Goal: Information Seeking & Learning: Learn about a topic

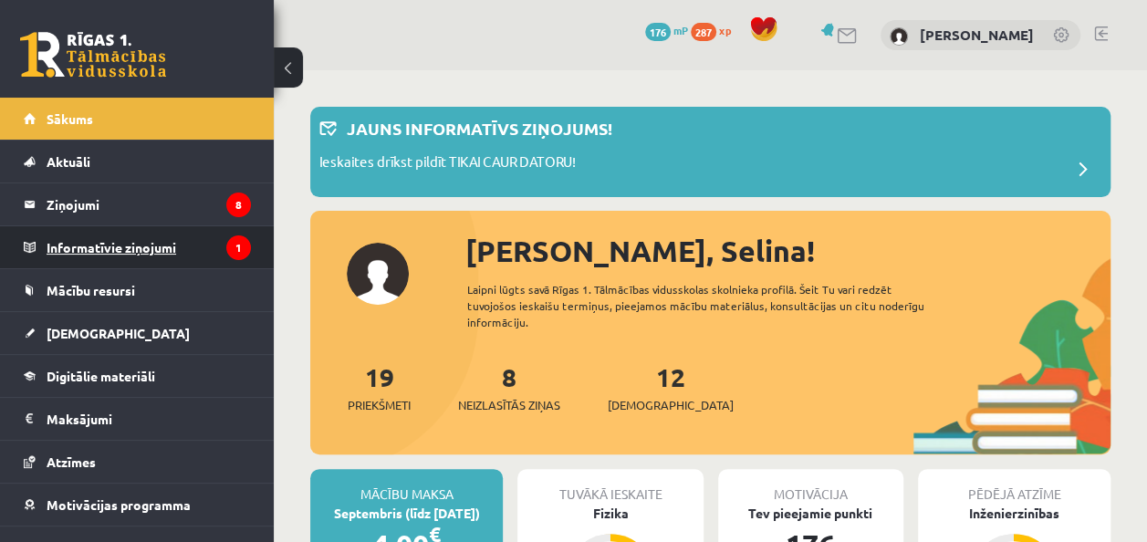
click at [226, 250] on icon "1" at bounding box center [238, 247] width 25 height 25
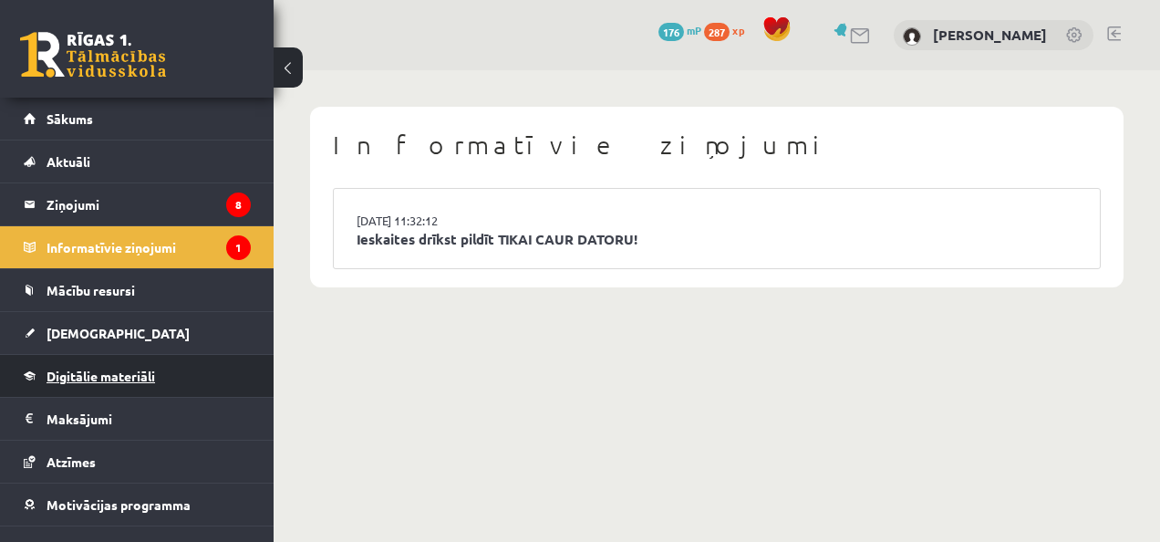
click at [213, 362] on link "Digitālie materiāli" at bounding box center [137, 376] width 227 height 42
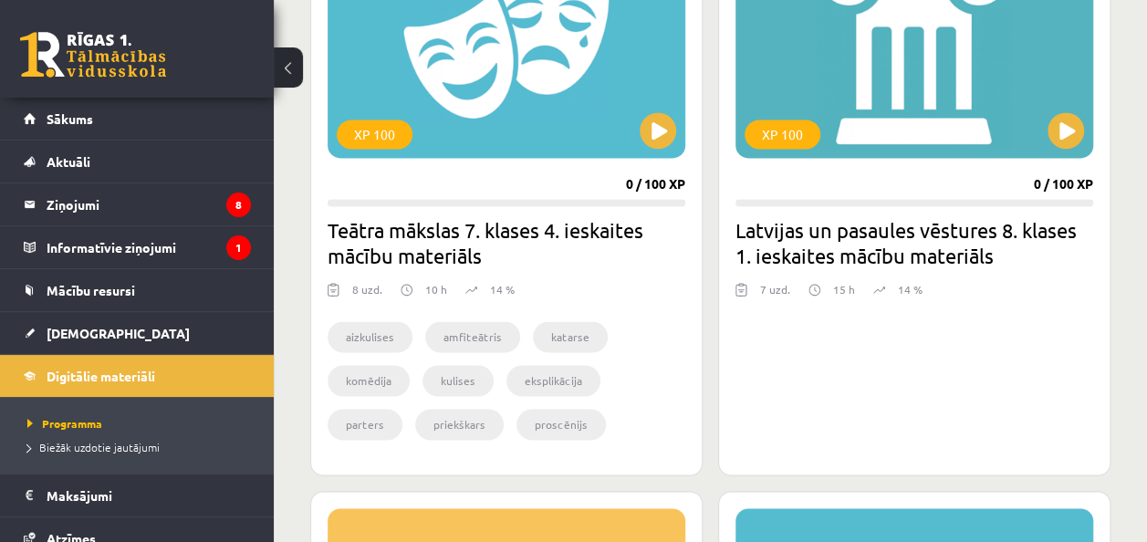
scroll to position [1095, 0]
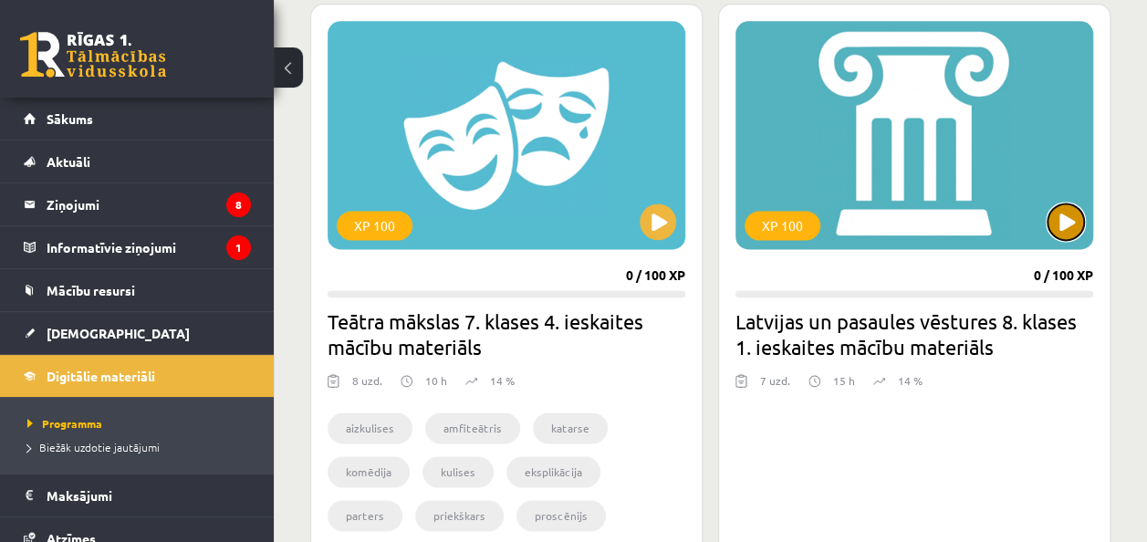
click at [1065, 230] on button at bounding box center [1065, 221] width 36 height 36
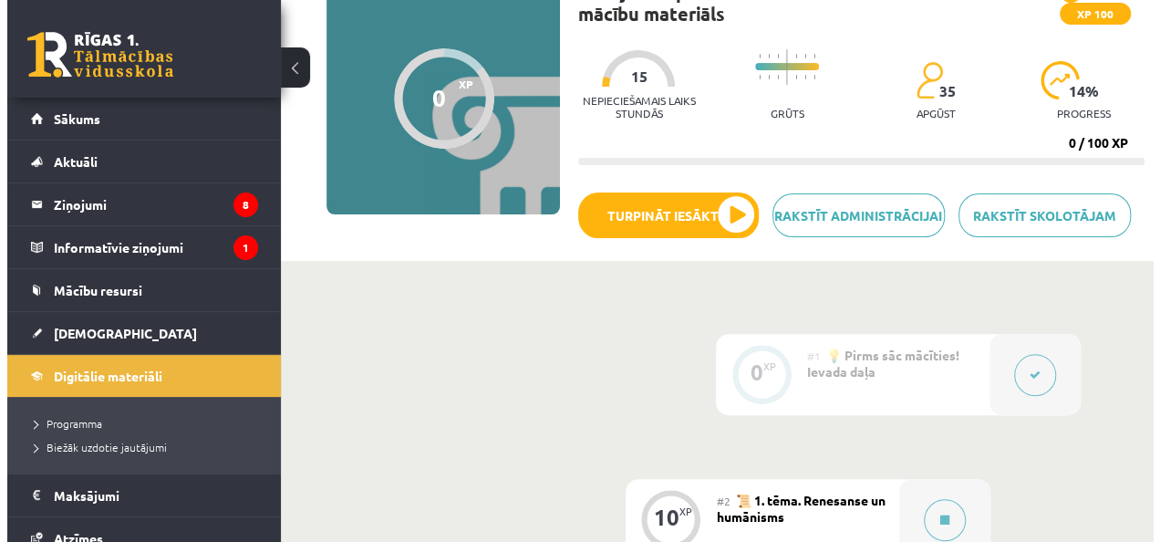
scroll to position [182, 0]
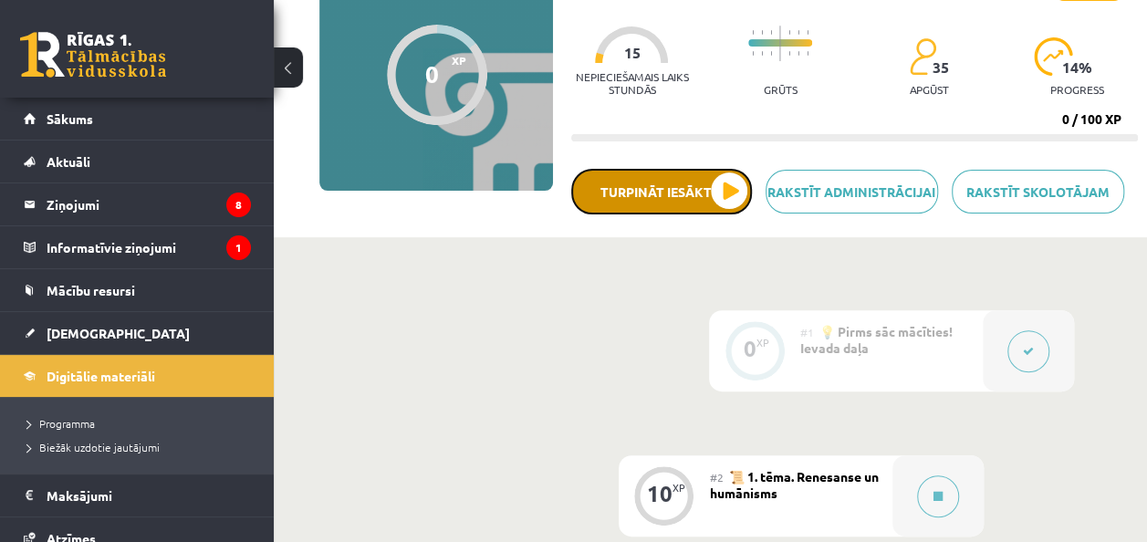
click at [731, 182] on button "Turpināt iesākto" at bounding box center [661, 192] width 181 height 46
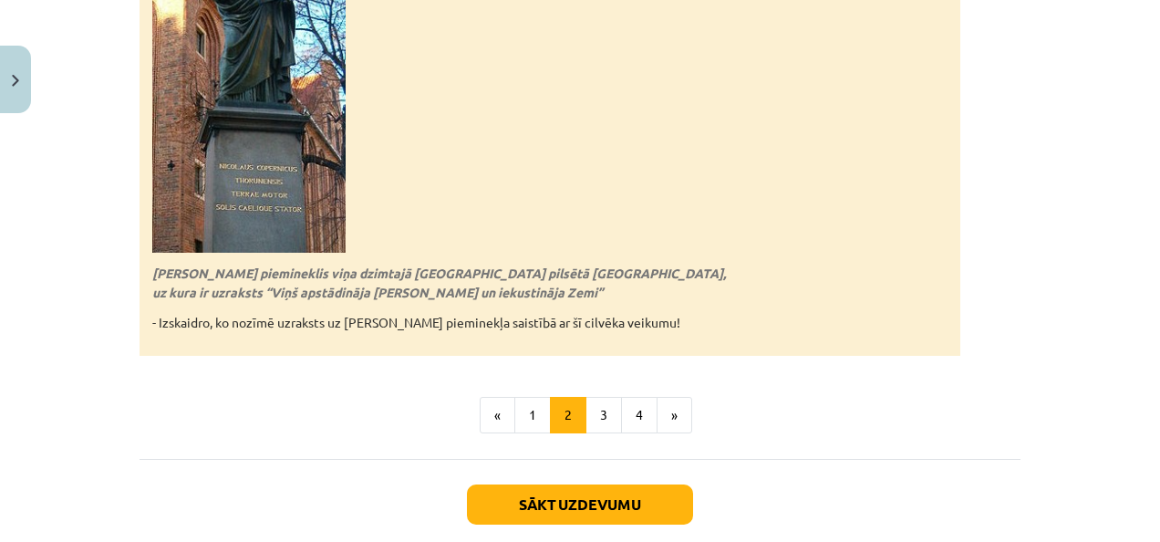
scroll to position [4225, 0]
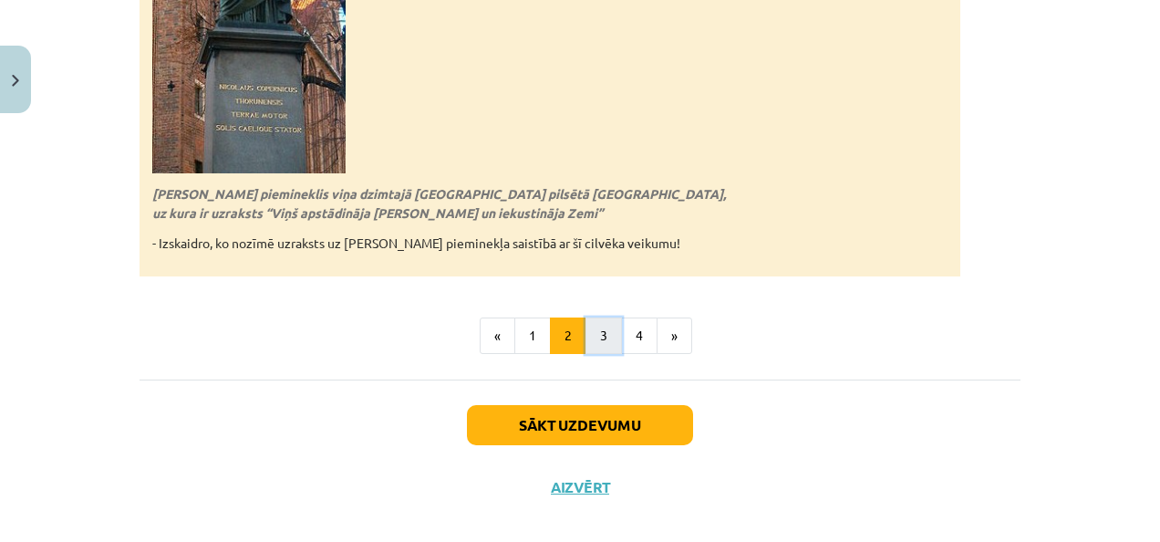
click at [602, 317] on button "3" at bounding box center [604, 335] width 36 height 36
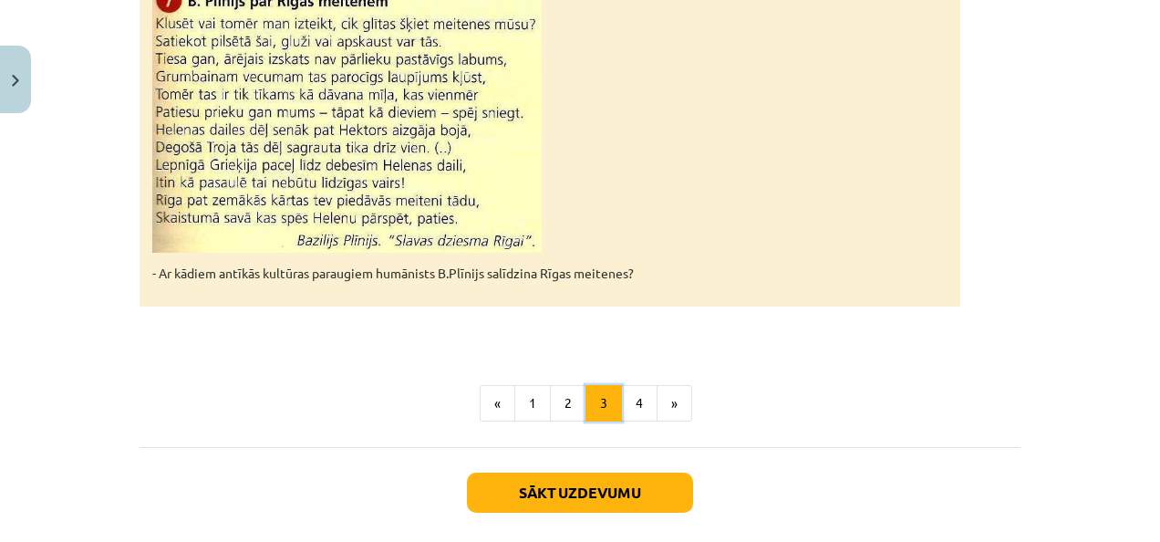
scroll to position [3040, 0]
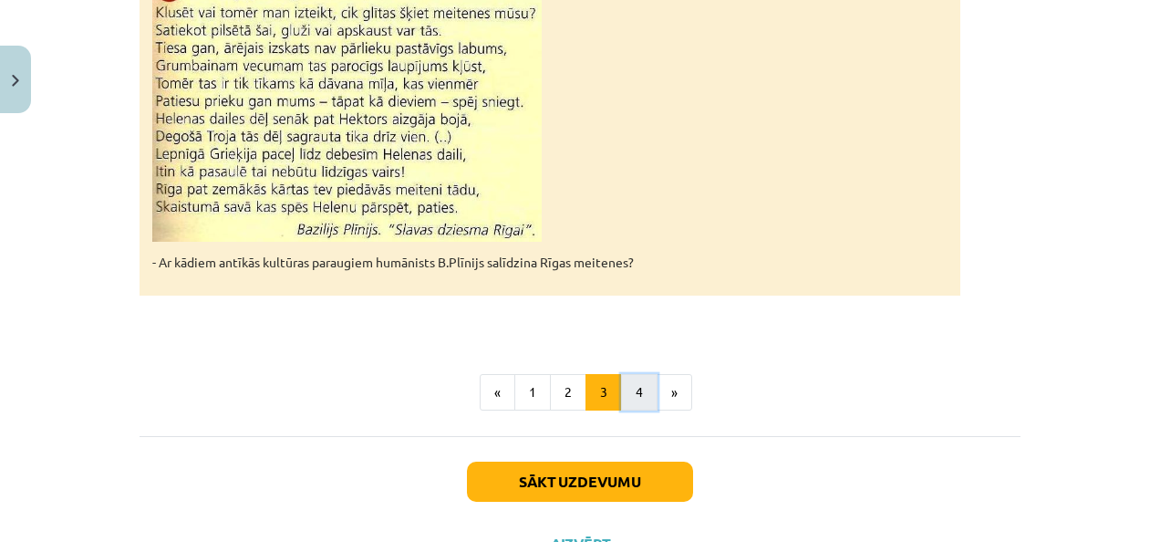
click at [642, 374] on button "4" at bounding box center [639, 392] width 36 height 36
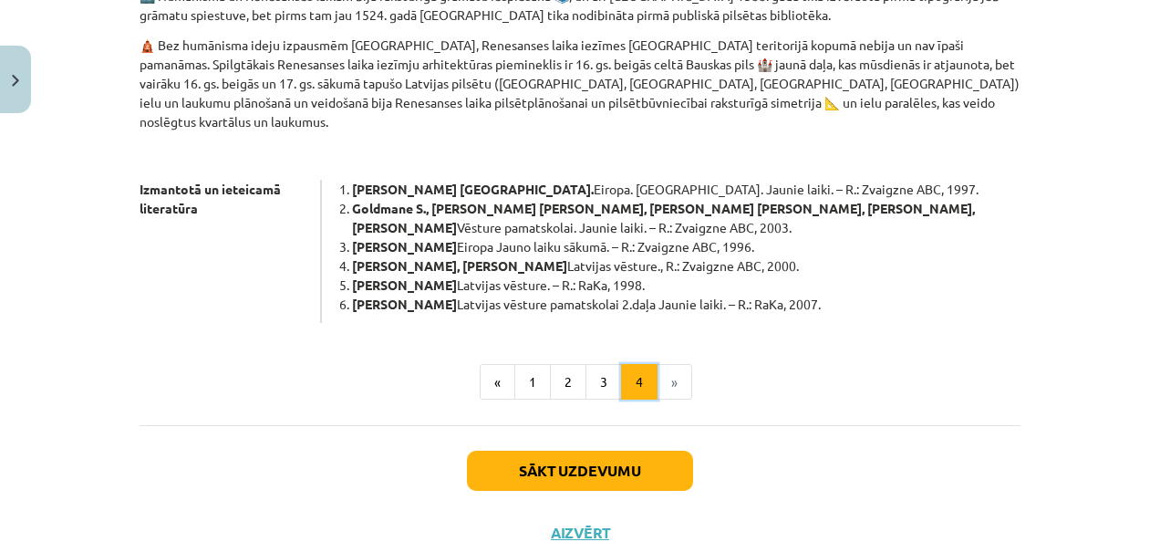
scroll to position [1056, 0]
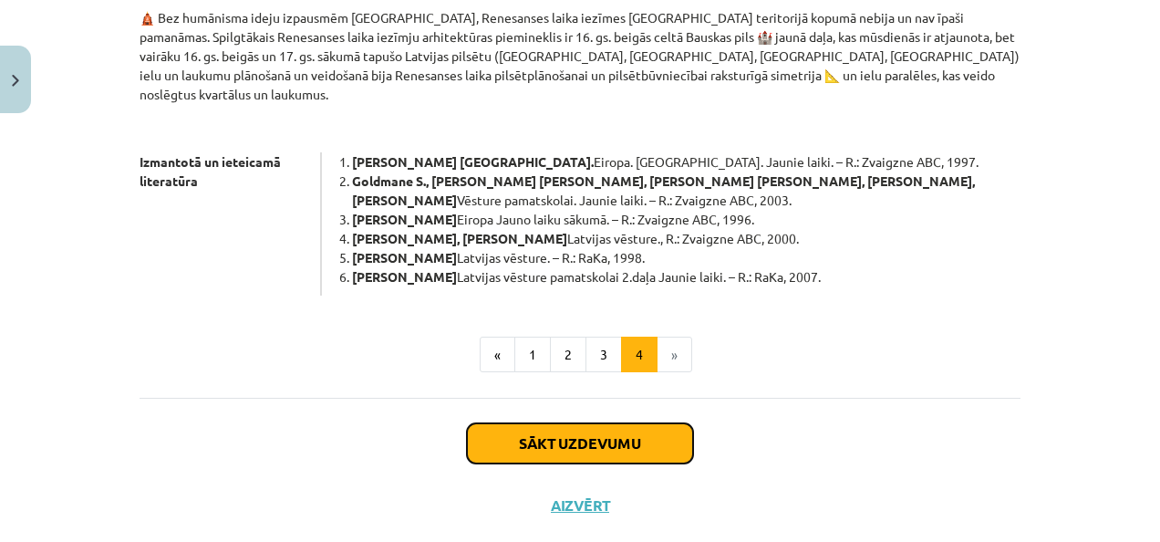
click at [562, 423] on button "Sākt uzdevumu" at bounding box center [580, 443] width 226 height 40
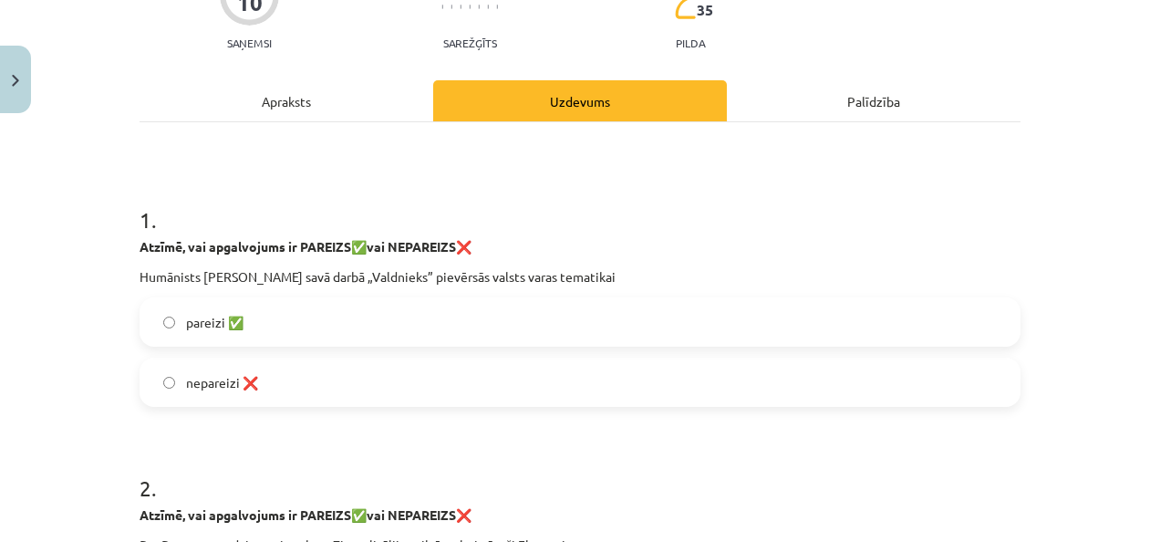
scroll to position [228, 0]
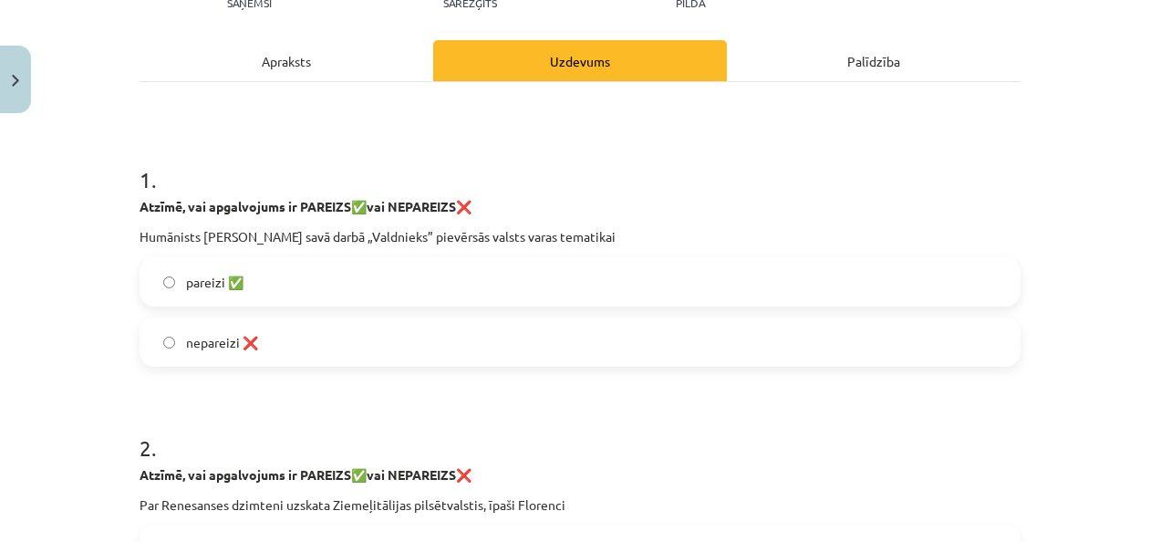
drag, startPoint x: 131, startPoint y: 236, endPoint x: 650, endPoint y: 239, distance: 518.2
copy p "Humānists Nikolo Makjavelli savā darbā „Valdnieks” pievērsās valsts varas temat…"
click at [387, 264] on label "pareizi ✅" at bounding box center [580, 282] width 878 height 46
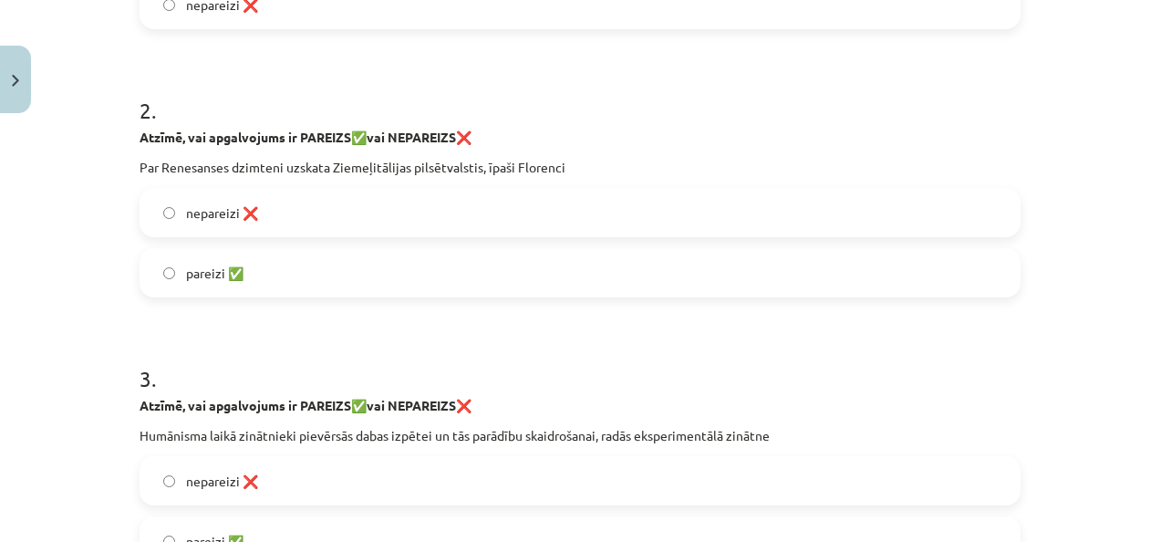
scroll to position [593, 0]
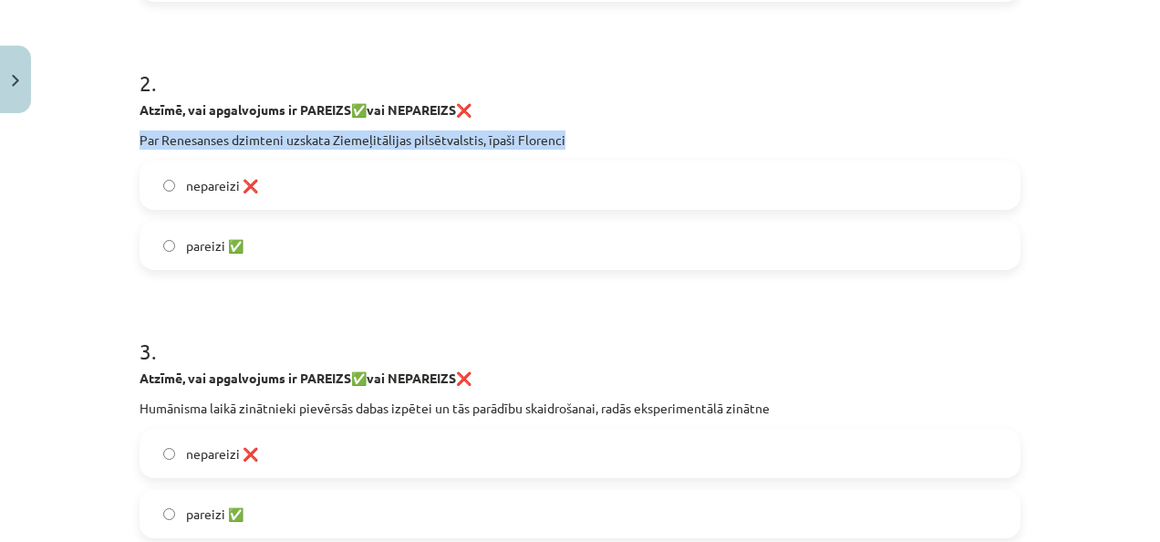
drag, startPoint x: 133, startPoint y: 136, endPoint x: 573, endPoint y: 140, distance: 439.8
click at [573, 140] on p "Par Renesanses dzimteni uzskata Ziemeļitālijas pilsētvalstis, īpaši Florenci" at bounding box center [580, 139] width 881 height 19
copy p "Par Renesanses dzimteni uzskata Ziemeļitālijas pilsētvalstis, īpaši Florenci"
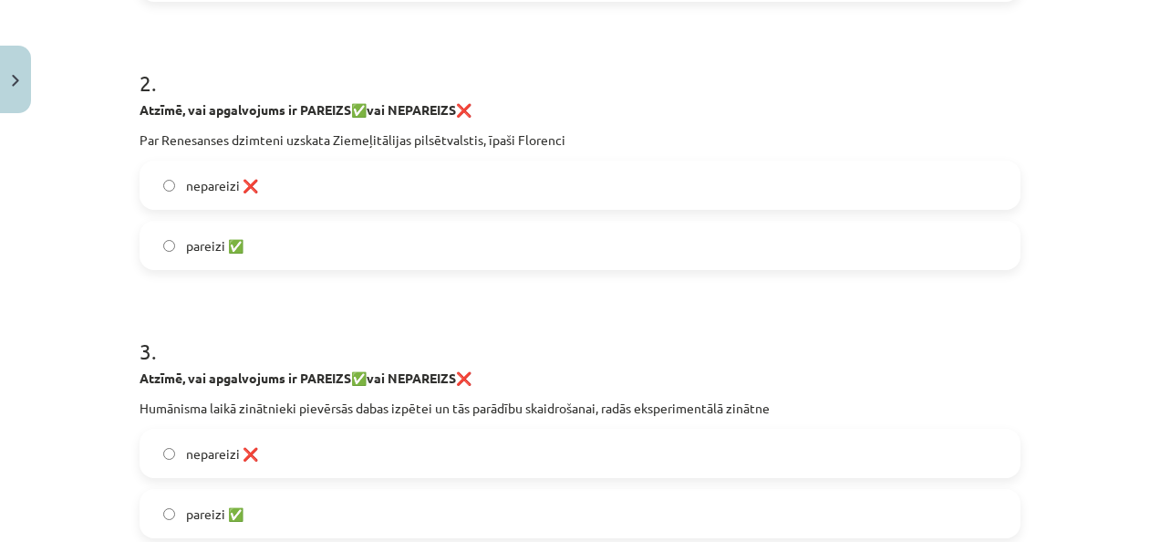
click at [311, 243] on label "pareizi ✅" at bounding box center [580, 246] width 878 height 46
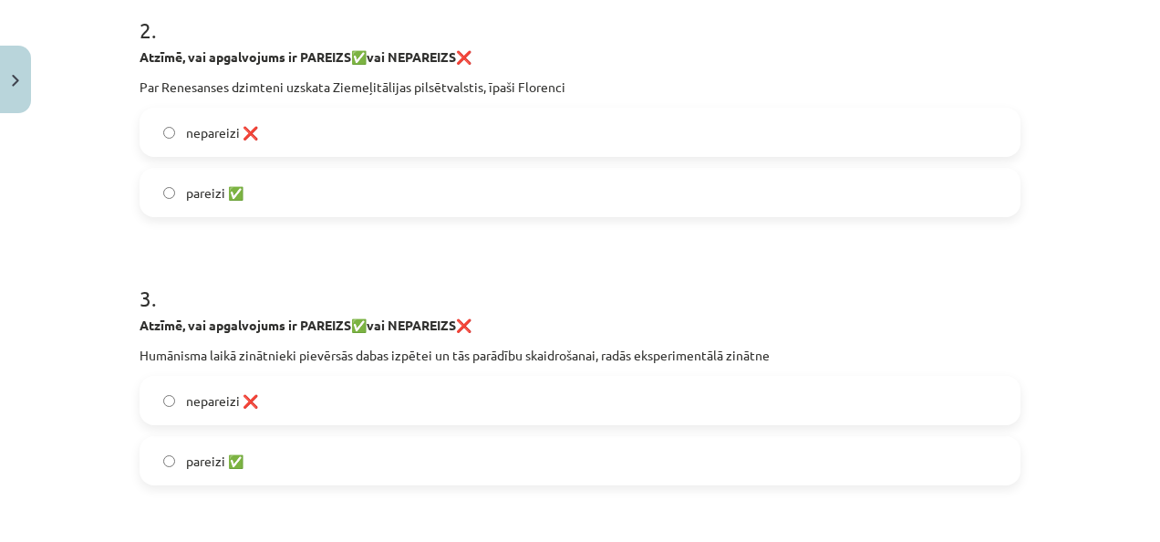
scroll to position [775, 0]
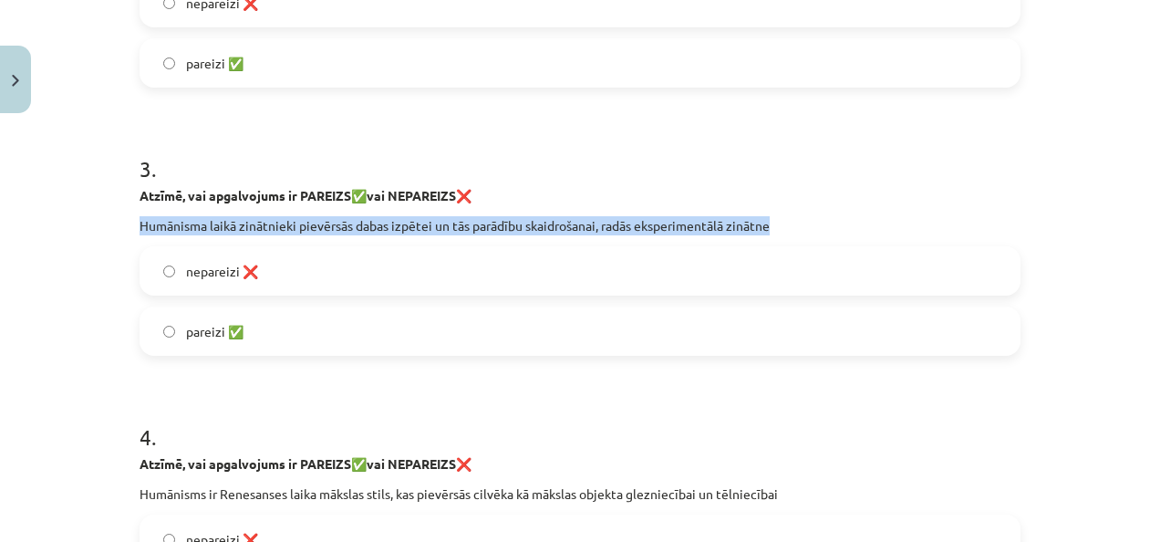
drag, startPoint x: 132, startPoint y: 222, endPoint x: 801, endPoint y: 223, distance: 668.7
click at [801, 223] on p "Humānisma laikā zinātnieki pievērsās dabas izpētei un tās parādību skaidrošanai…" at bounding box center [580, 225] width 881 height 19
drag, startPoint x: 801, startPoint y: 223, endPoint x: 792, endPoint y: 230, distance: 11.7
copy p "Humānisma laikā zinātnieki pievērsās dabas izpētei un tās parādību skaidrošanai…"
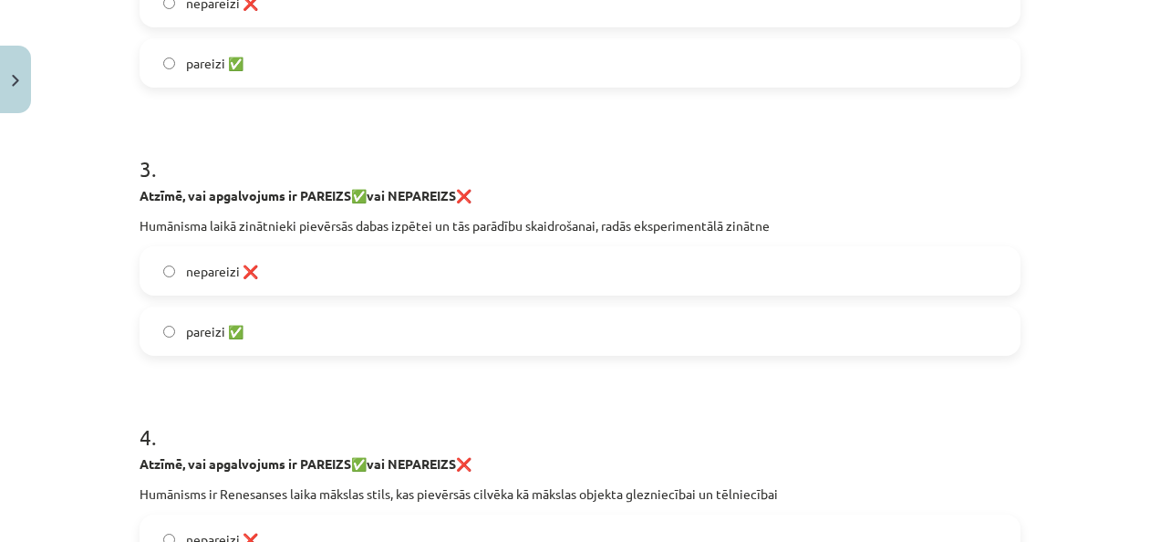
click at [442, 338] on label "pareizi ✅" at bounding box center [580, 331] width 878 height 46
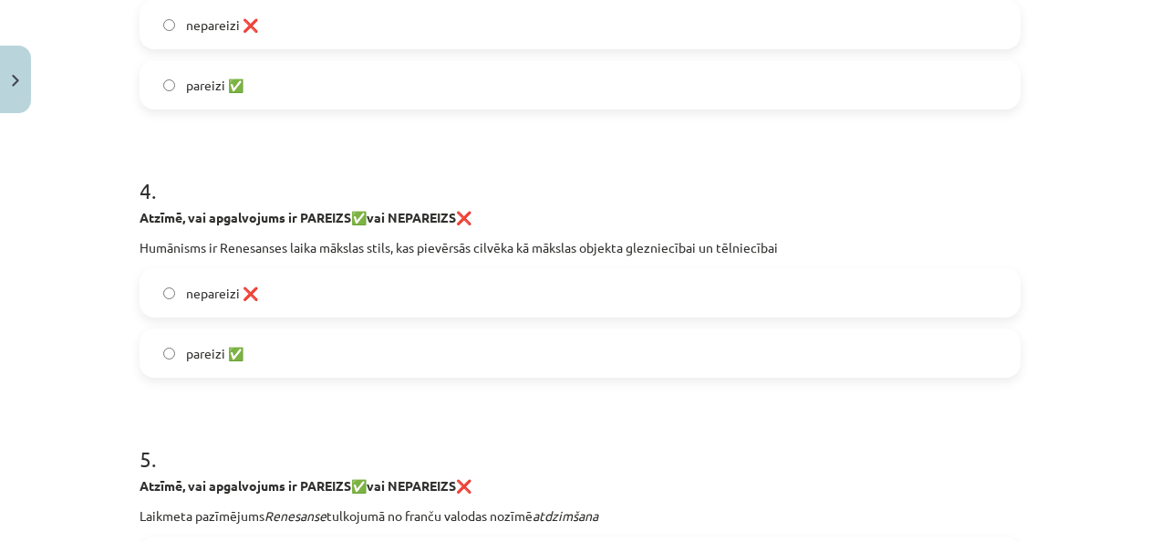
scroll to position [1049, 0]
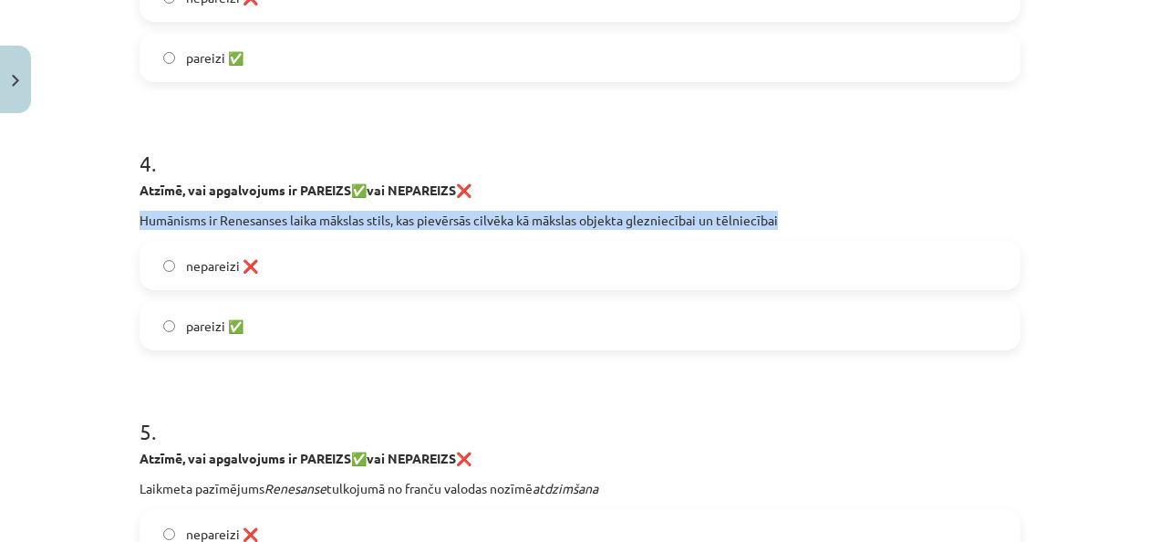
drag, startPoint x: 133, startPoint y: 218, endPoint x: 819, endPoint y: 211, distance: 686.1
click at [819, 211] on p "Humānisms ir Renesanses laika mākslas stils, kas pievērsās cilvēka kā mākslas o…" at bounding box center [580, 220] width 881 height 19
drag, startPoint x: 819, startPoint y: 211, endPoint x: 804, endPoint y: 219, distance: 17.5
copy p "Humānisms ir Renesanses laika mākslas stils, kas pievērsās cilvēka kā mākslas o…"
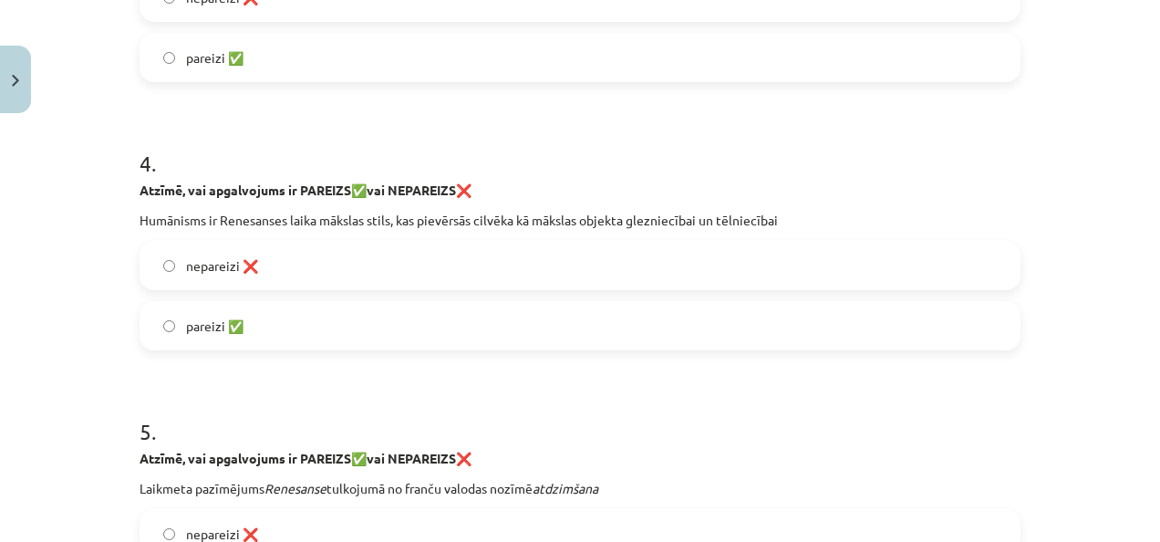
click at [359, 263] on label "nepareizi ❌" at bounding box center [580, 266] width 878 height 46
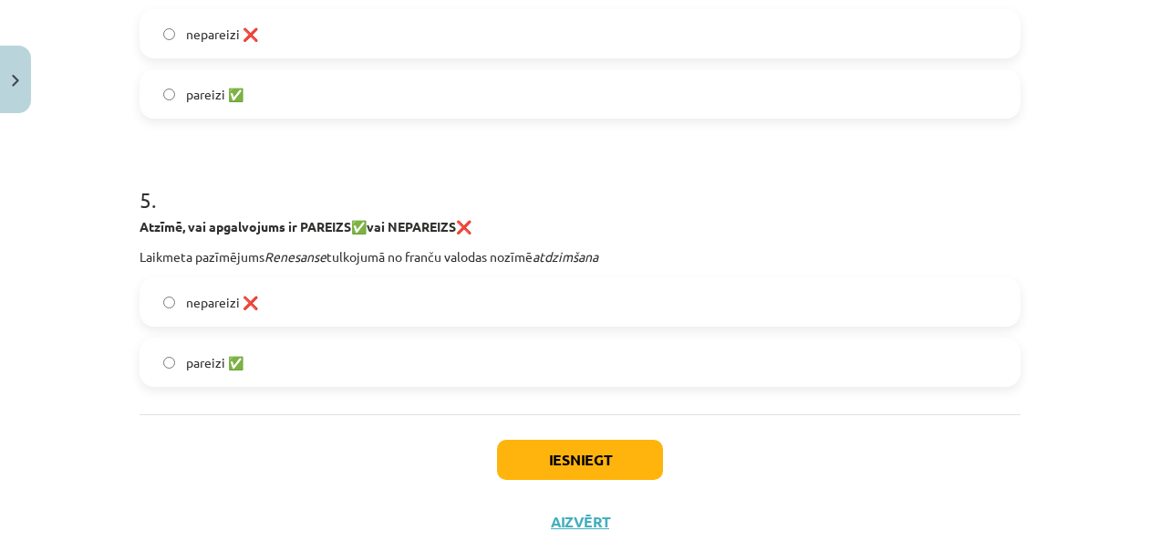
scroll to position [1323, 0]
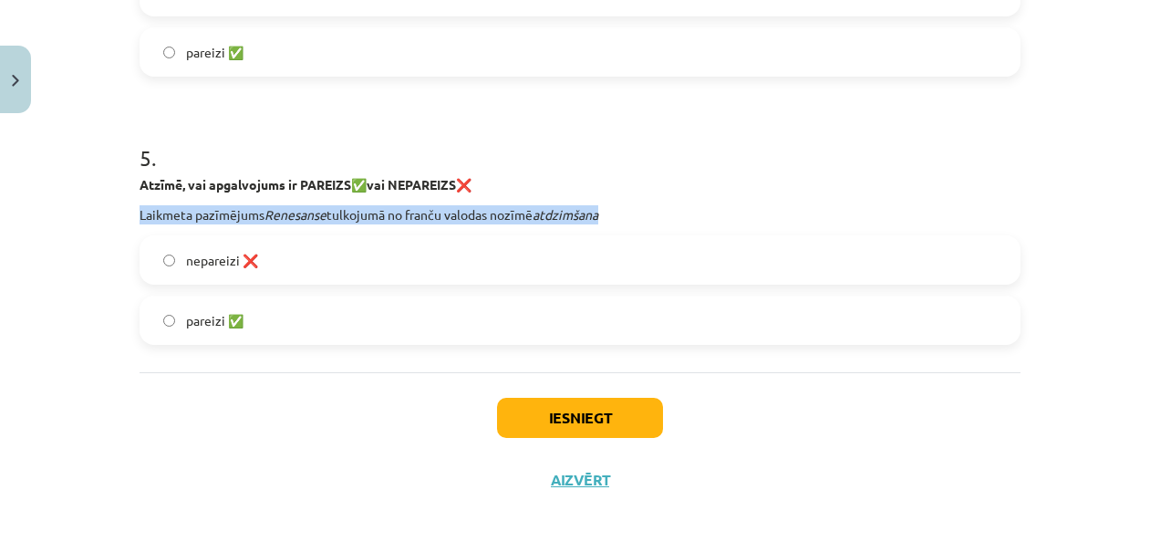
drag, startPoint x: 133, startPoint y: 211, endPoint x: 621, endPoint y: 209, distance: 488.1
click at [621, 209] on p "Laikmeta pazīmējums Renesanse tulkojumā no franču valodas nozīmē atdzimšana" at bounding box center [580, 214] width 881 height 19
copy p "Laikmeta pazīmējums Renesanse tulkojumā no franču valodas nozīmē atdzimšana"
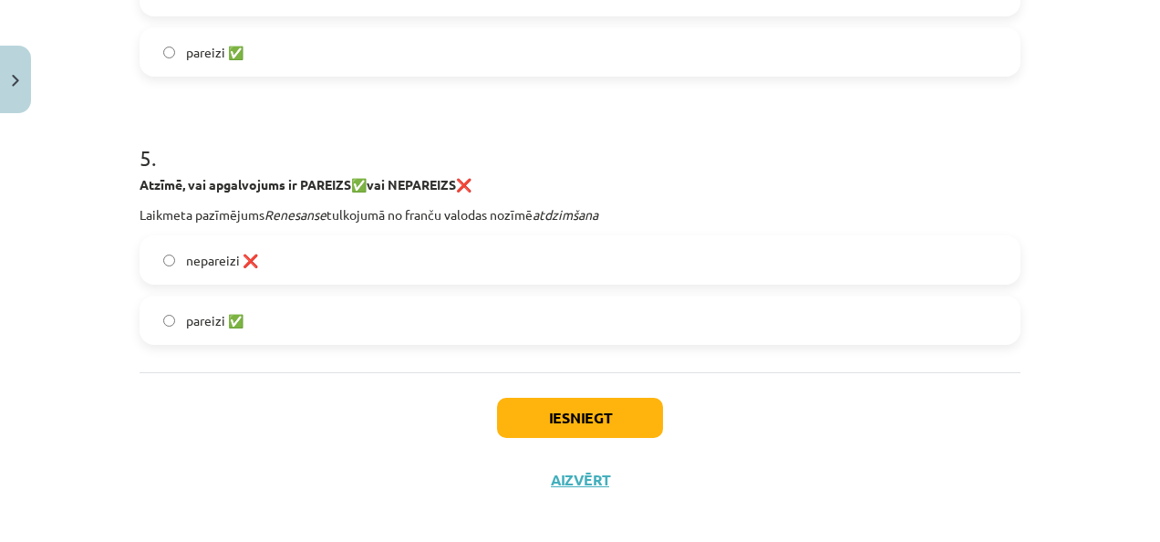
click at [346, 306] on label "pareizi ✅" at bounding box center [580, 320] width 878 height 46
click at [527, 411] on button "Iesniegt" at bounding box center [580, 418] width 166 height 40
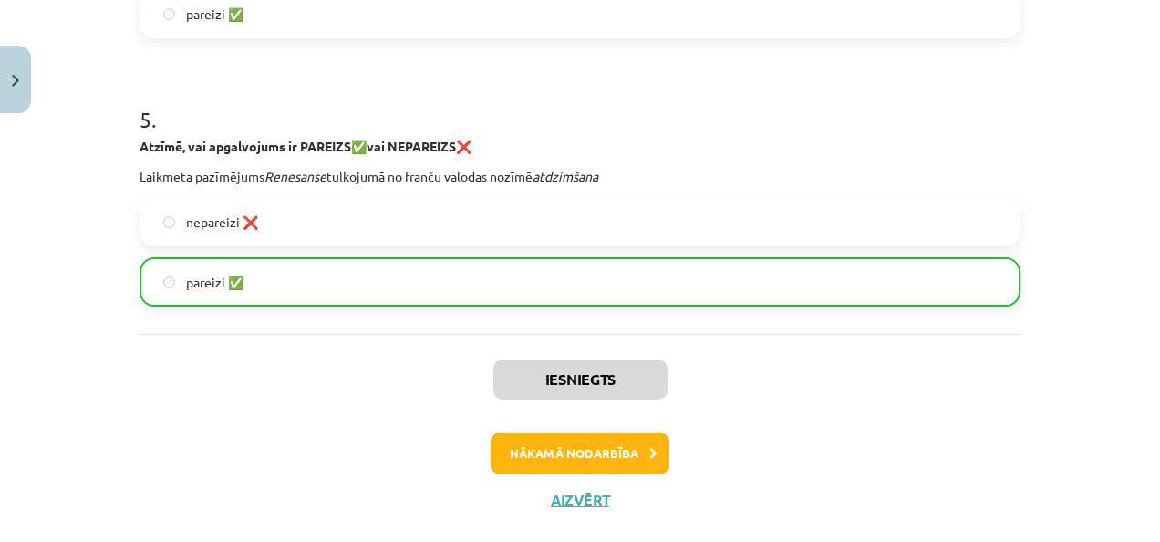
scroll to position [1394, 0]
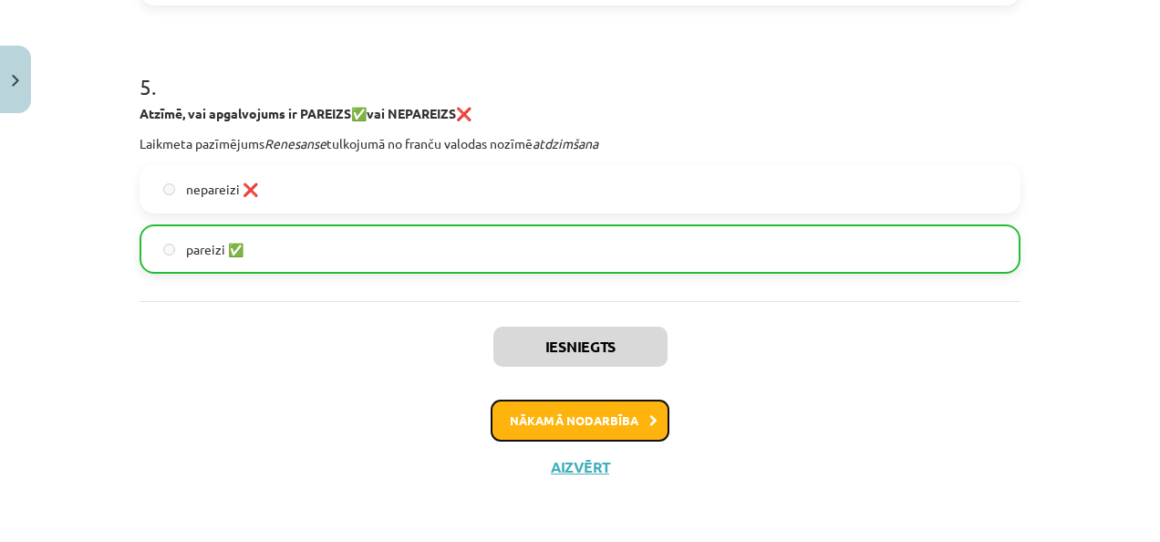
click at [627, 416] on button "Nākamā nodarbība" at bounding box center [580, 421] width 179 height 42
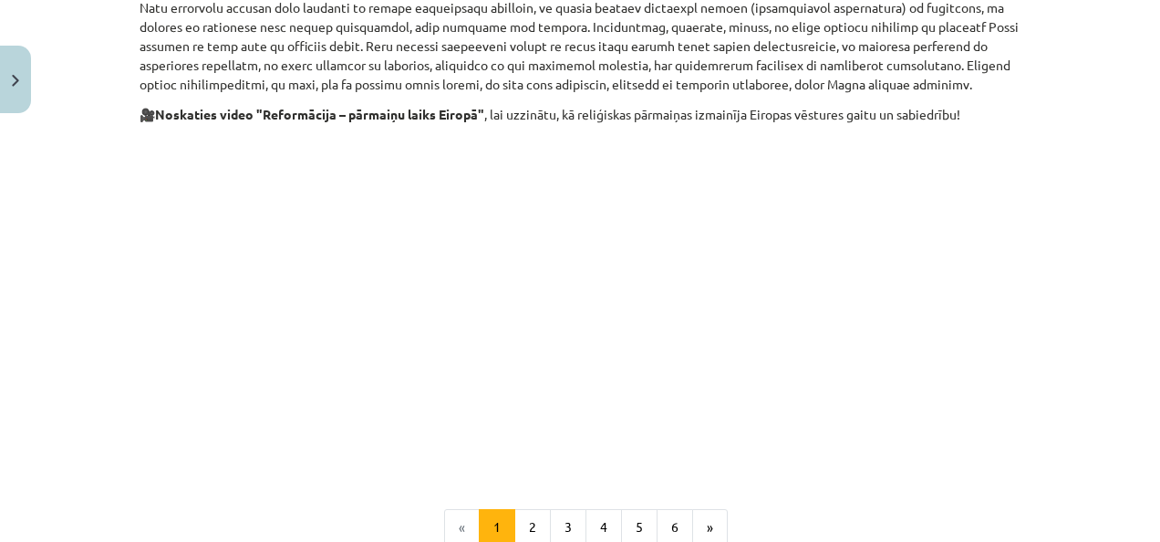
scroll to position [958, 0]
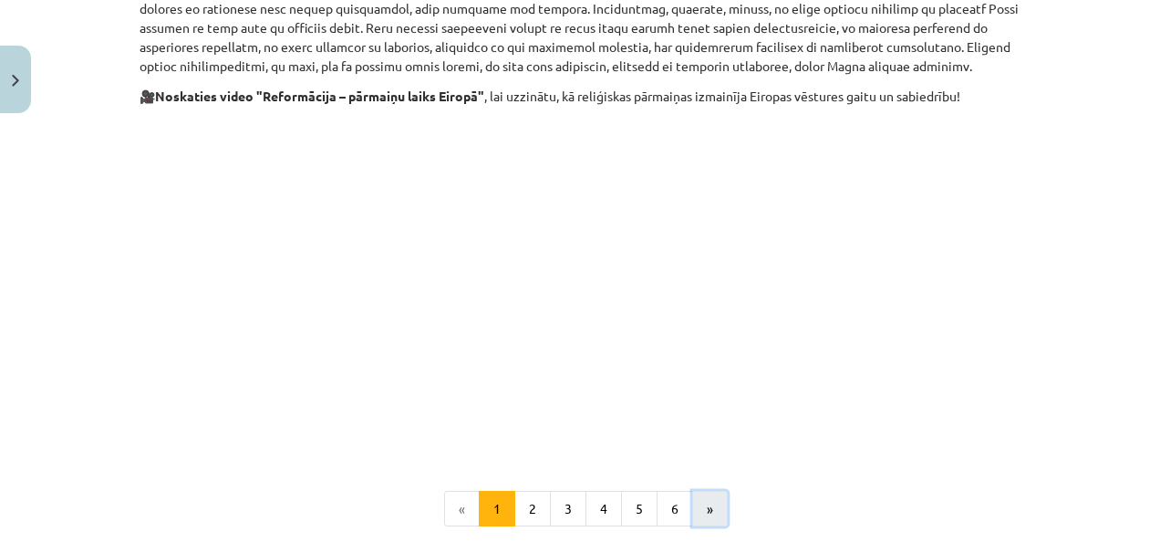
click at [710, 491] on button "»" at bounding box center [710, 509] width 36 height 36
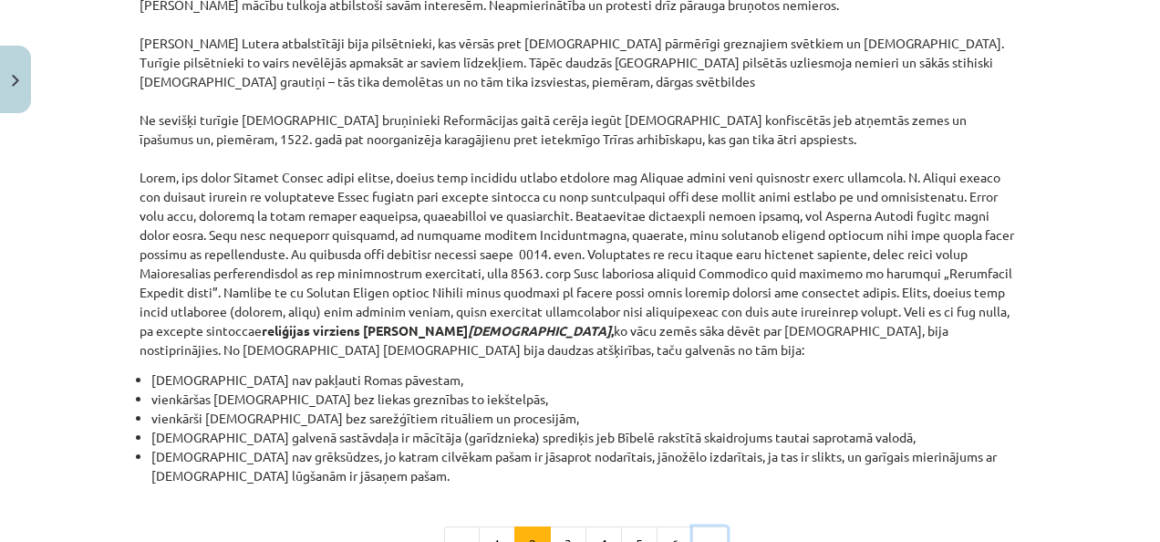
scroll to position [1694, 0]
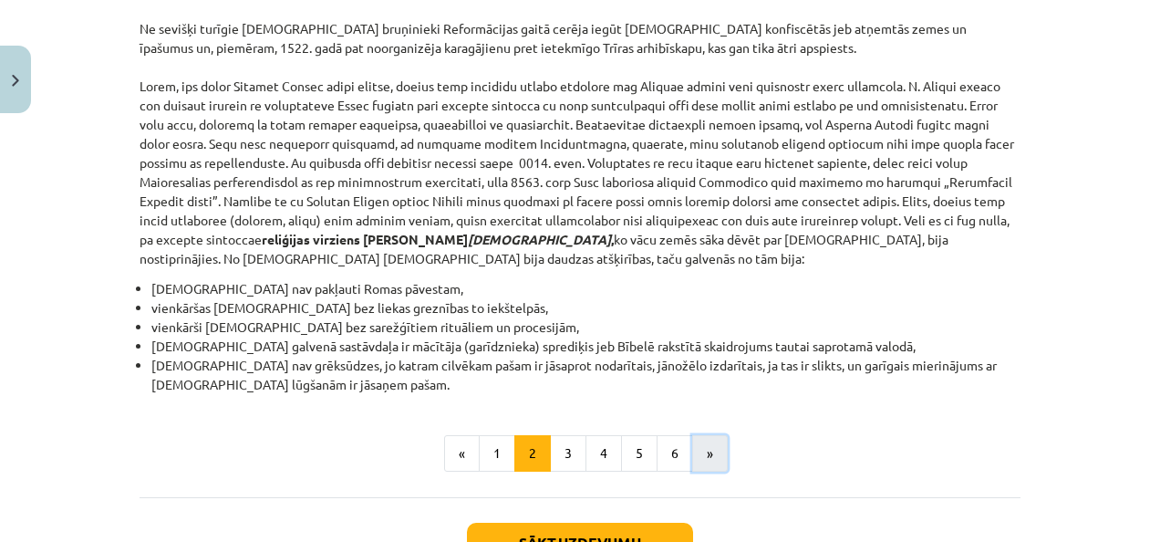
click at [700, 435] on button "»" at bounding box center [710, 453] width 36 height 36
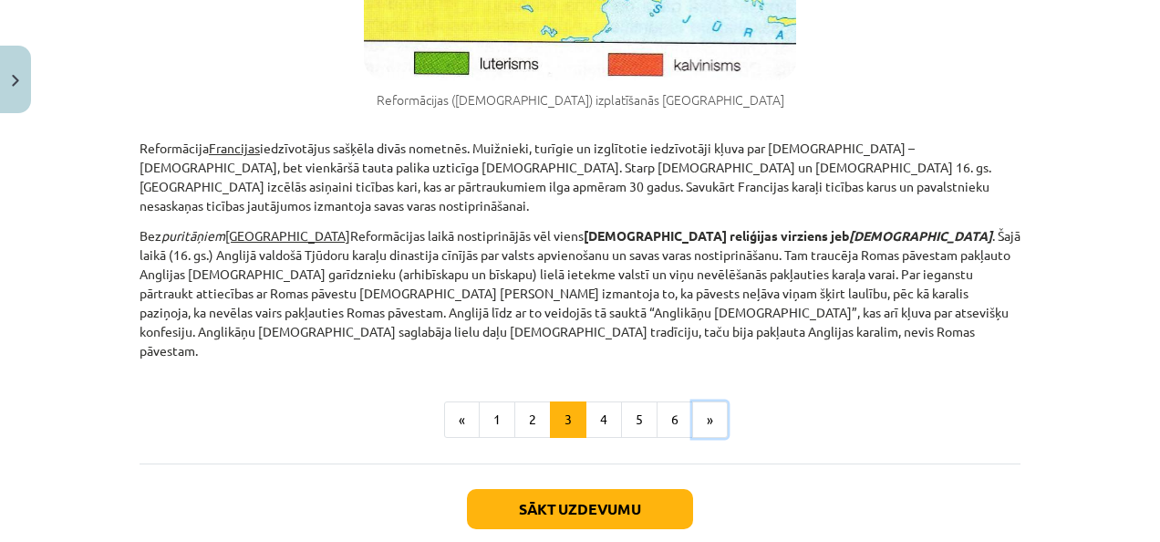
scroll to position [1240, 0]
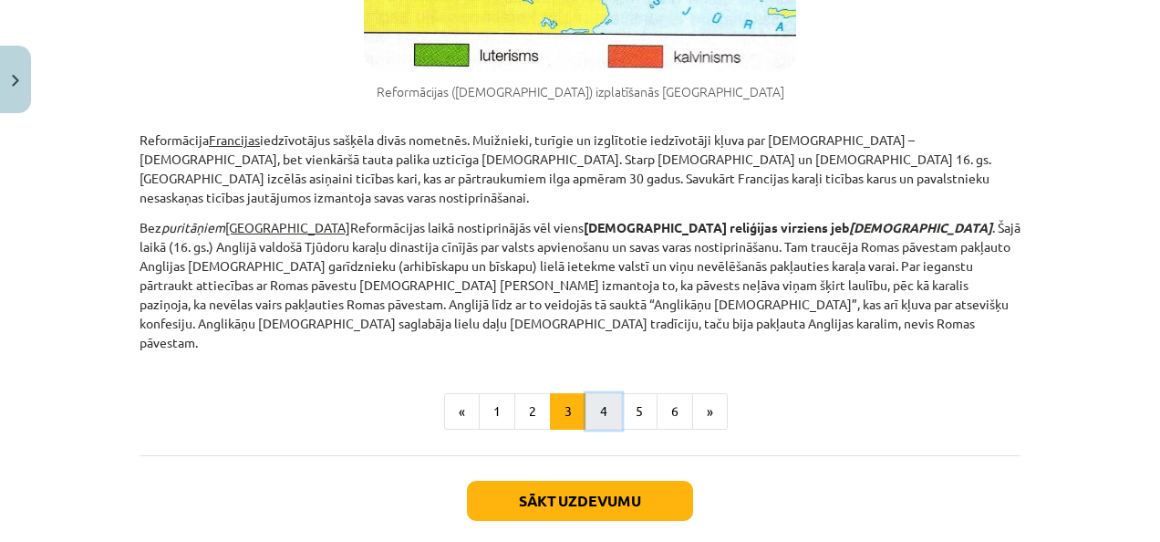
click at [588, 393] on button "4" at bounding box center [604, 411] width 36 height 36
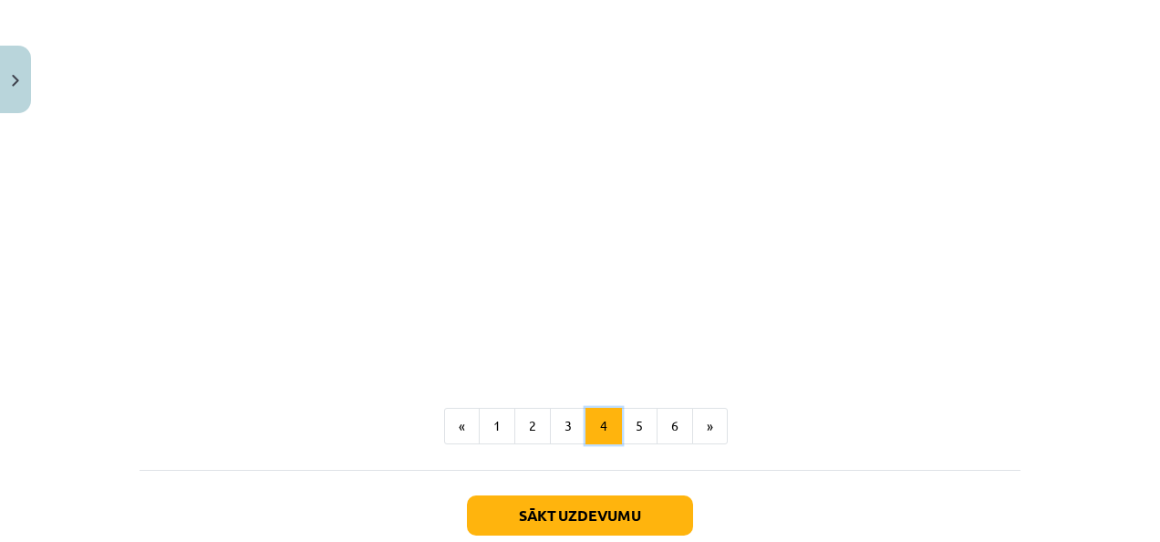
scroll to position [3383, 0]
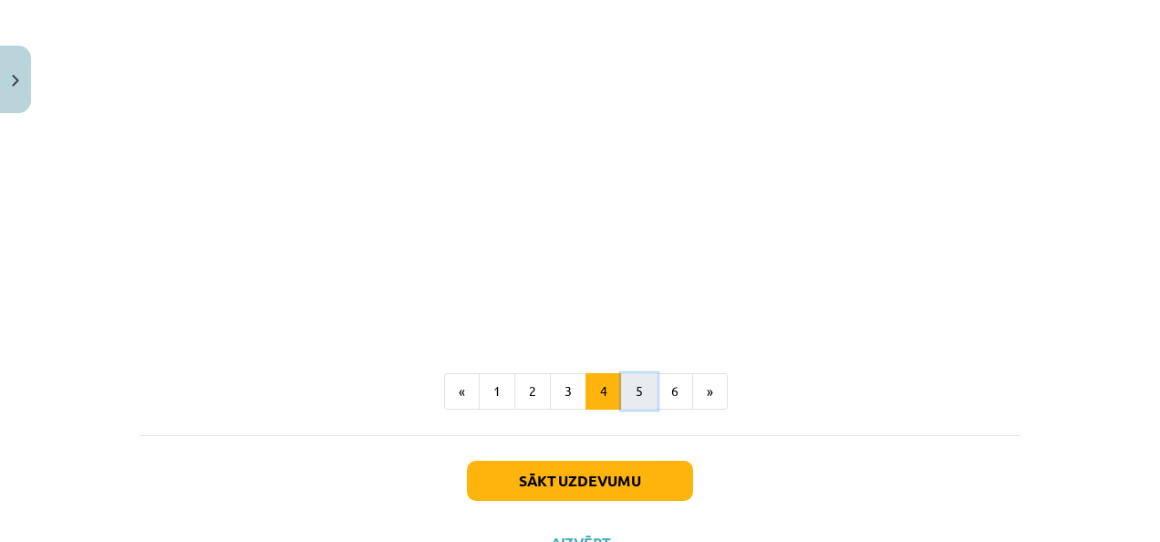
click at [622, 373] on button "5" at bounding box center [639, 391] width 36 height 36
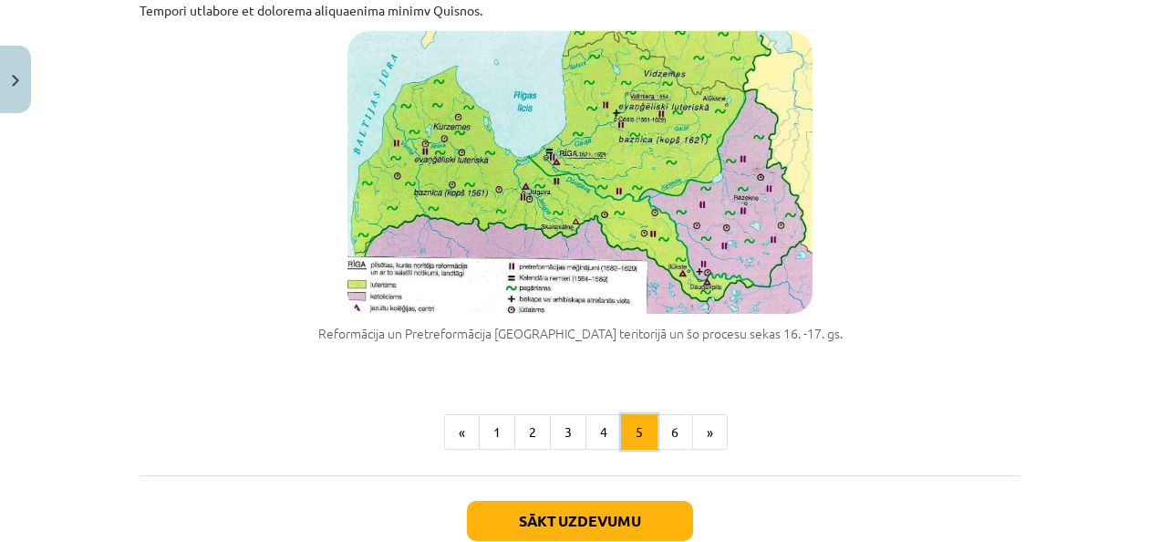
scroll to position [2020, 0]
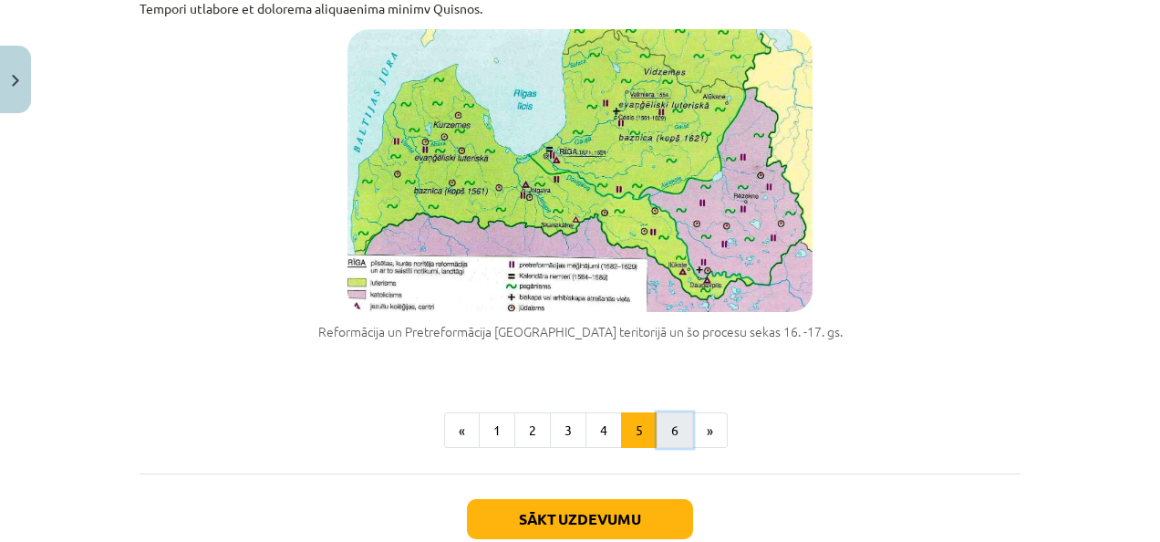
click at [661, 412] on button "6" at bounding box center [675, 430] width 36 height 36
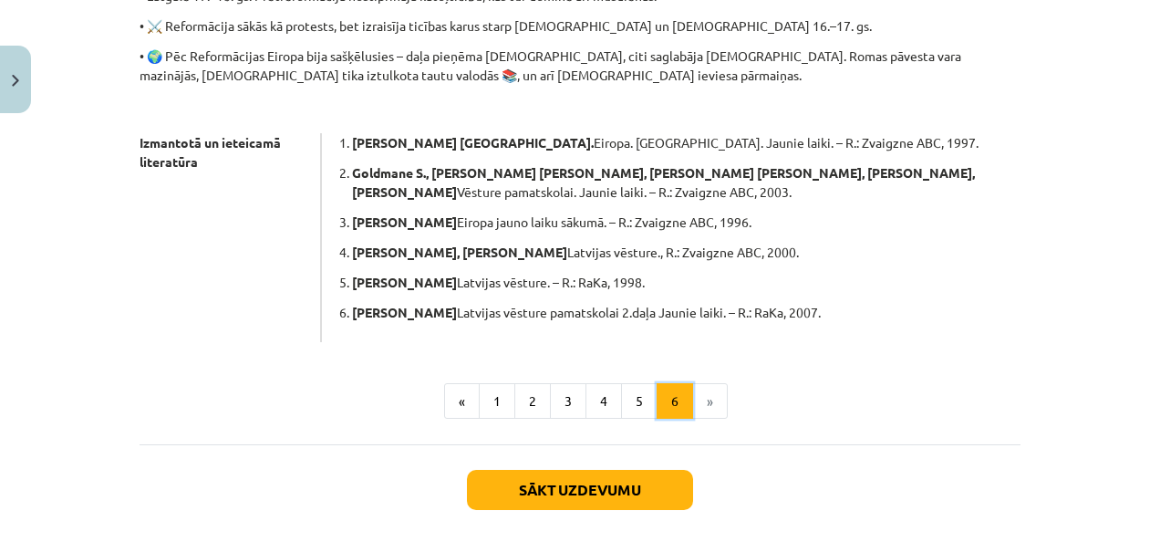
scroll to position [1077, 0]
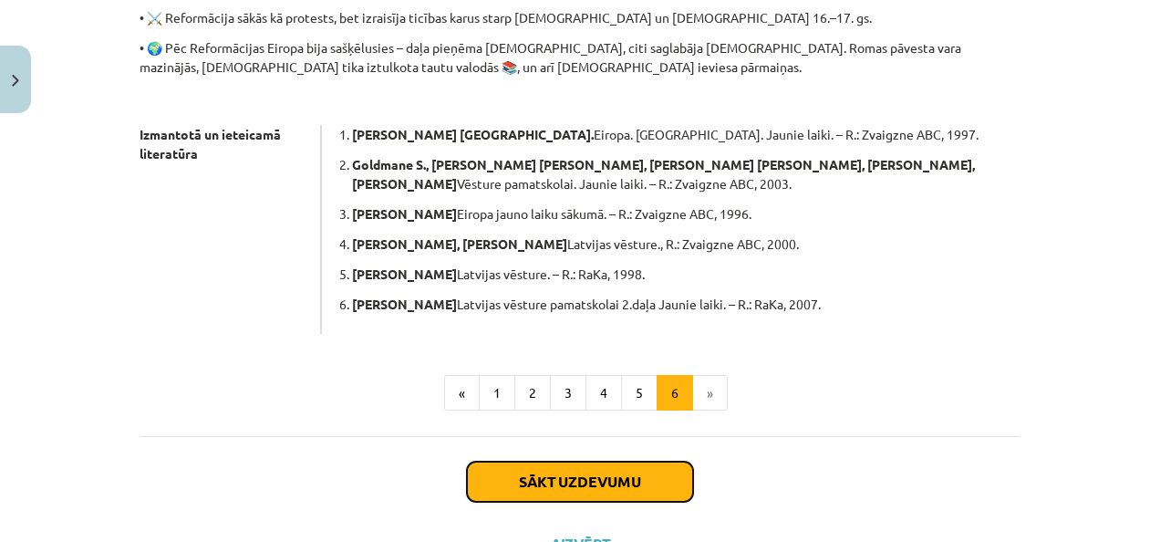
click at [637, 462] on button "Sākt uzdevumu" at bounding box center [580, 482] width 226 height 40
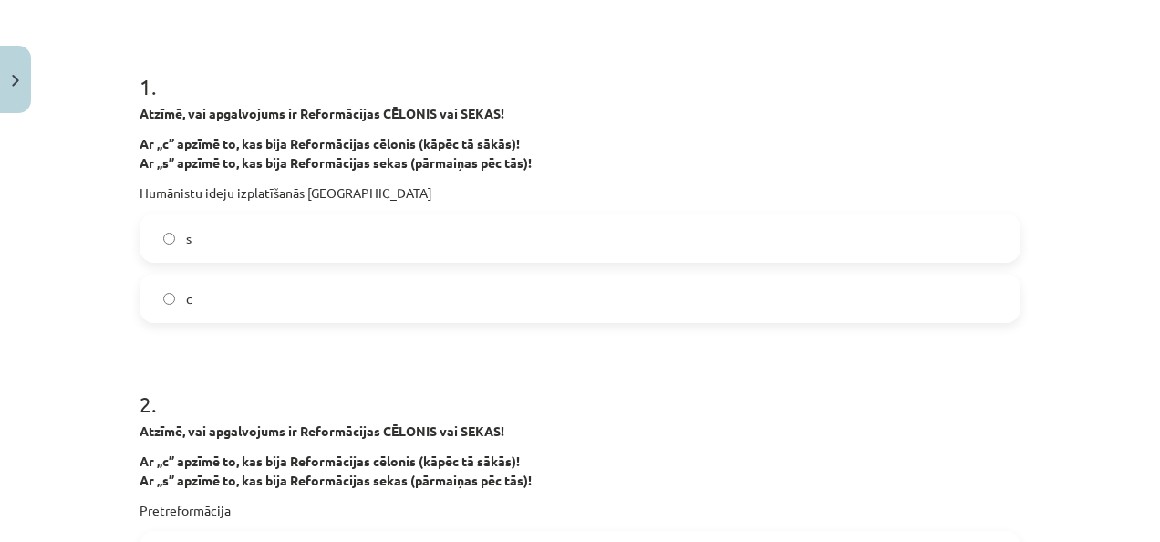
scroll to position [319, 0]
click at [238, 301] on label "с" at bounding box center [580, 300] width 878 height 46
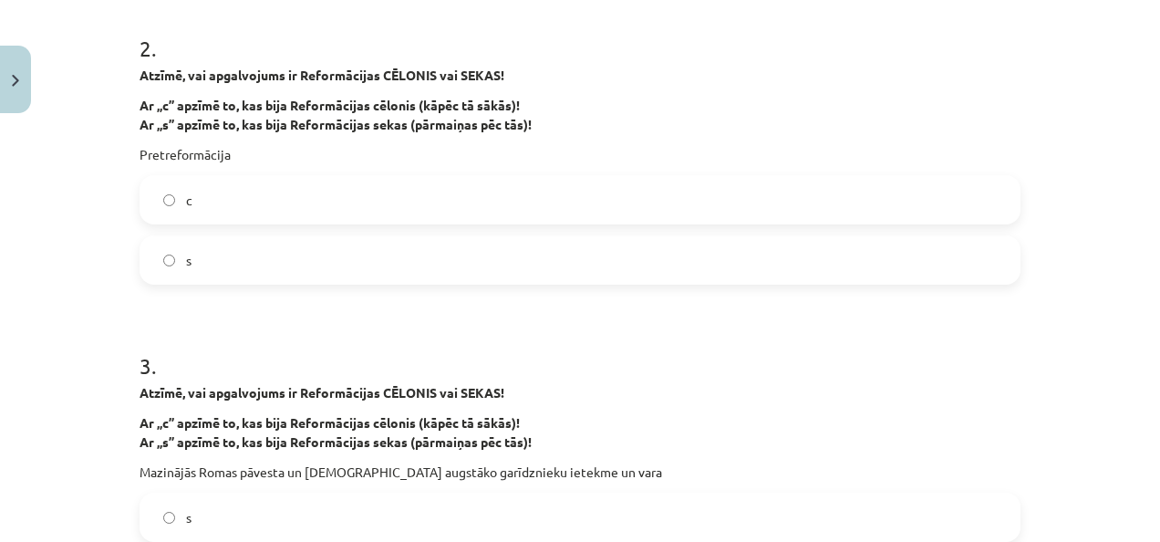
scroll to position [684, 0]
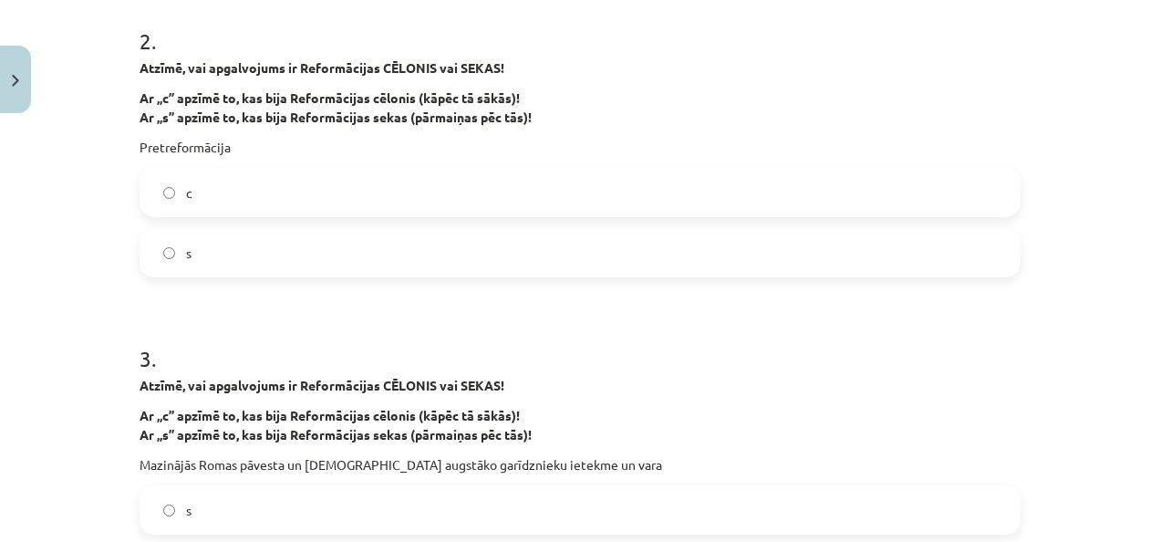
click at [261, 180] on label "c" at bounding box center [580, 193] width 878 height 46
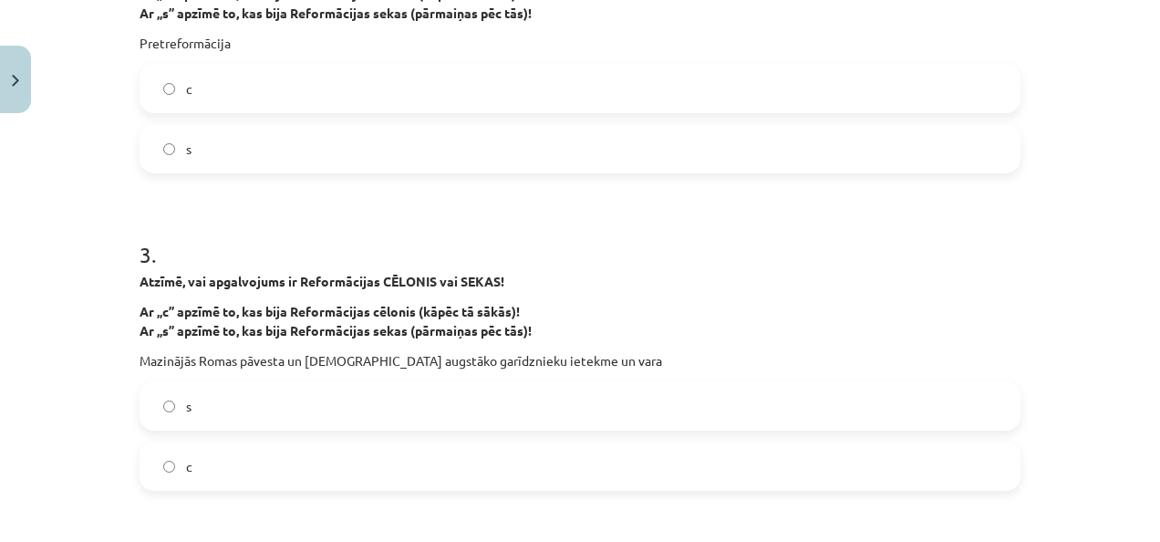
scroll to position [1140, 0]
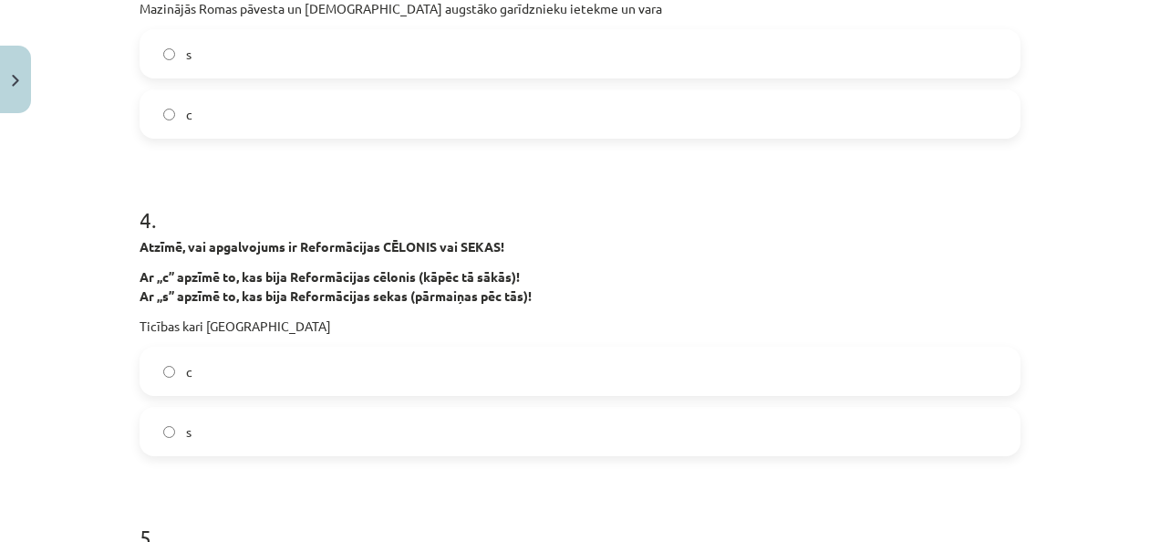
click at [287, 99] on label "c" at bounding box center [580, 114] width 878 height 46
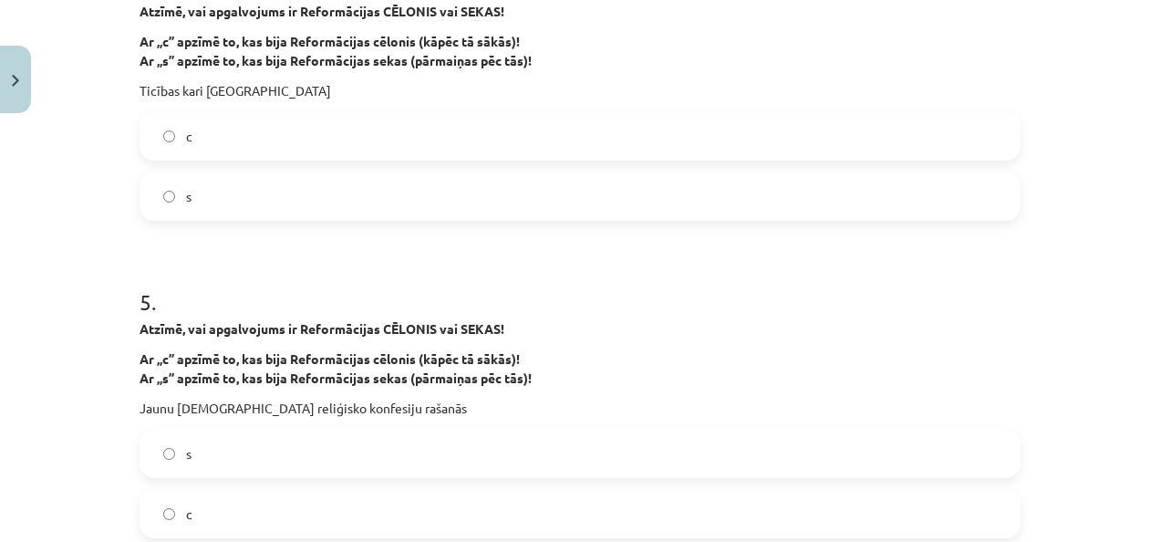
scroll to position [1414, 0]
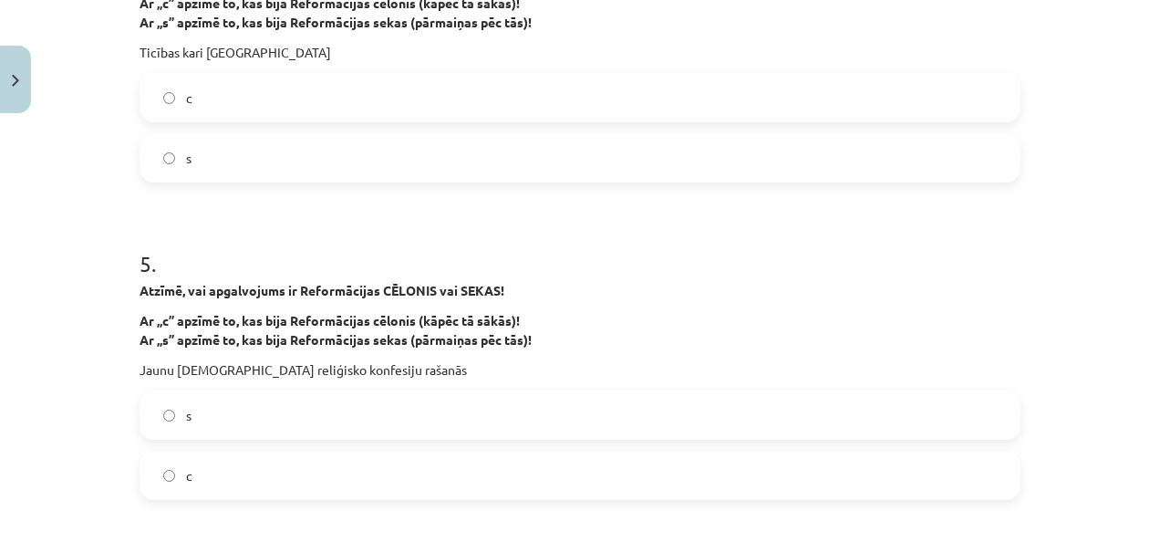
click at [305, 157] on label "s" at bounding box center [580, 158] width 878 height 46
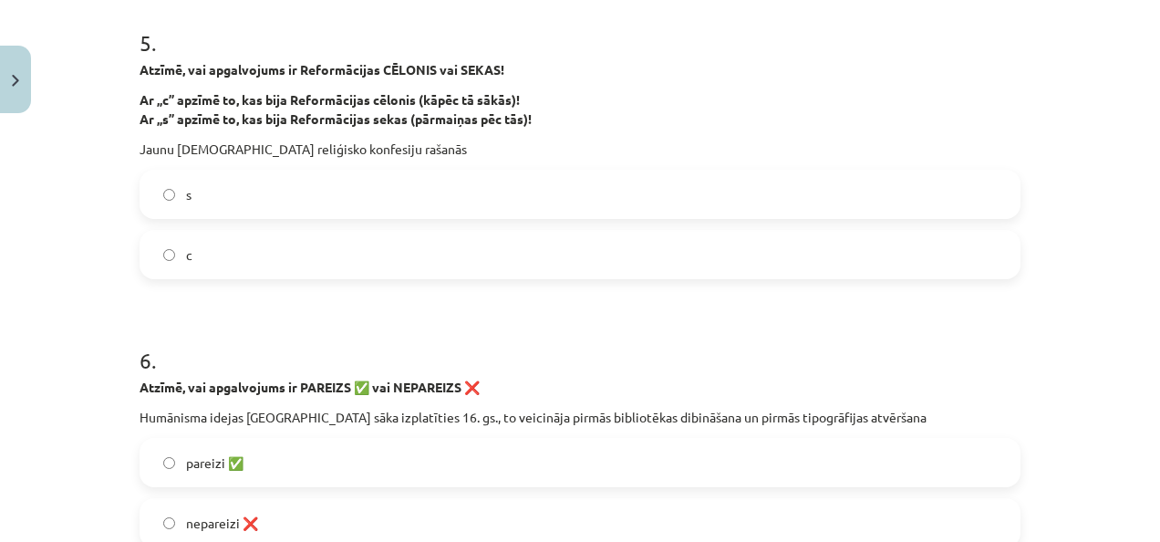
scroll to position [1688, 0]
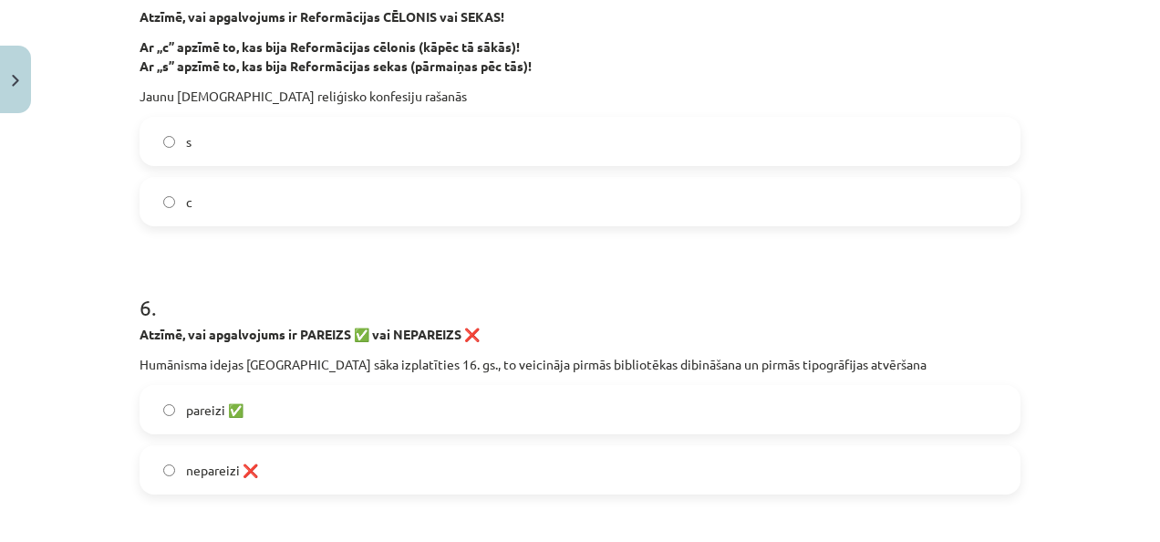
click at [334, 137] on label "s" at bounding box center [580, 142] width 878 height 46
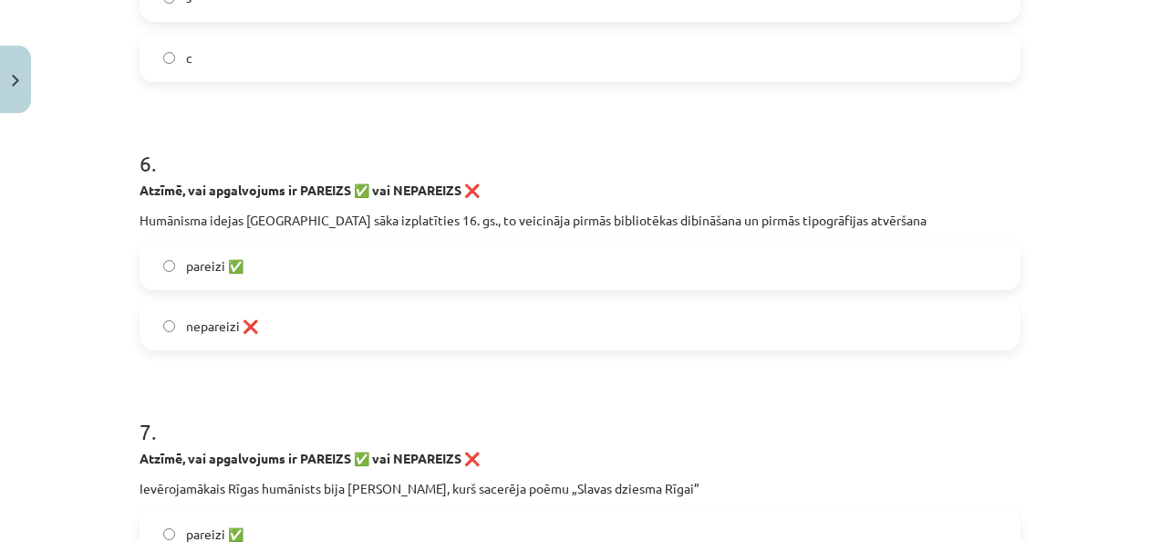
scroll to position [1870, 0]
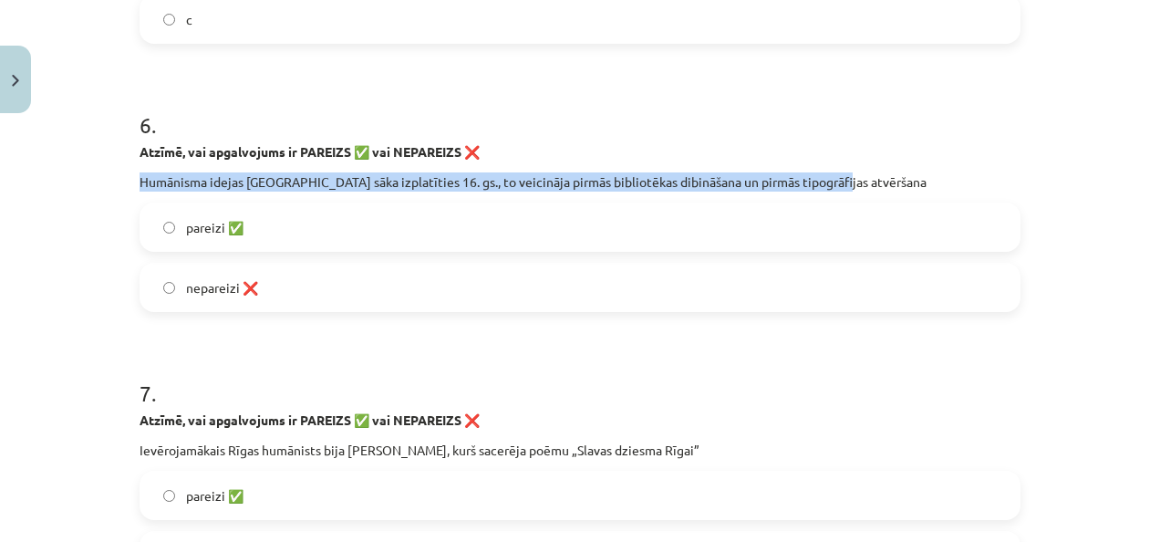
drag, startPoint x: 130, startPoint y: 175, endPoint x: 867, endPoint y: 172, distance: 737.2
click at [867, 172] on div "30 XP Saņemsi Sarežģīts 35 pilda Apraksts Uzdevums Palīdzība 1 . Atzīmē, vai ap…" at bounding box center [580, 123] width 903 height 3745
drag, startPoint x: 867, startPoint y: 172, endPoint x: 854, endPoint y: 177, distance: 13.9
copy p "Humānisma idejas Rīgā sāka izplatīties 16. gs., to veicināja pirmās bibliotēkas…"
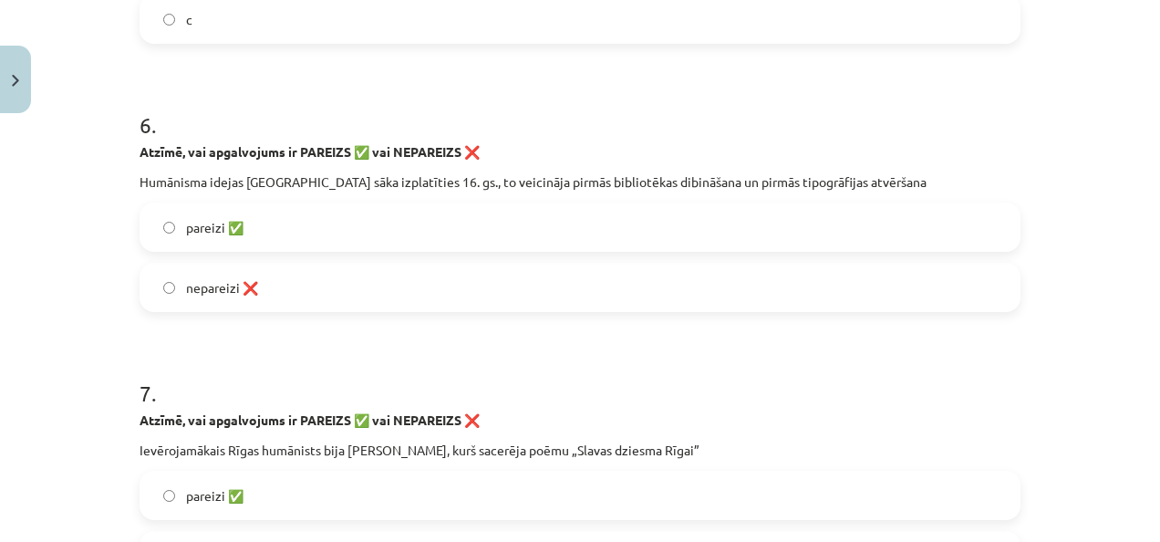
click at [427, 234] on label "pareizi ✅" at bounding box center [580, 227] width 878 height 46
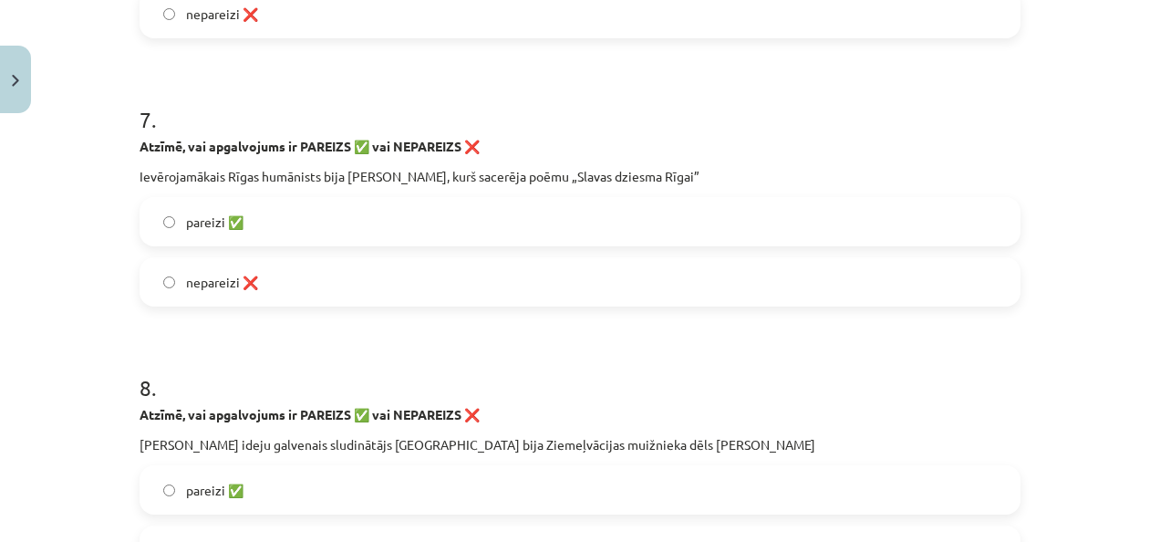
scroll to position [2235, 0]
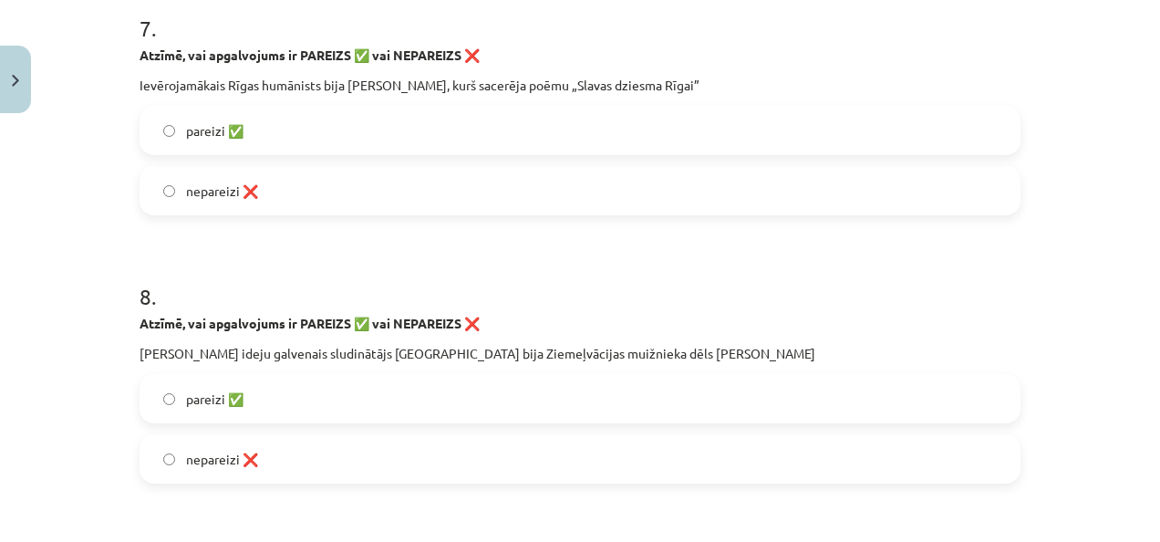
drag, startPoint x: 130, startPoint y: 80, endPoint x: 770, endPoint y: 91, distance: 639.6
copy p "Ievērojamākais Rīgas humānists bija Nikolauss Mollīns, kurš sacerēja poēmu „Sla…"
click at [305, 126] on label "pareizi ✅" at bounding box center [580, 131] width 878 height 46
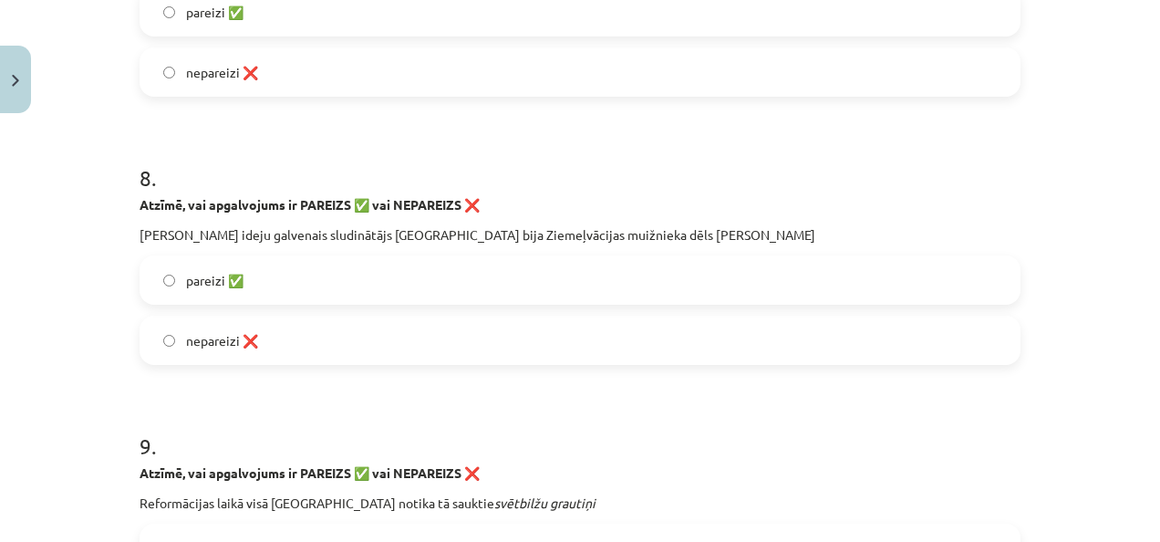
scroll to position [2418, 0]
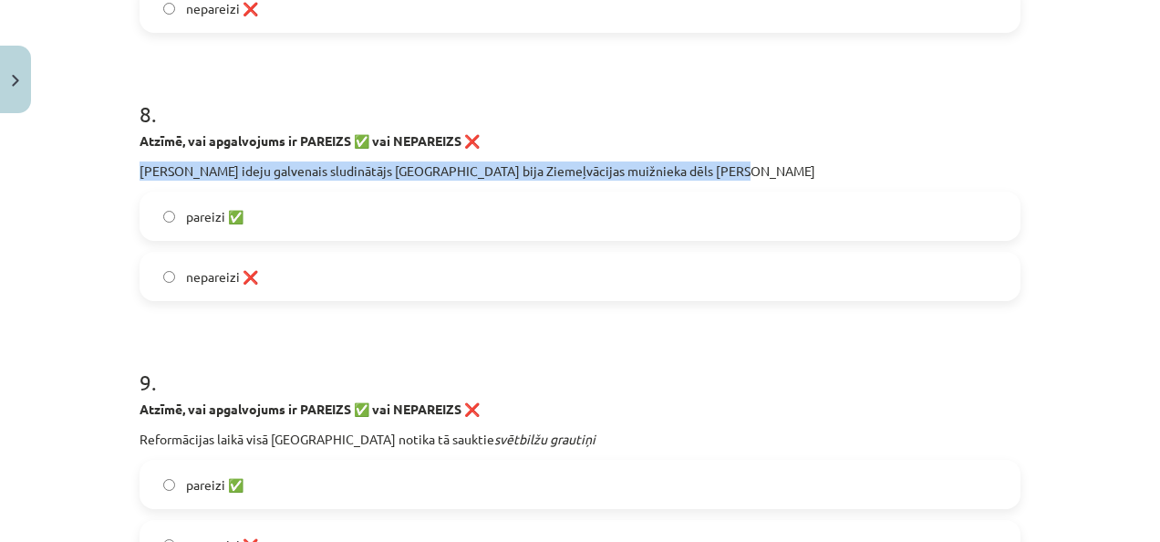
drag, startPoint x: 133, startPoint y: 167, endPoint x: 739, endPoint y: 176, distance: 605.9
click at [739, 176] on p "Mārtiņa Lutera ideju galvenais sludinātājs Rīgā bija Ziemeļvācijas muižnieka dē…" at bounding box center [580, 170] width 881 height 19
copy p "Mārtiņa Lutera ideju galvenais sludinātājs Rīgā bija Ziemeļvācijas muižnieka dē…"
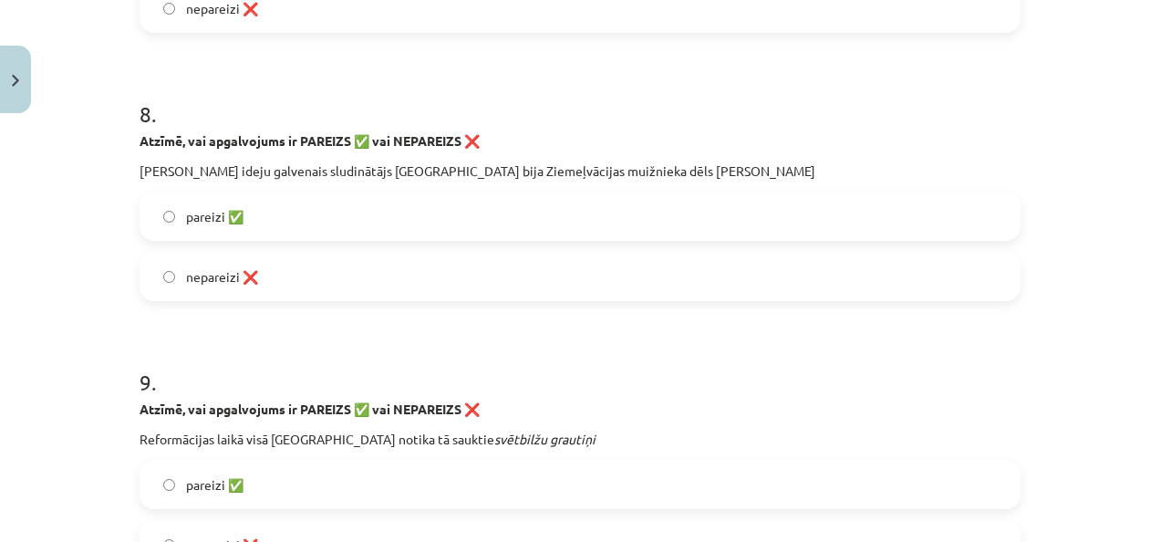
click at [270, 213] on label "pareizi ✅" at bounding box center [580, 216] width 878 height 46
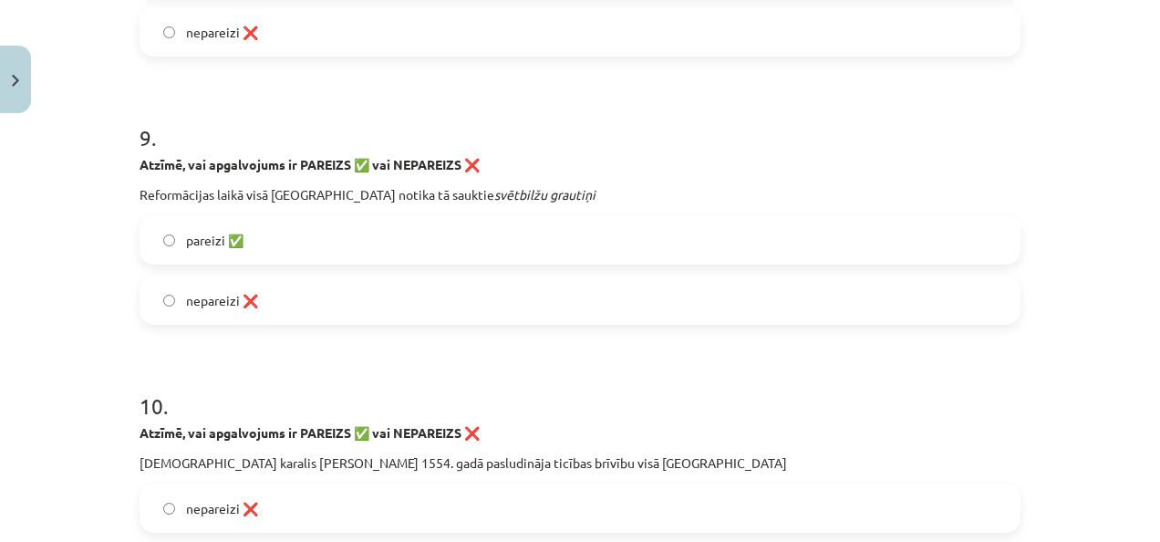
scroll to position [2691, 0]
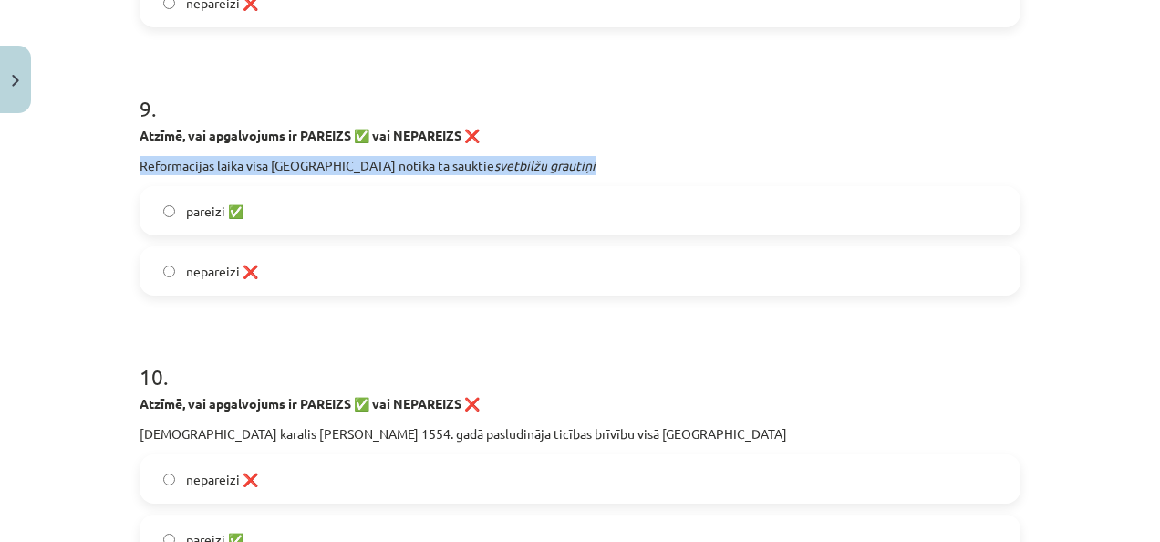
drag, startPoint x: 132, startPoint y: 163, endPoint x: 534, endPoint y: 151, distance: 401.6
click at [534, 151] on div "Atzīmē, vai apgalvojums ir PAREIZS ✅ vai NEPAREIZS ❌ Reformācijas laikā visā Li…" at bounding box center [580, 150] width 881 height 49
copy p "Reformācijas laikā visā Livonijā notika tā sauktie svētbilžu grautiņi"
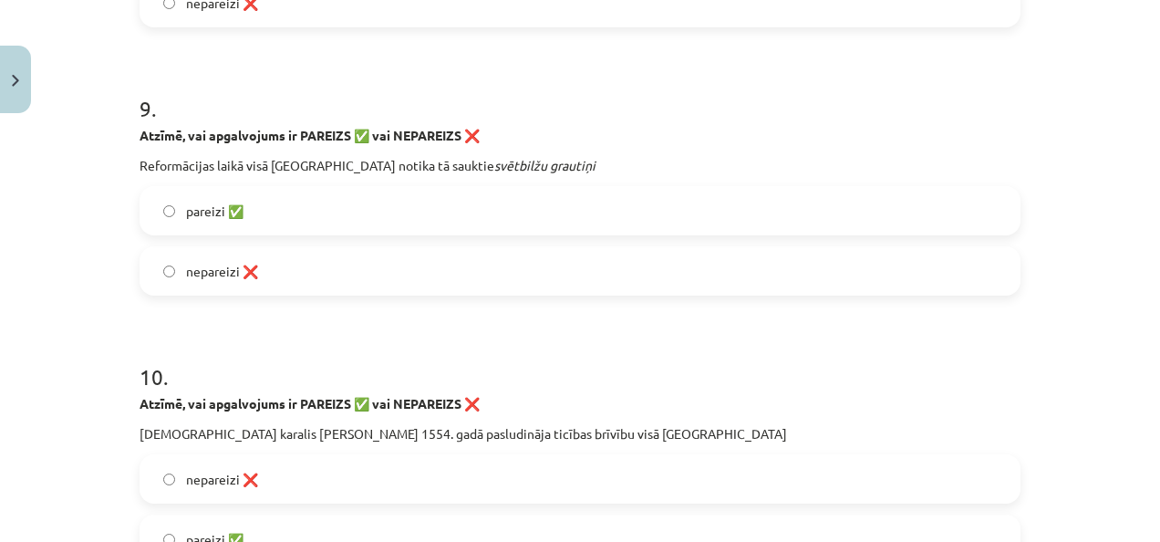
click at [308, 197] on label "pareizi ✅" at bounding box center [580, 211] width 878 height 46
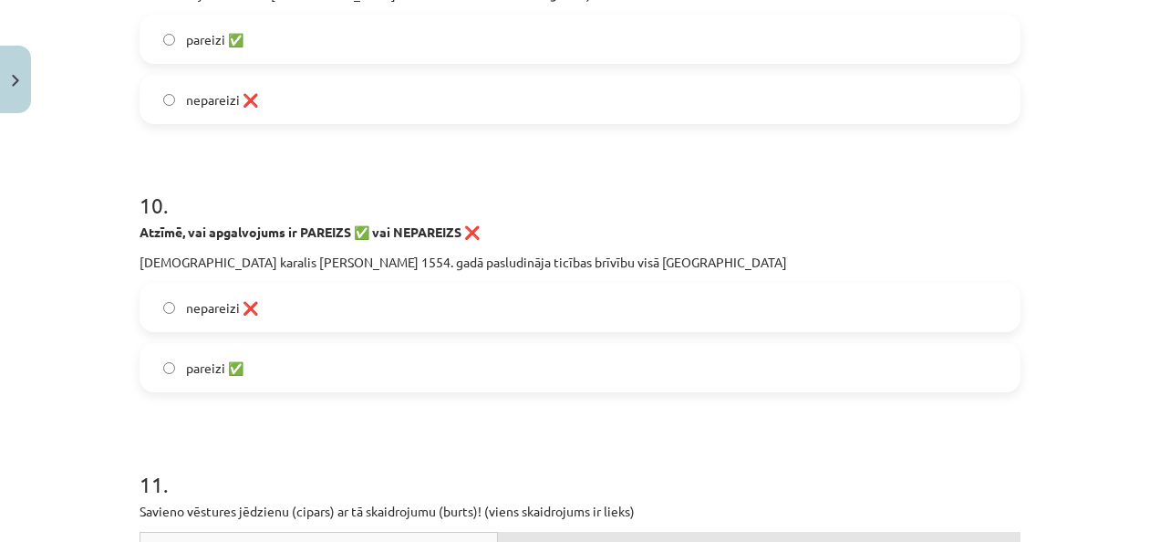
scroll to position [2965, 0]
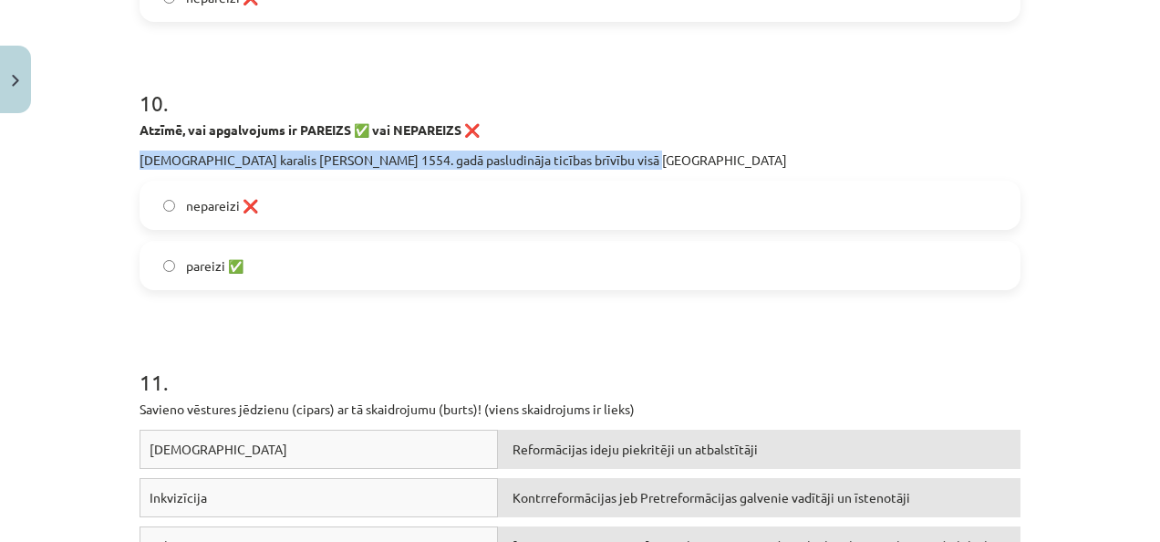
drag, startPoint x: 130, startPoint y: 155, endPoint x: 622, endPoint y: 150, distance: 492.7
copy p "Polijas karalis Stefans Batorijs 1554. gadā pasludināja ticības brīvību visā Li…"
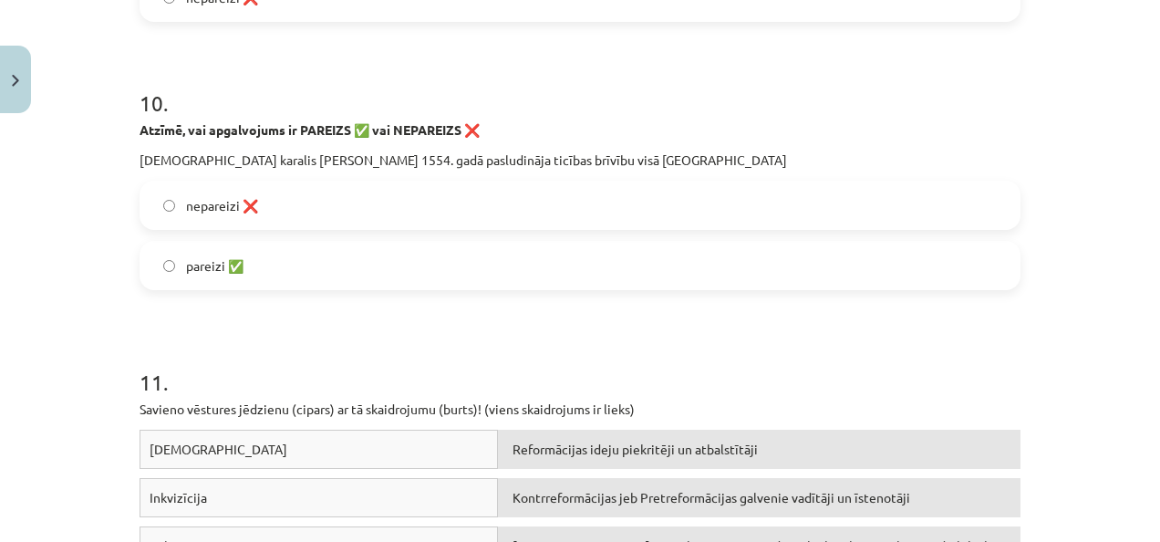
click at [308, 205] on label "nepareizi ❌" at bounding box center [580, 205] width 878 height 46
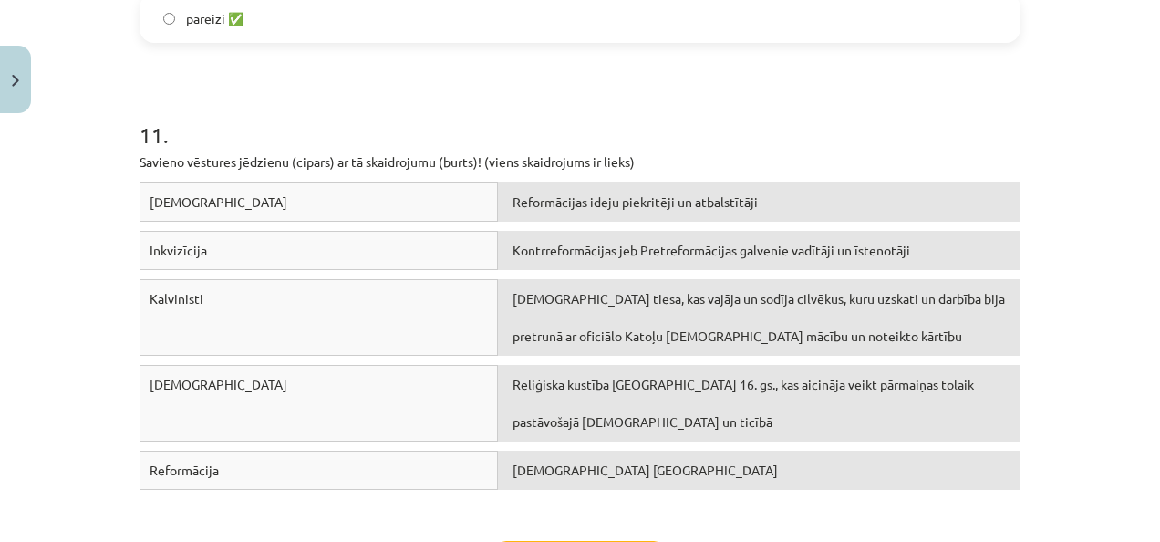
scroll to position [3239, 0]
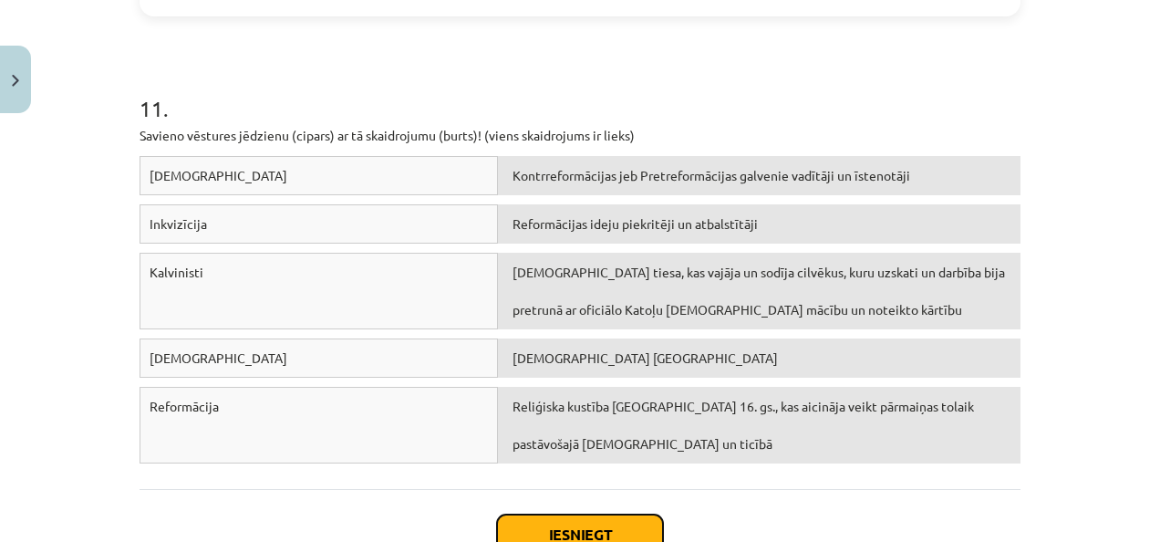
click at [603, 524] on button "Iesniegt" at bounding box center [580, 535] width 166 height 40
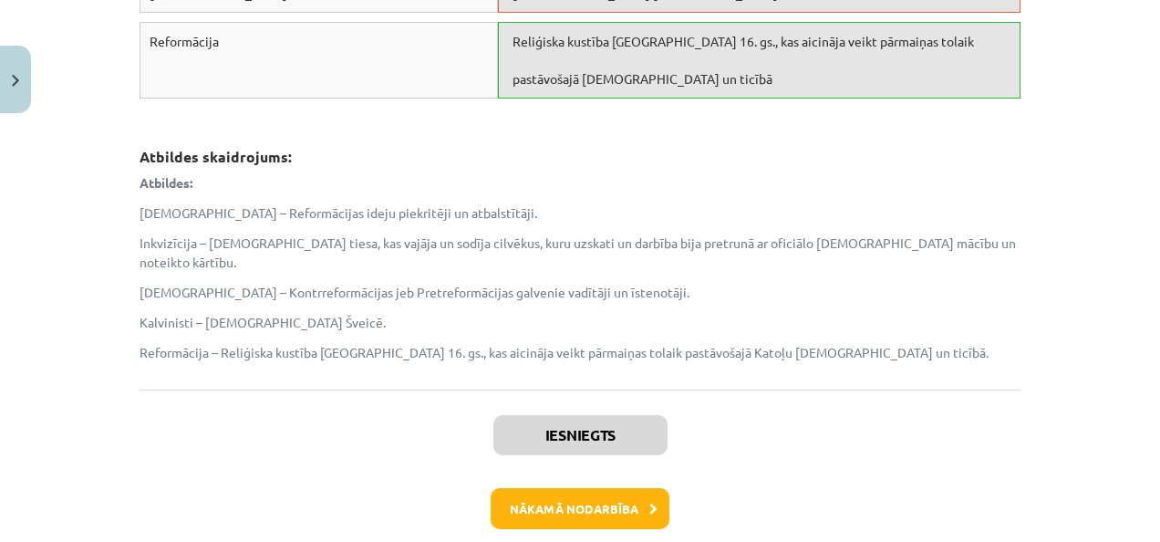
scroll to position [3669, 0]
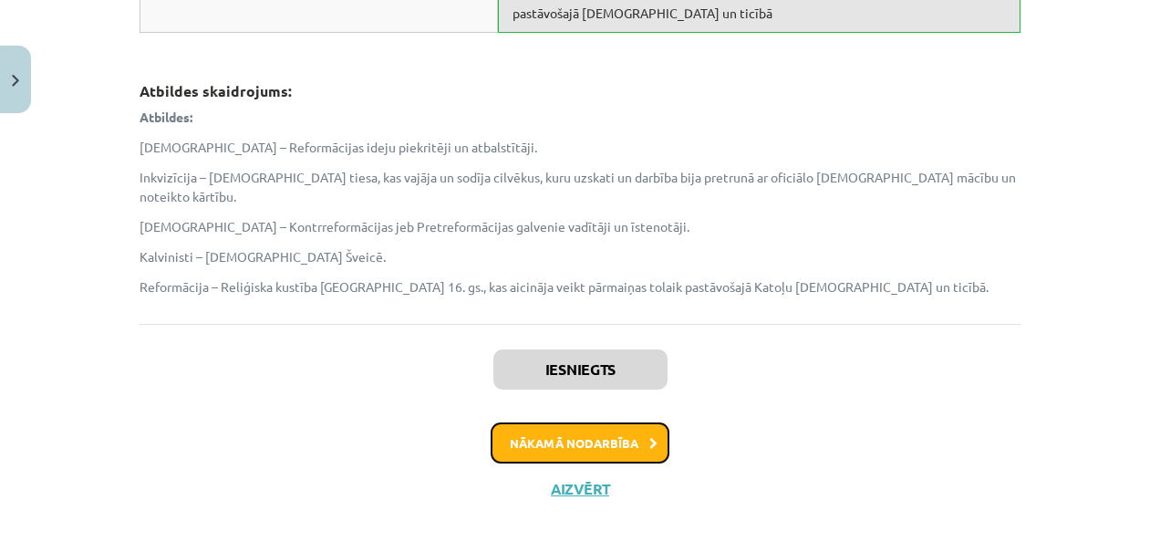
click at [558, 422] on button "Nākamā nodarbība" at bounding box center [580, 443] width 179 height 42
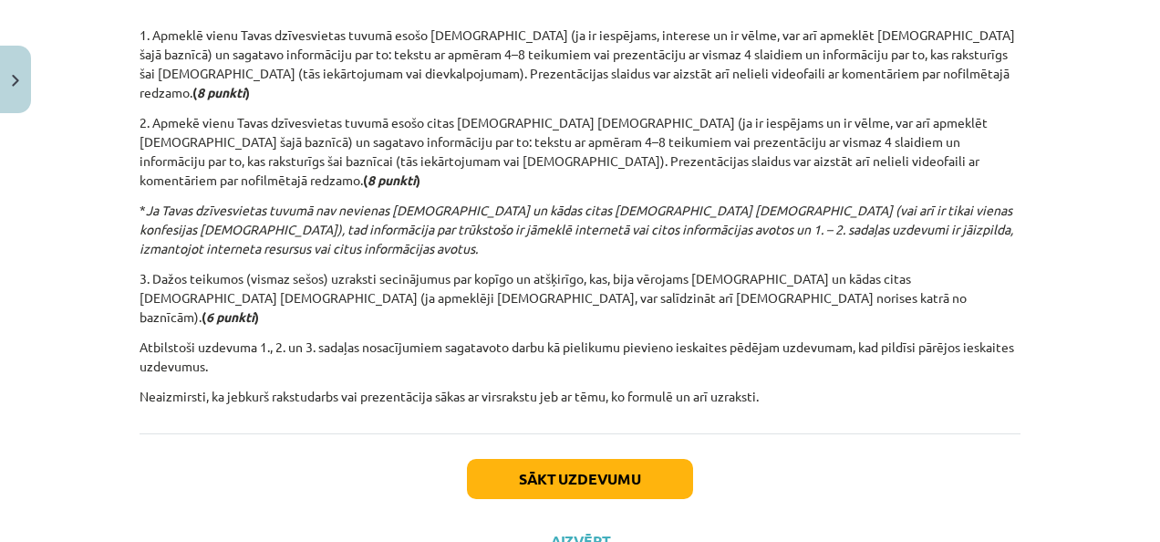
scroll to position [483, 0]
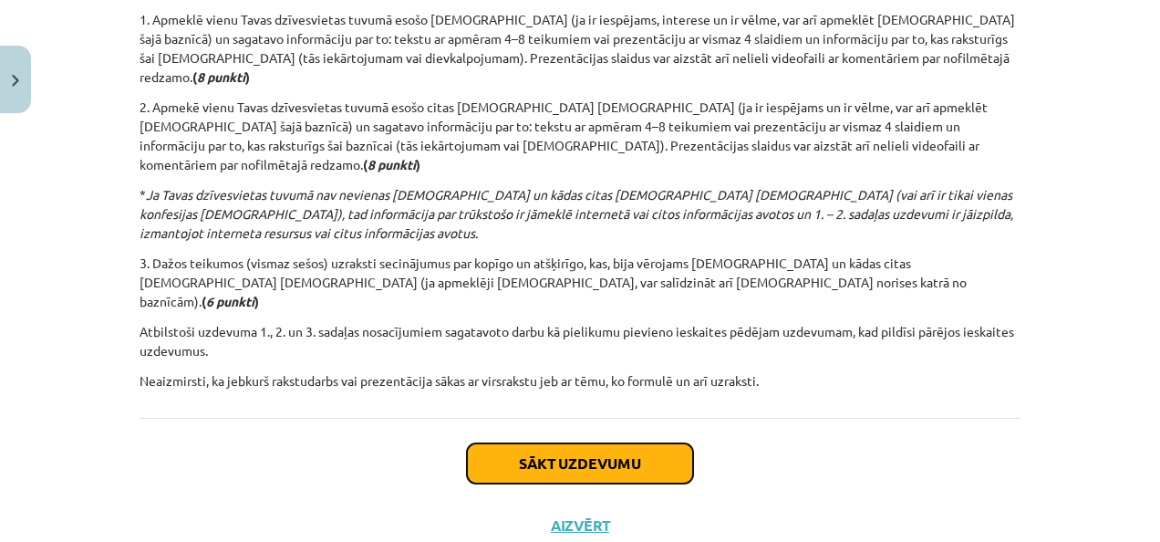
click at [558, 443] on button "Sākt uzdevumu" at bounding box center [580, 463] width 226 height 40
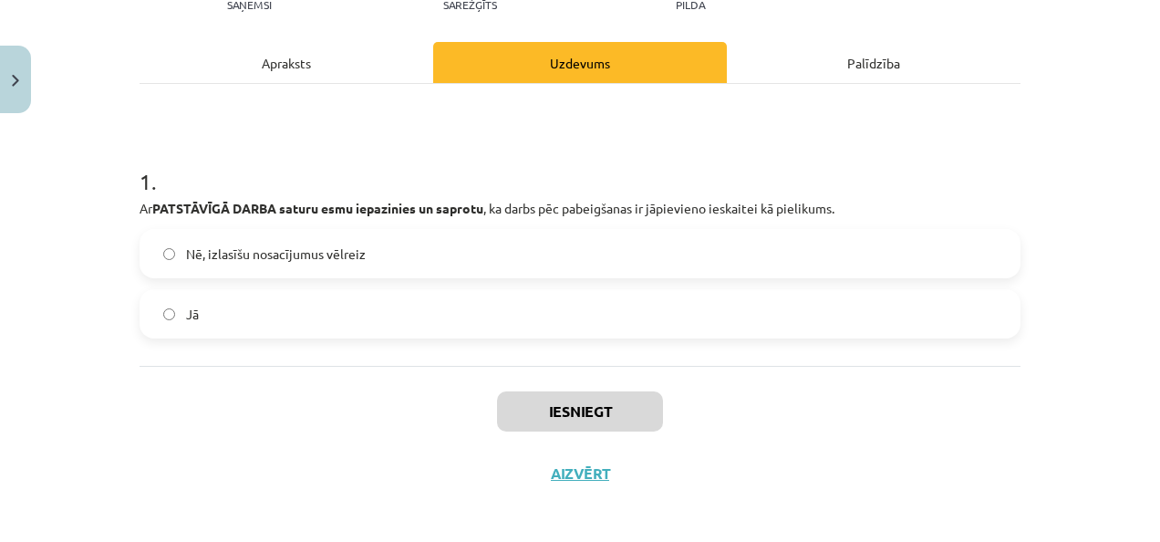
scroll to position [228, 0]
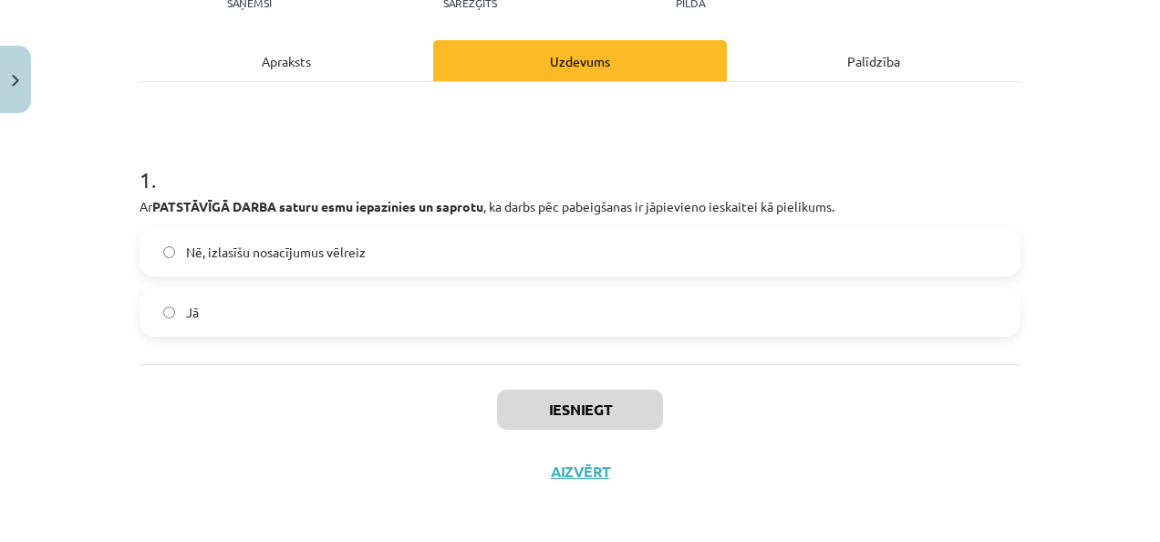
click at [359, 310] on label "Jā" at bounding box center [580, 312] width 878 height 46
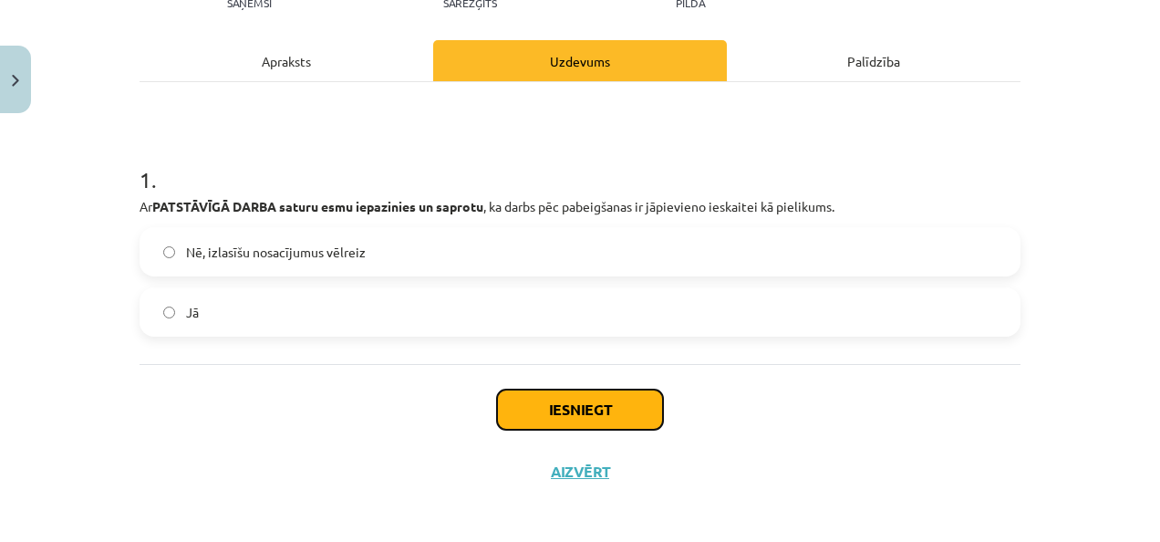
click at [637, 412] on button "Iesniegt" at bounding box center [580, 410] width 166 height 40
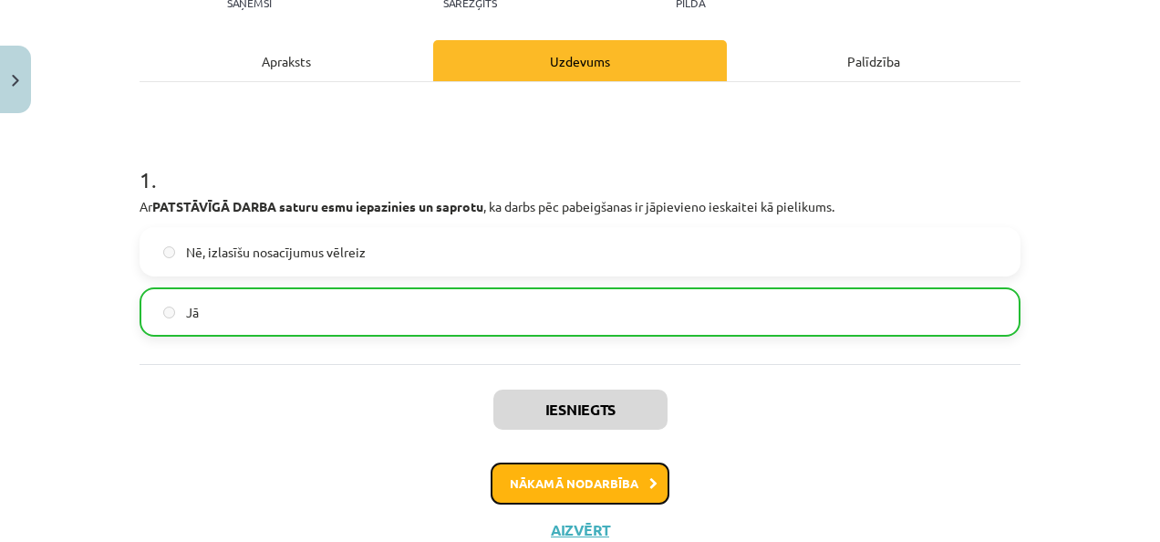
click at [588, 480] on button "Nākamā nodarbība" at bounding box center [580, 484] width 179 height 42
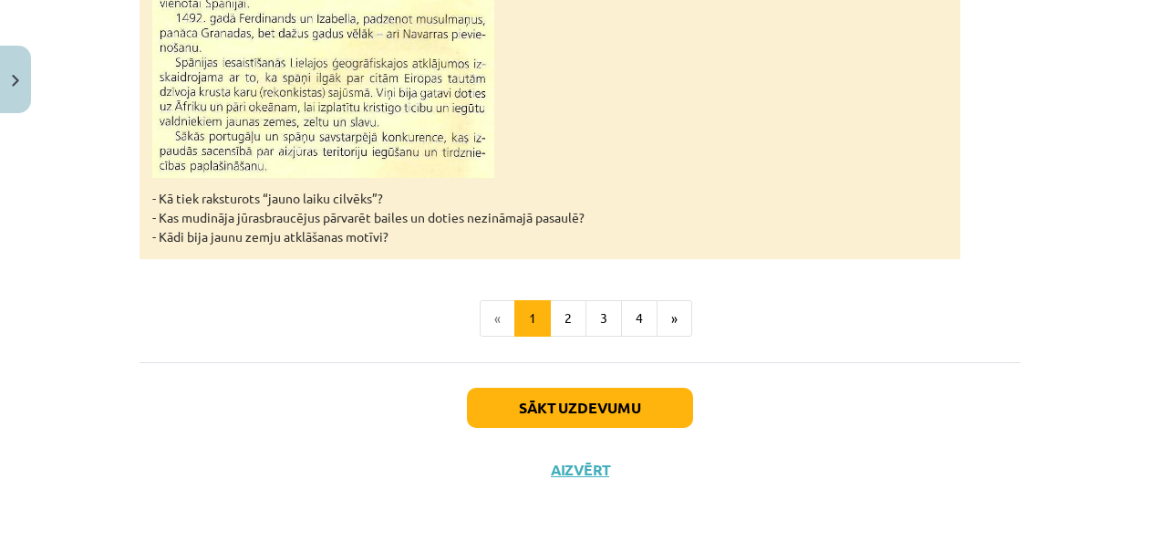
scroll to position [1968, 0]
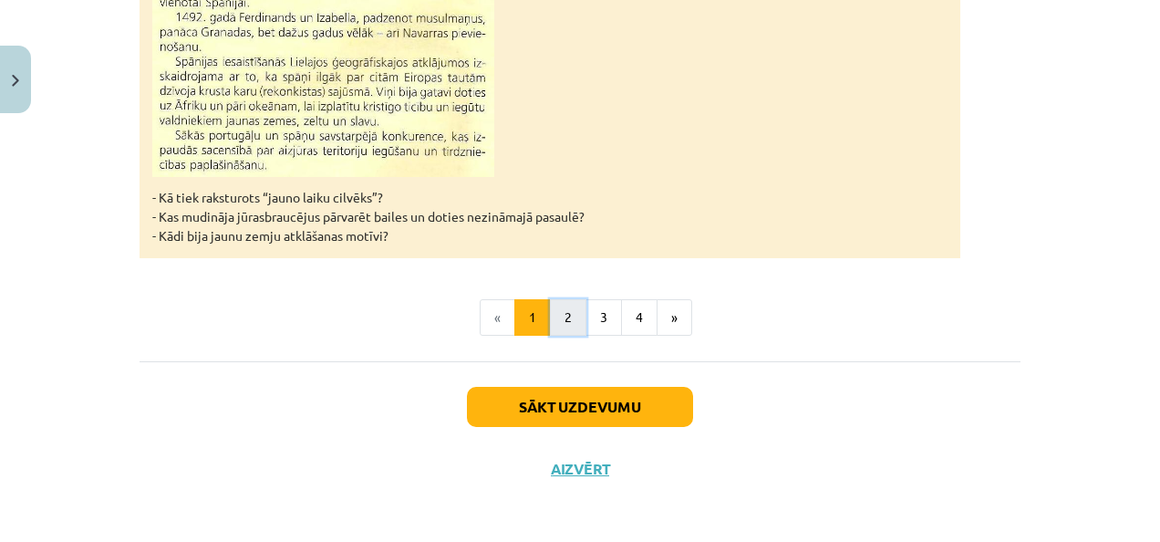
click at [551, 321] on button "2" at bounding box center [568, 317] width 36 height 36
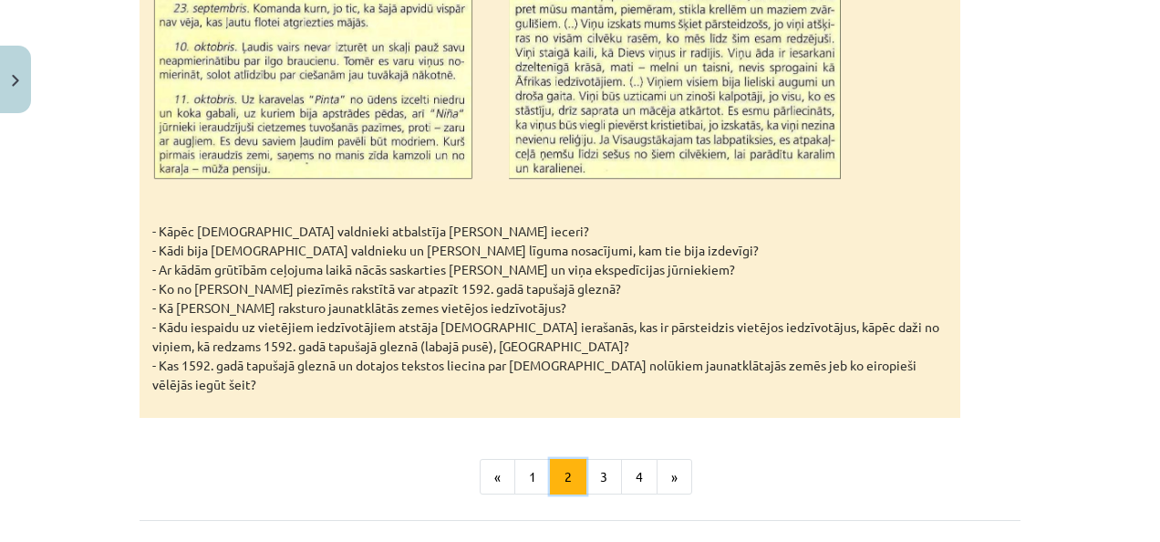
scroll to position [2912, 0]
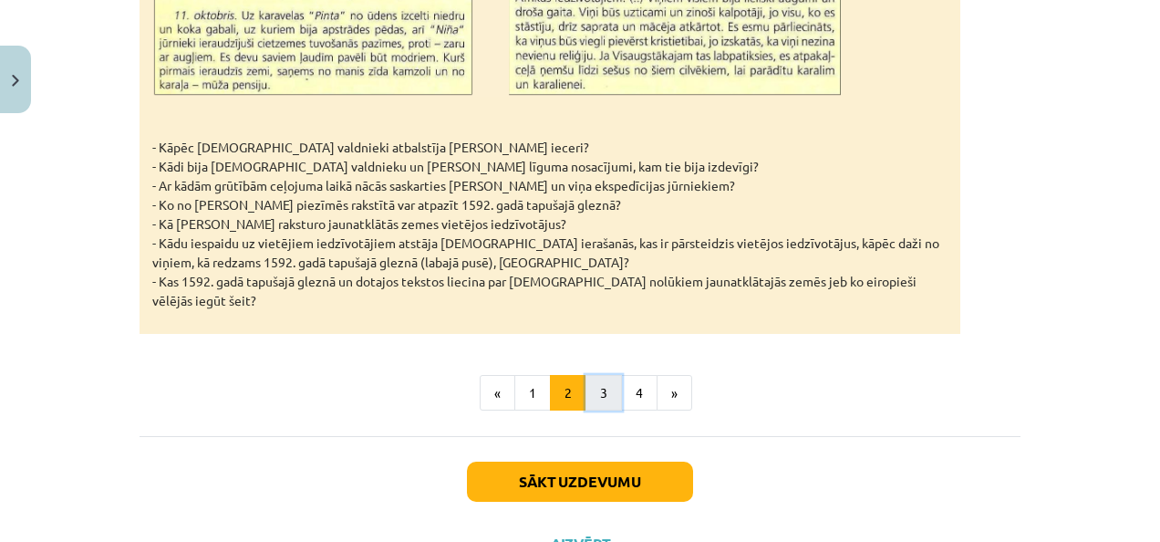
click at [606, 375] on button "3" at bounding box center [604, 393] width 36 height 36
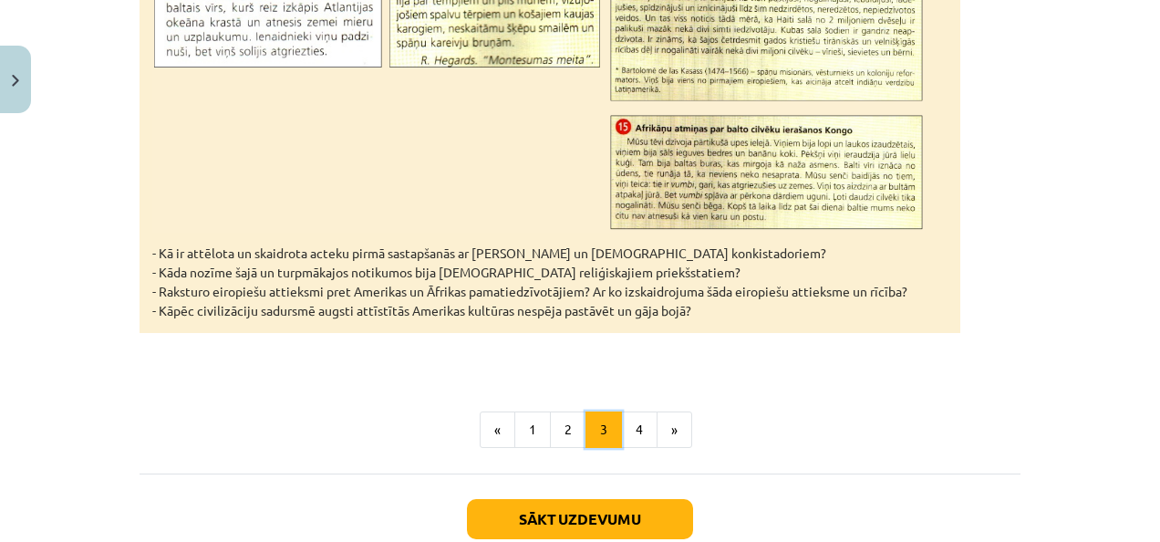
scroll to position [6059, 0]
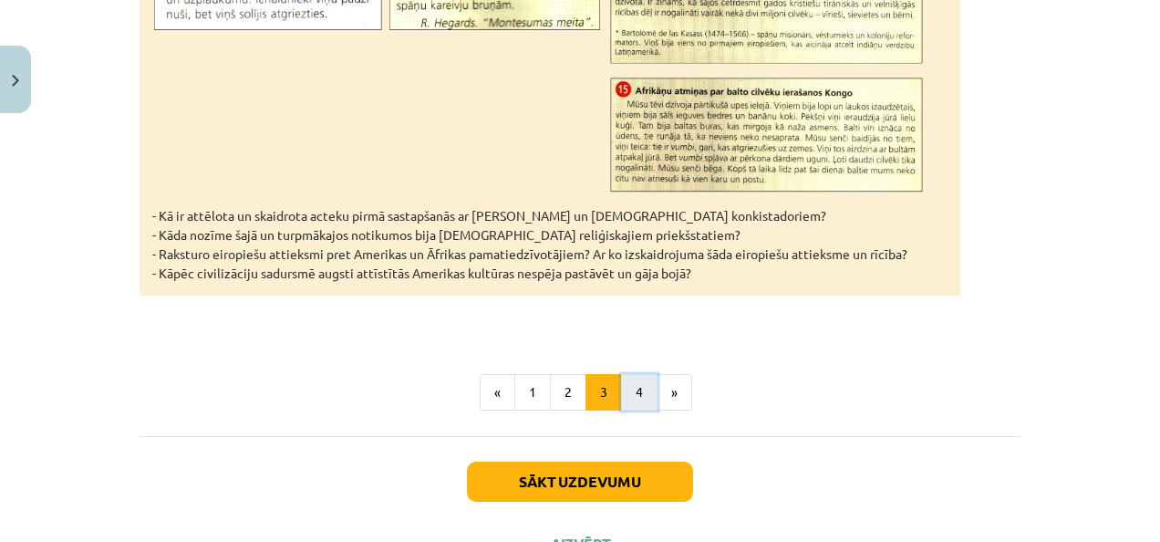
click at [626, 374] on button "4" at bounding box center [639, 392] width 36 height 36
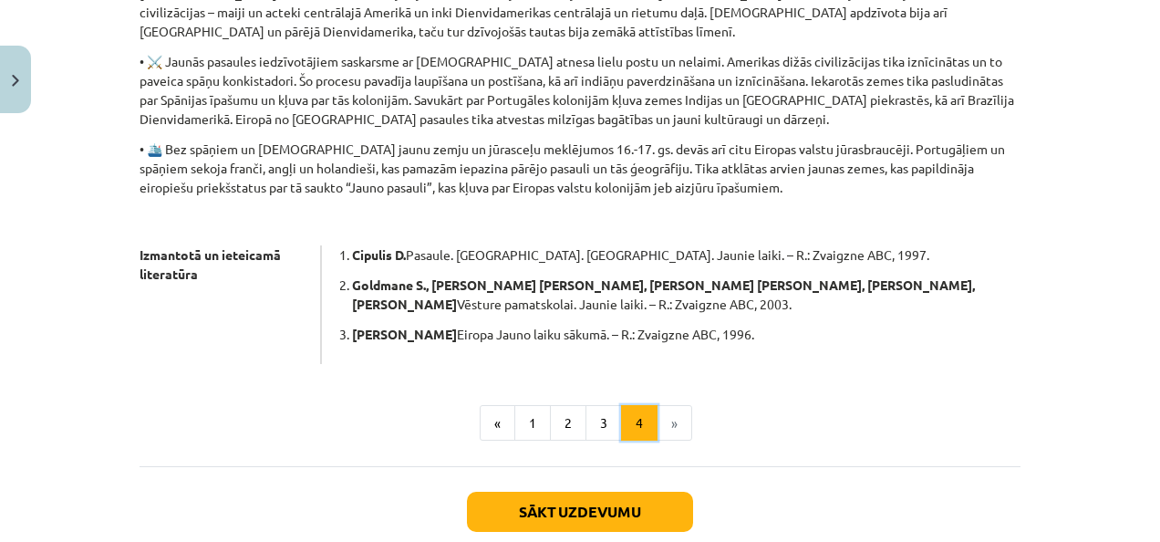
scroll to position [823, 0]
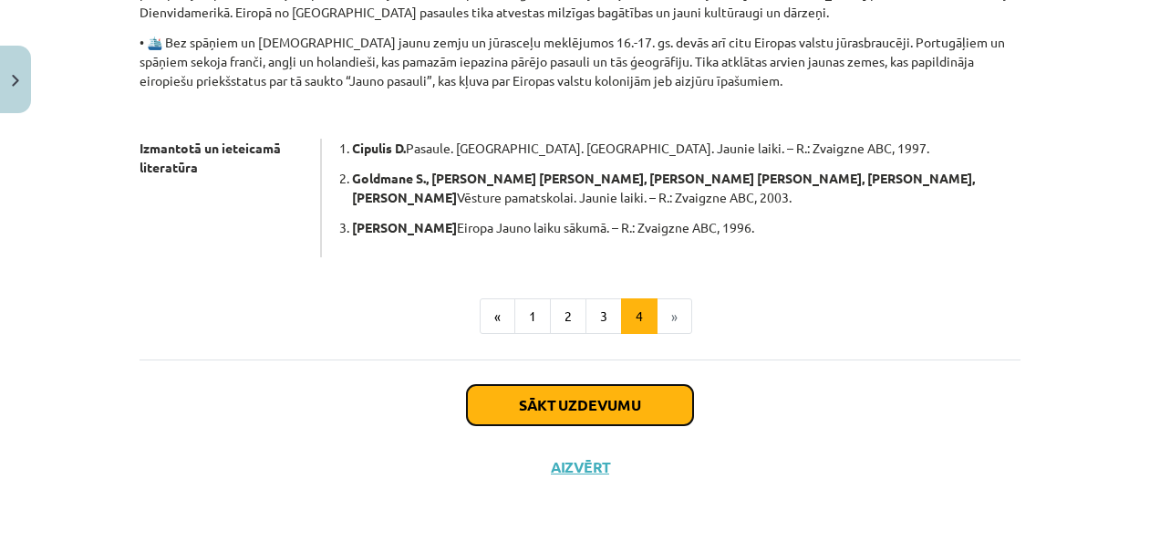
click at [657, 401] on button "Sākt uzdevumu" at bounding box center [580, 405] width 226 height 40
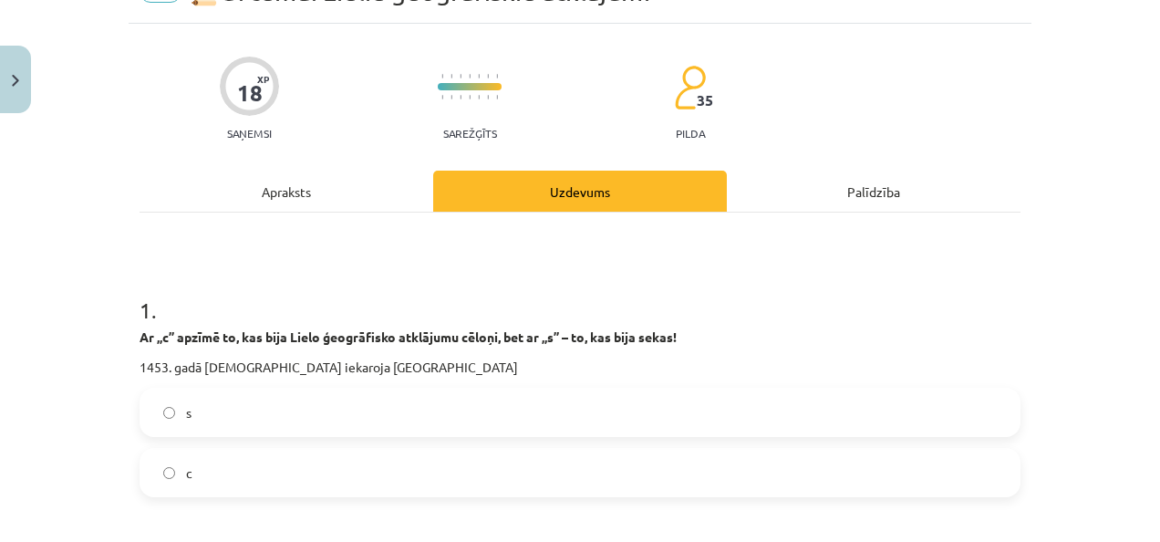
scroll to position [137, 0]
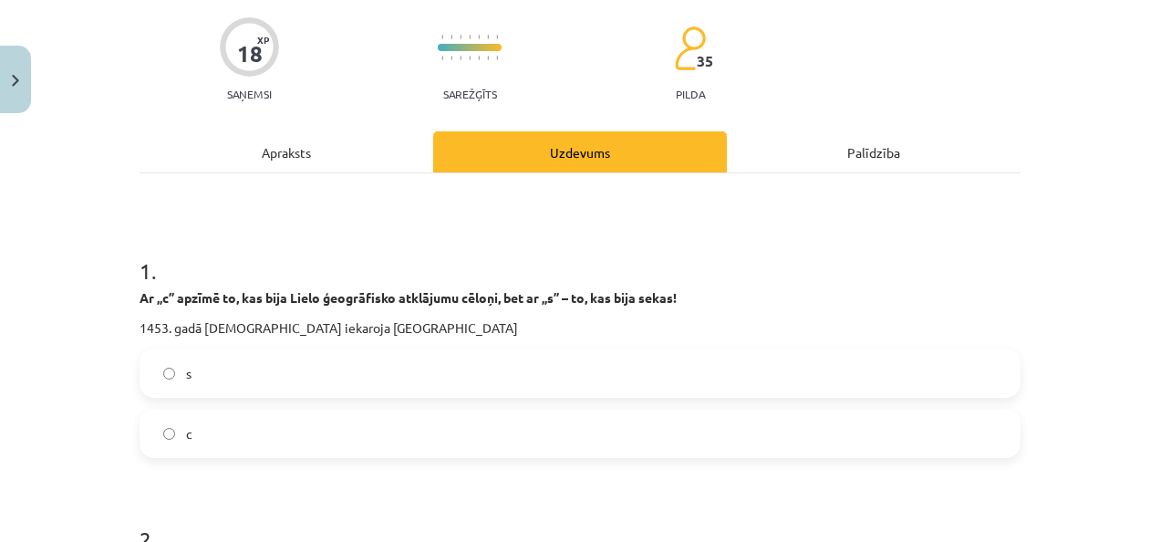
click at [498, 346] on div "1 . Ar „c” apzīmē to, kas bija Lielo ģeogrāfisko atklājumu cēloņi, bet ar „s” –…" at bounding box center [580, 342] width 881 height 232
click at [454, 369] on label "s" at bounding box center [580, 373] width 878 height 46
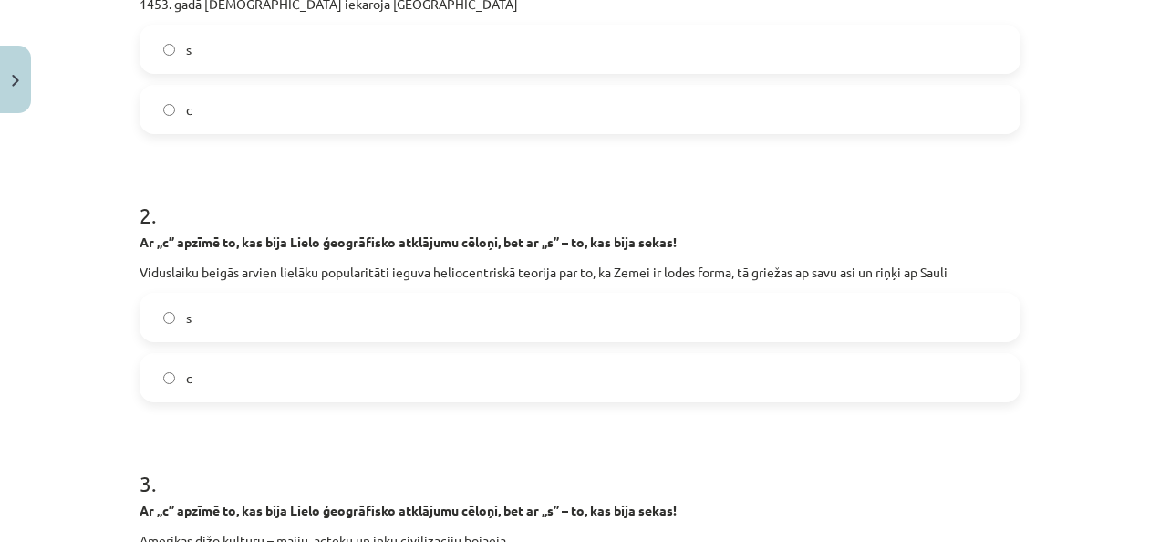
scroll to position [502, 0]
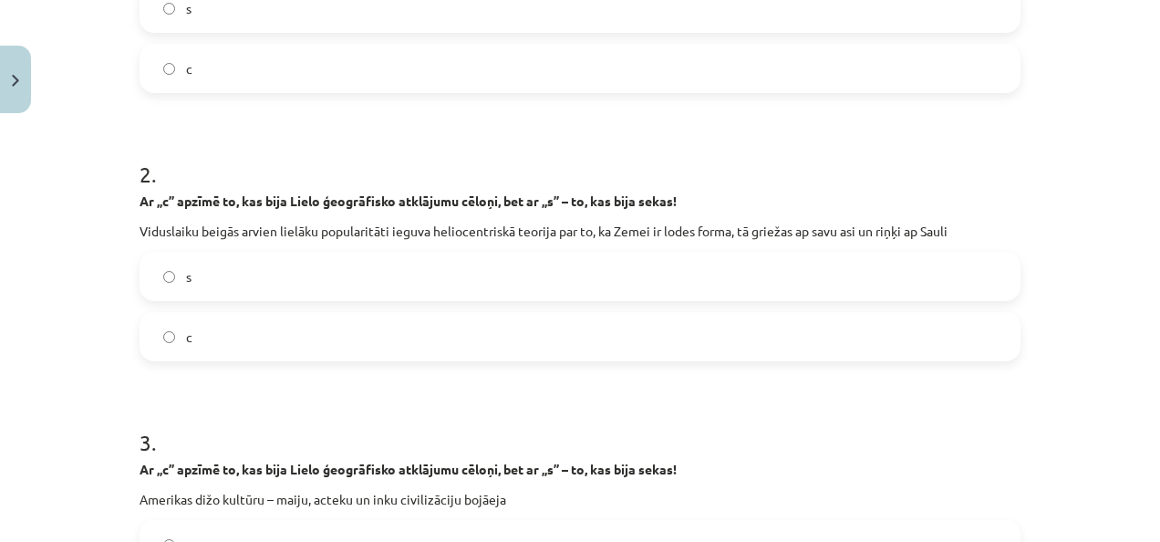
click at [395, 323] on label "c" at bounding box center [580, 337] width 878 height 46
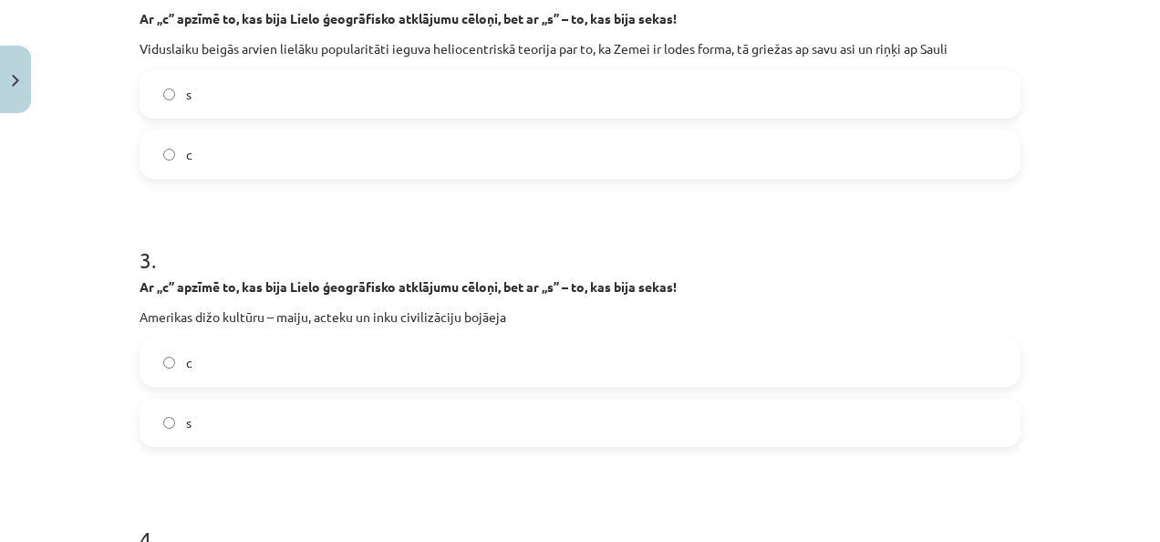
scroll to position [775, 0]
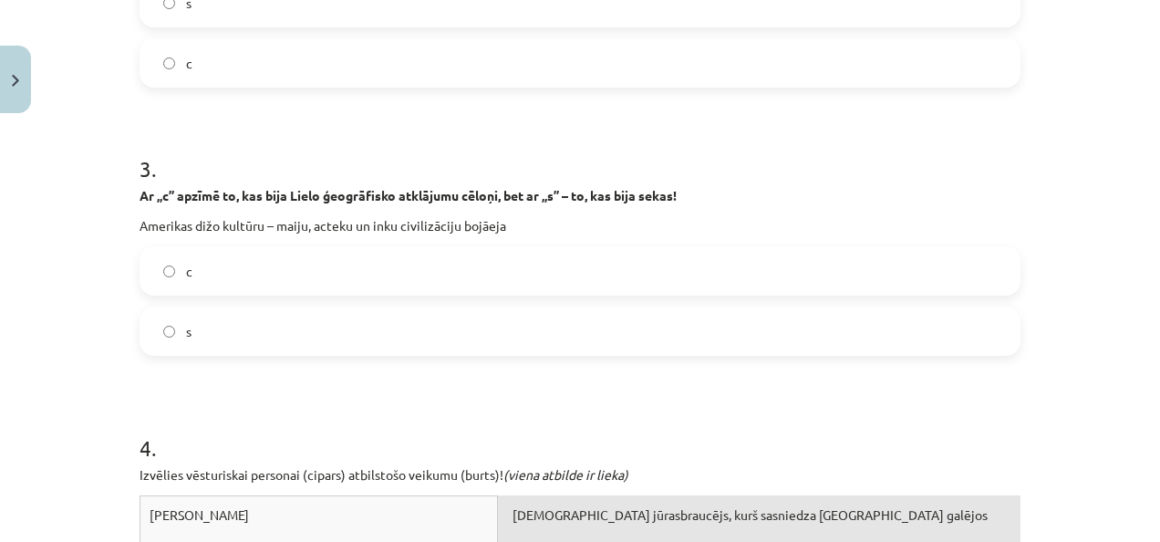
click at [394, 262] on label "c" at bounding box center [580, 271] width 878 height 46
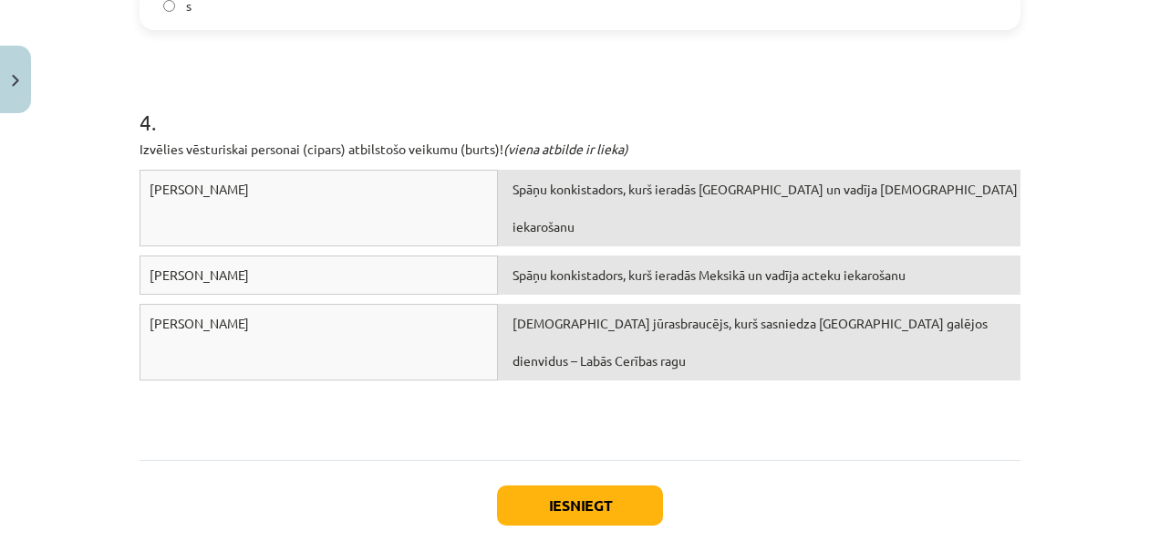
scroll to position [1140, 0]
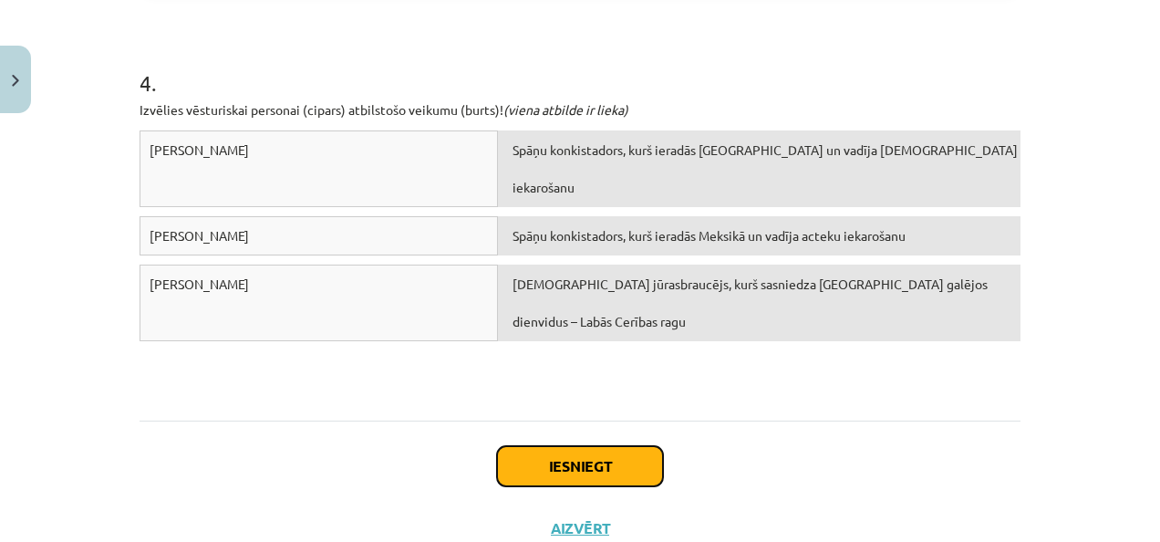
click at [620, 461] on button "Iesniegt" at bounding box center [580, 466] width 166 height 40
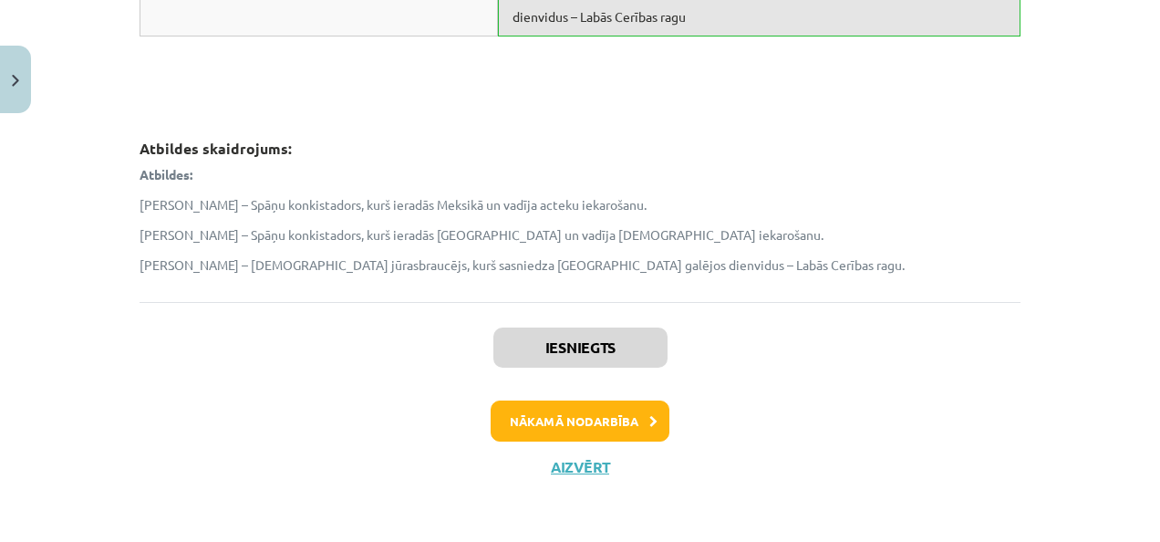
scroll to position [1445, 0]
click at [619, 418] on button "Nākamā nodarbība" at bounding box center [580, 422] width 179 height 42
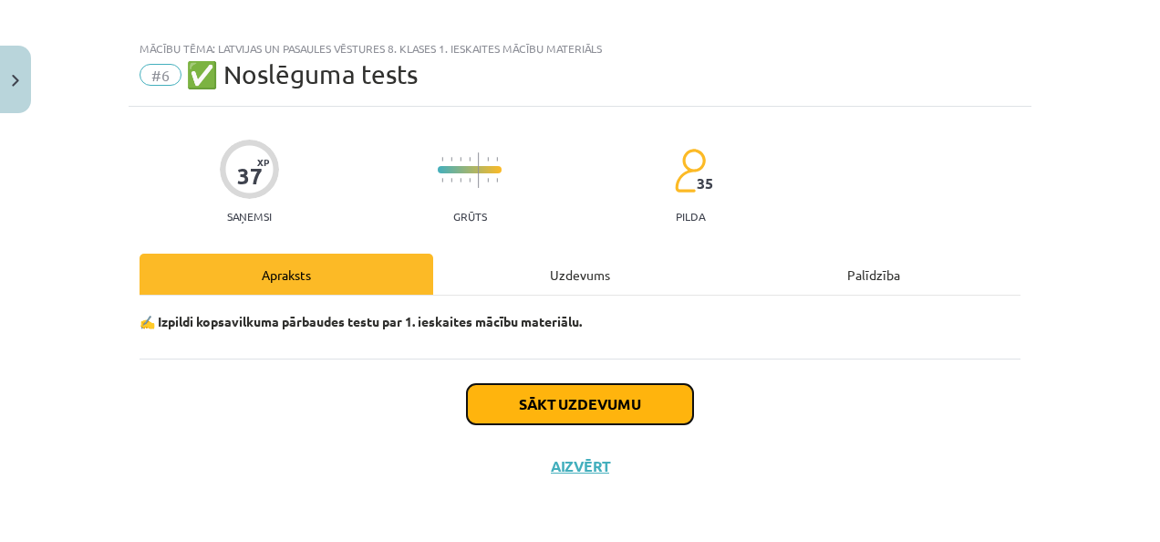
click at [613, 401] on button "Sākt uzdevumu" at bounding box center [580, 404] width 226 height 40
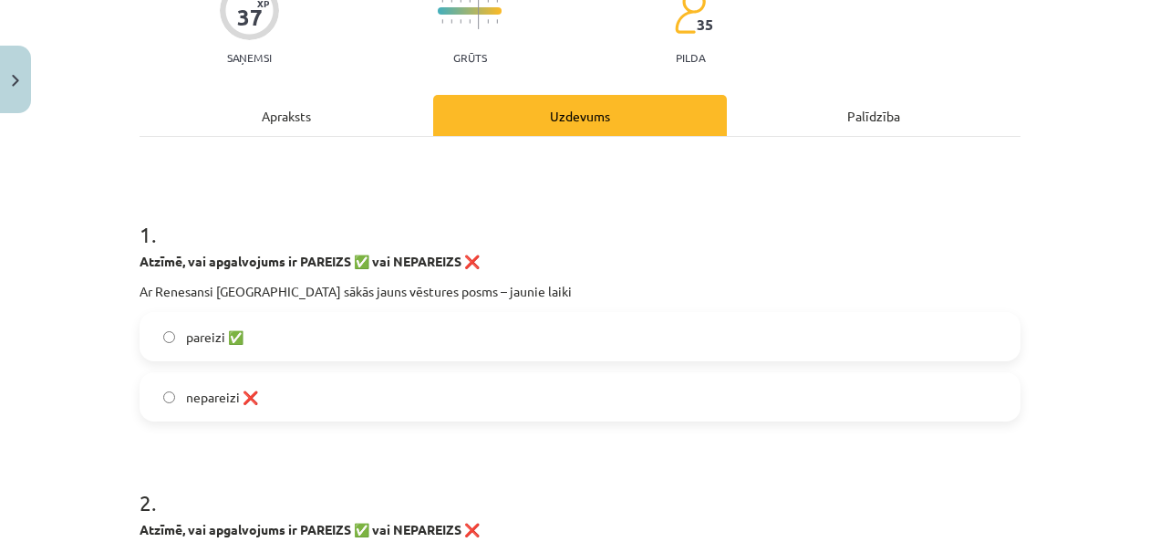
scroll to position [197, 0]
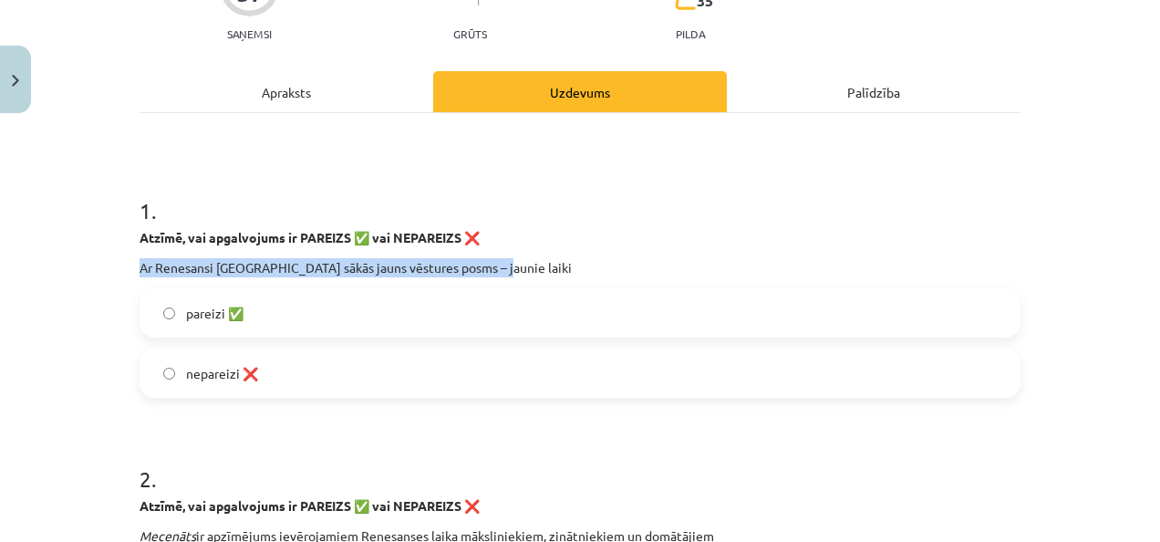
drag, startPoint x: 134, startPoint y: 270, endPoint x: 514, endPoint y: 256, distance: 379.8
click at [514, 256] on div "Atzīmē, vai apgalvojums ir PAREIZS ✅ vai NEPAREIZS ❌ Ar Renesansi Eiropā sākās …" at bounding box center [580, 252] width 881 height 49
drag, startPoint x: 514, startPoint y: 256, endPoint x: 502, endPoint y: 266, distance: 15.5
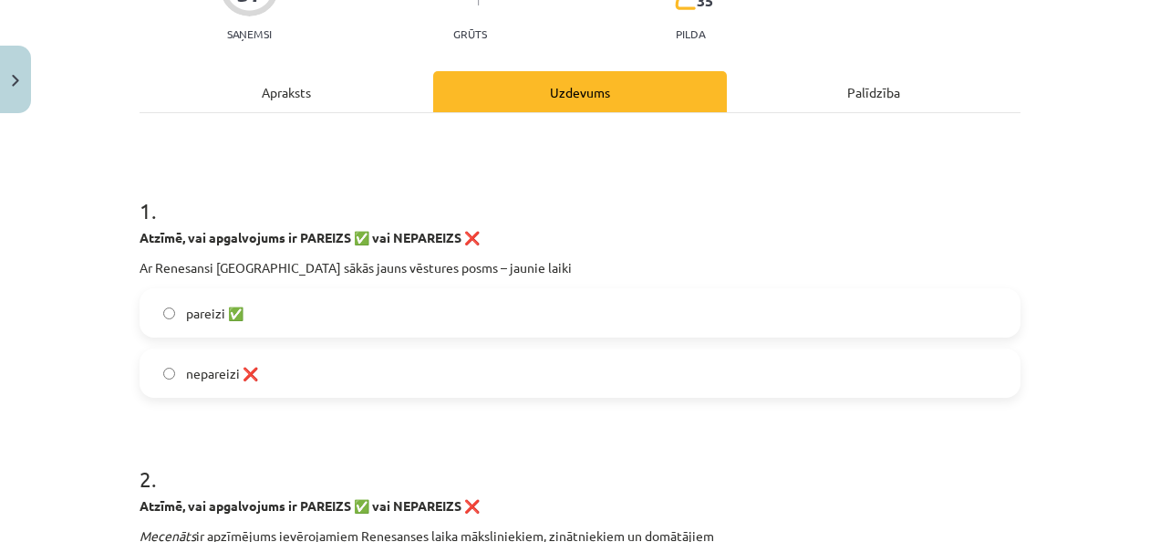
click at [317, 298] on label "pareizi ✅" at bounding box center [580, 313] width 878 height 46
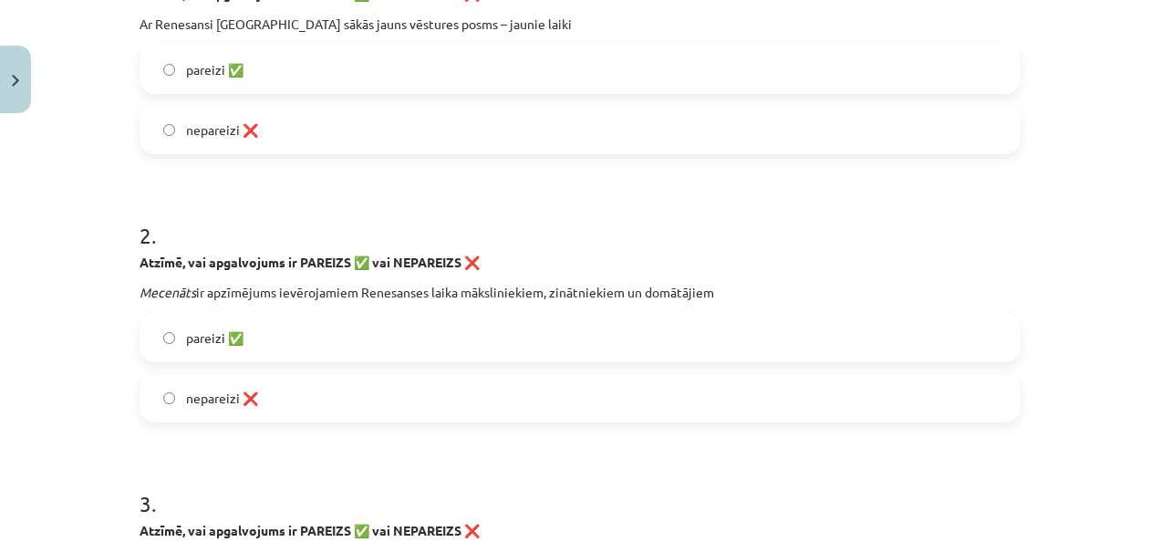
scroll to position [471, 0]
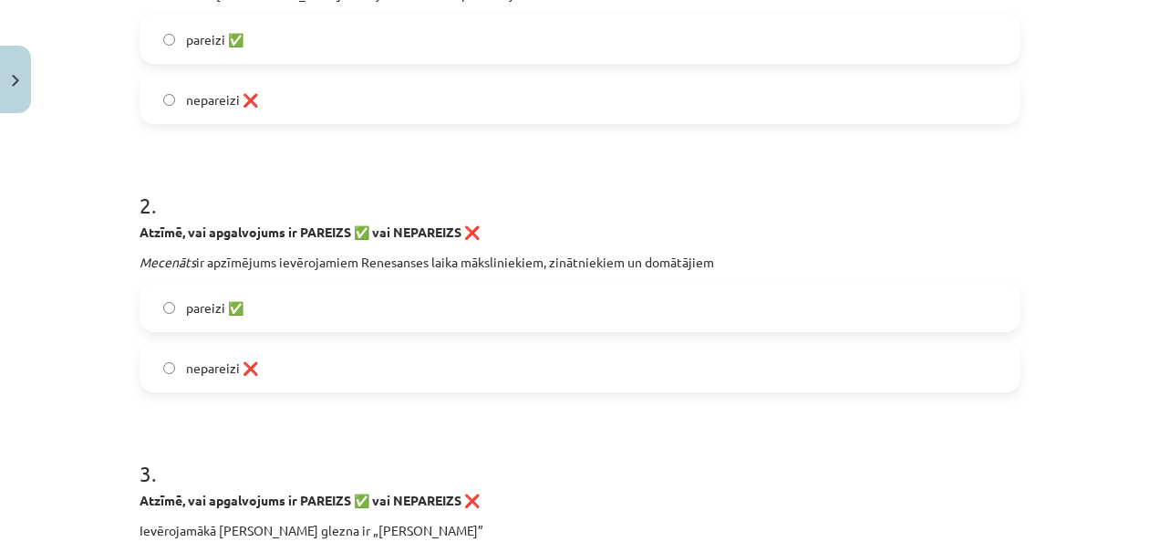
drag, startPoint x: 133, startPoint y: 259, endPoint x: 773, endPoint y: 259, distance: 639.5
click at [773, 259] on p "Mecenāts ir apzīmējums ievērojamiem Renesanses laika māksliniekiem, zinātniekie…" at bounding box center [580, 262] width 881 height 19
click at [326, 373] on label "nepareizi ❌" at bounding box center [580, 368] width 878 height 46
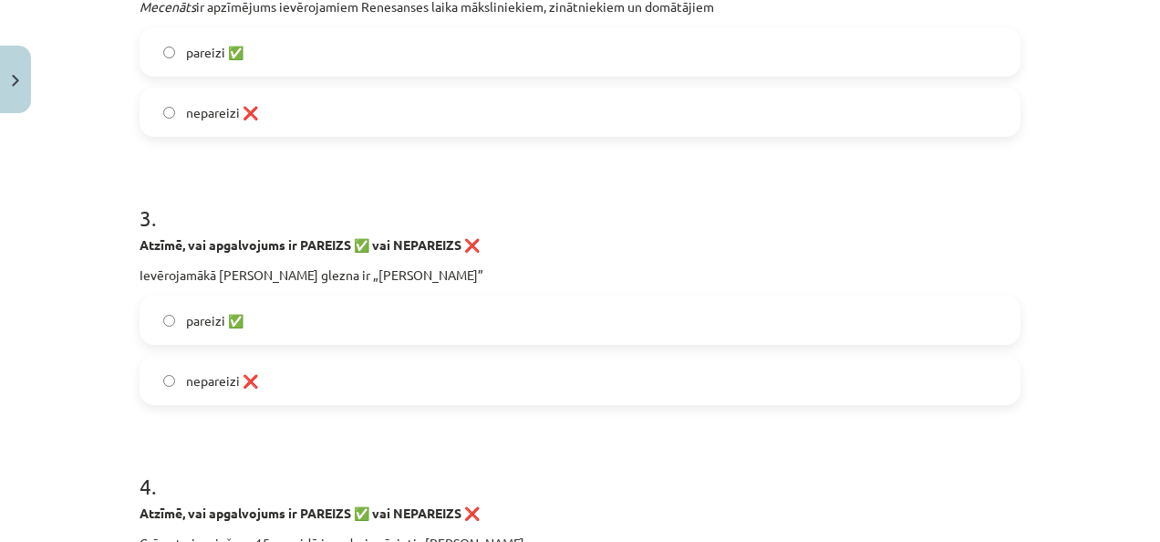
scroll to position [744, 0]
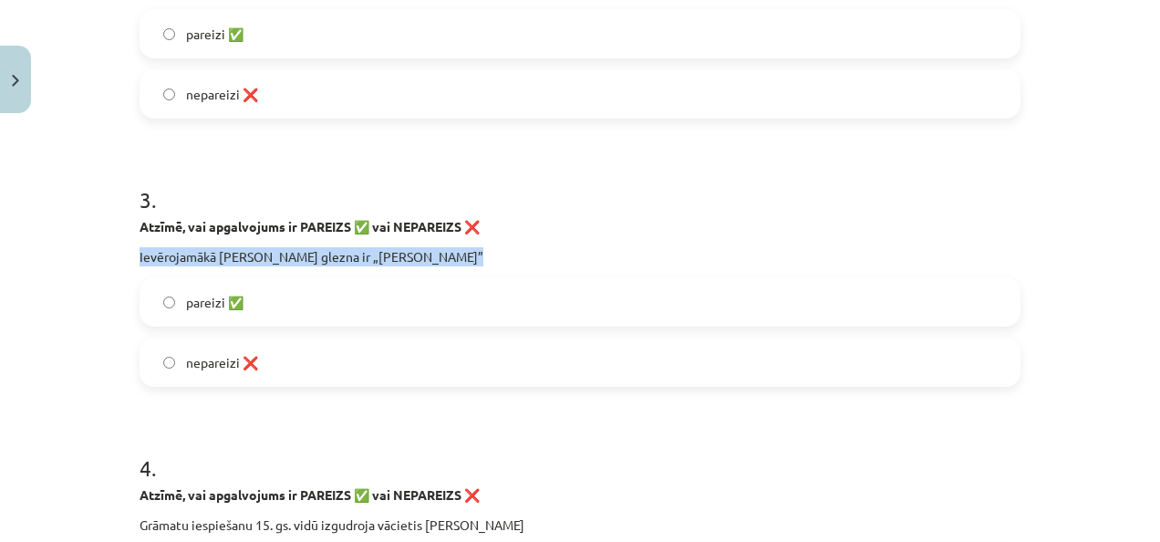
drag, startPoint x: 130, startPoint y: 249, endPoint x: 540, endPoint y: 252, distance: 410.6
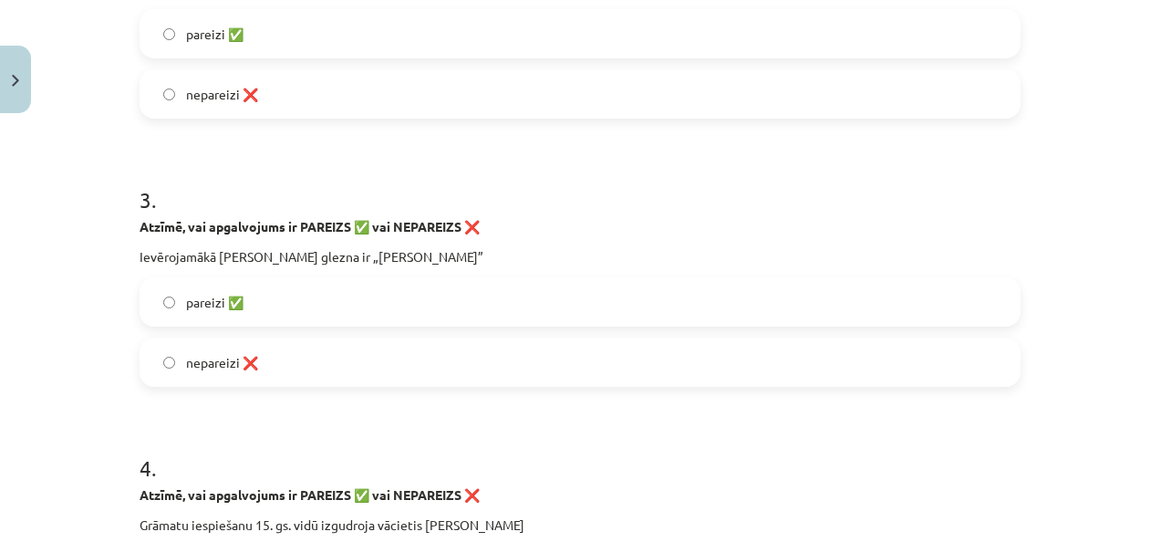
click at [359, 305] on label "pareizi ✅" at bounding box center [580, 302] width 878 height 46
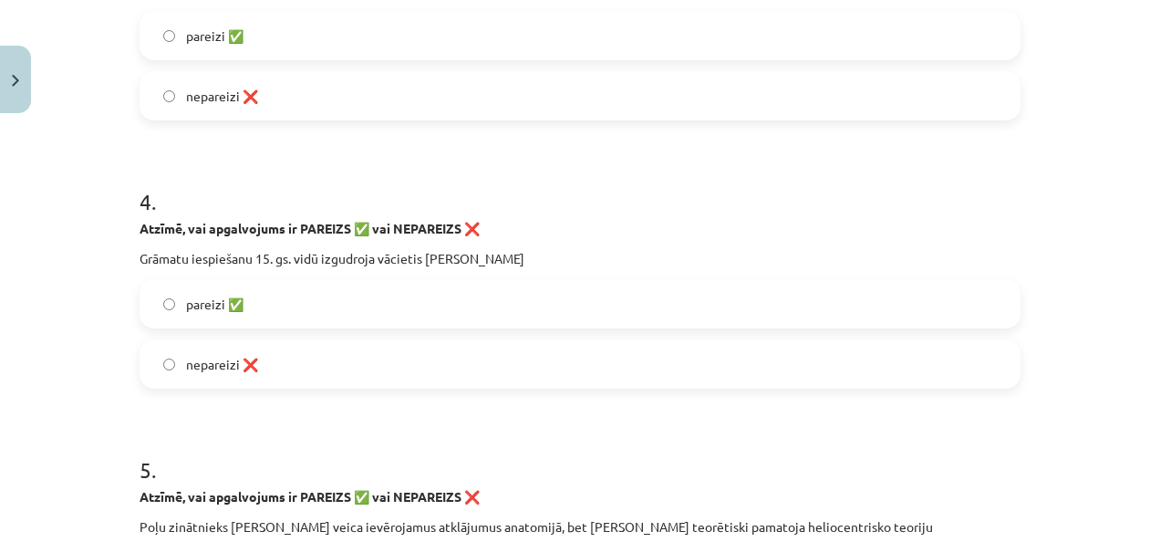
scroll to position [1018, 0]
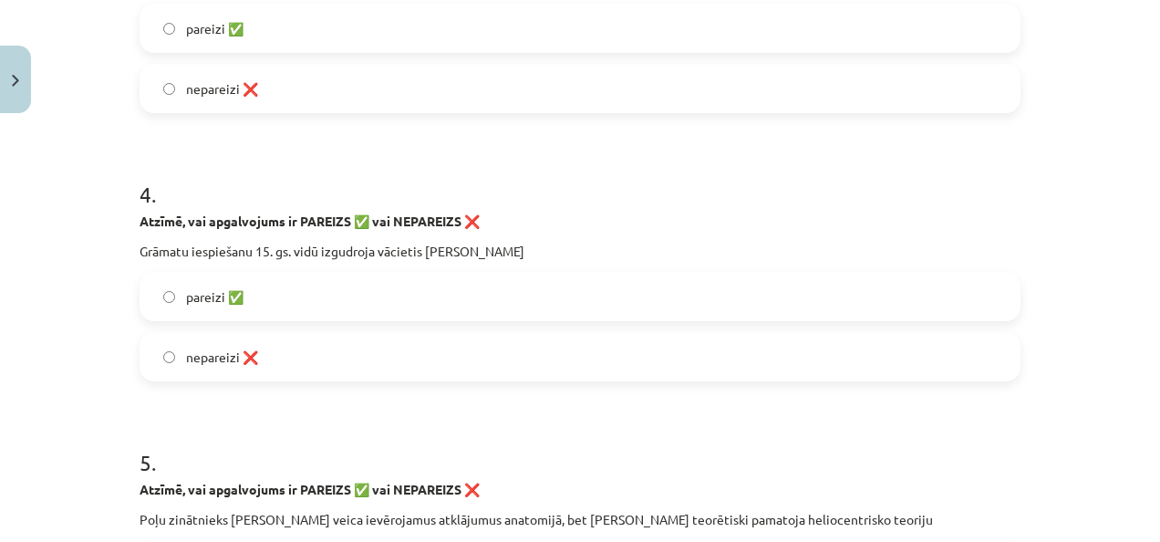
drag, startPoint x: 132, startPoint y: 245, endPoint x: 560, endPoint y: 241, distance: 427.9
click at [560, 242] on p "Grāmatu iespiešanu 15. gs. vidū izgudroja vācietis Johans Gutenbergs" at bounding box center [580, 251] width 881 height 19
drag, startPoint x: 560, startPoint y: 241, endPoint x: 515, endPoint y: 259, distance: 49.1
click at [306, 286] on label "pareizi ✅" at bounding box center [580, 297] width 878 height 46
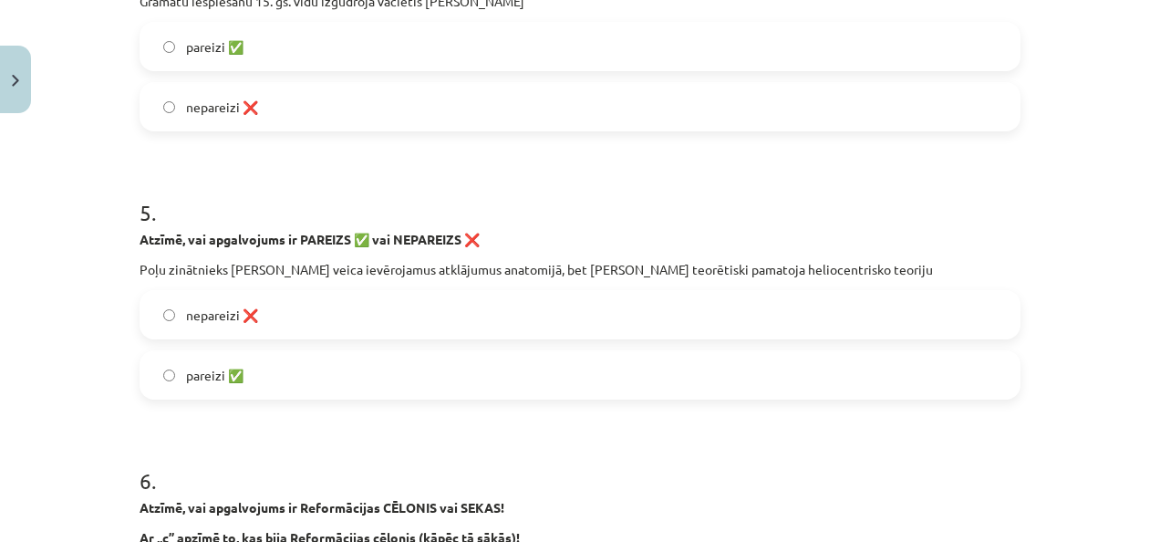
scroll to position [1292, 0]
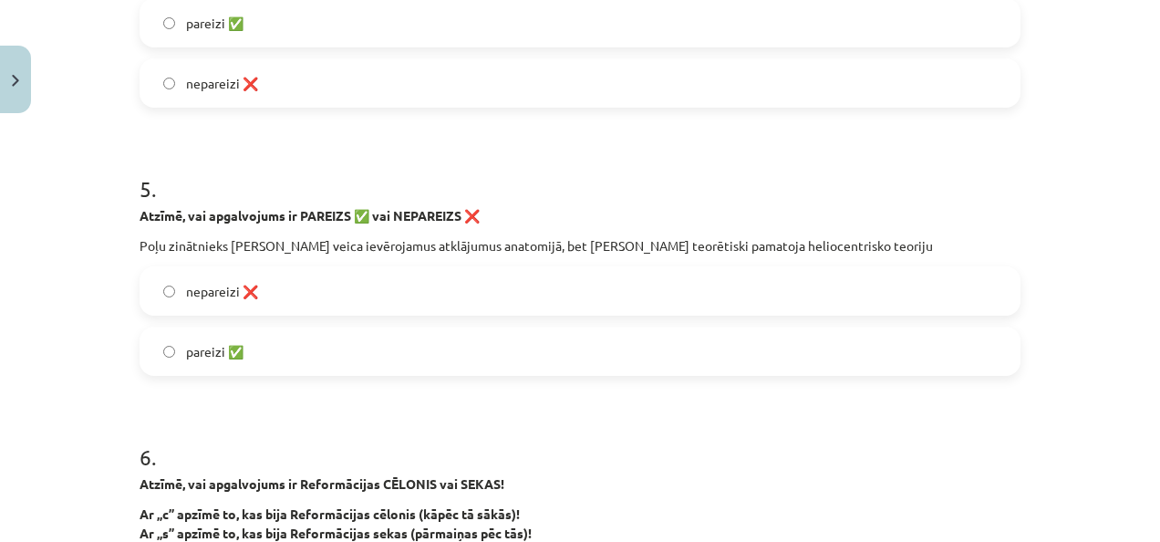
drag, startPoint x: 133, startPoint y: 241, endPoint x: 978, endPoint y: 231, distance: 844.9
click at [978, 231] on div "Atzīmē, vai apgalvojums ir PAREIZS ✅ vai NEPAREIZS ❌ Poļu zinātnieks Nikolajs K…" at bounding box center [580, 230] width 881 height 49
click at [496, 354] on label "pareizi ✅" at bounding box center [580, 351] width 878 height 46
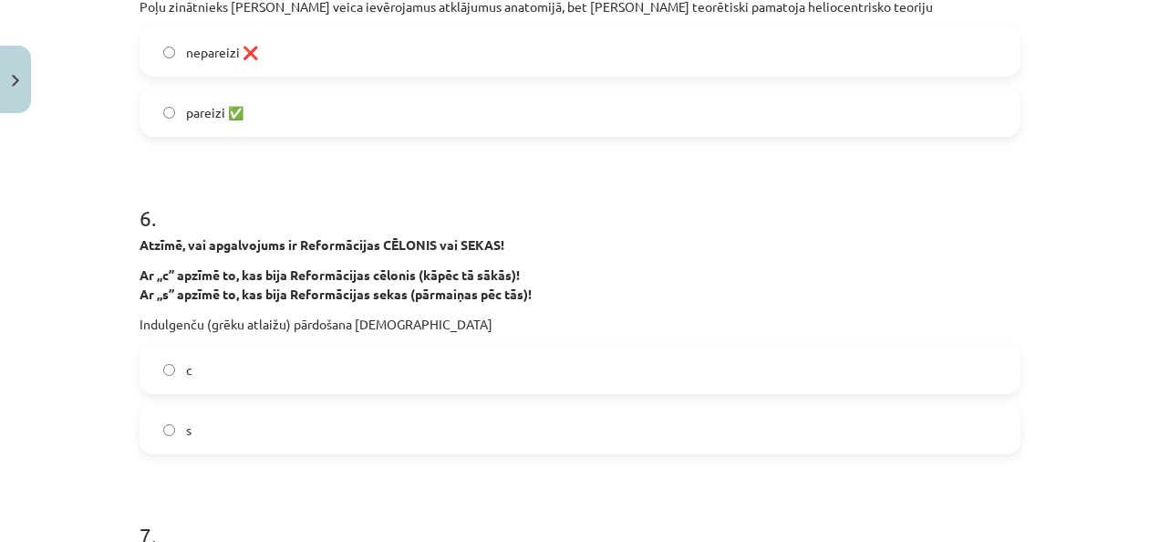
scroll to position [1474, 0]
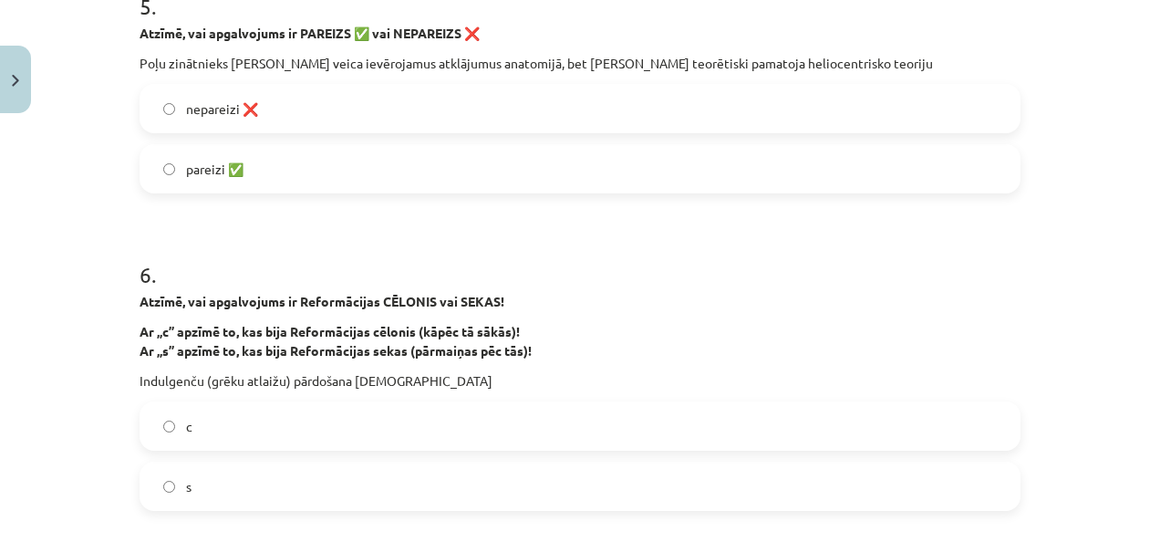
click at [268, 106] on label "nepareizi ❌" at bounding box center [580, 109] width 878 height 46
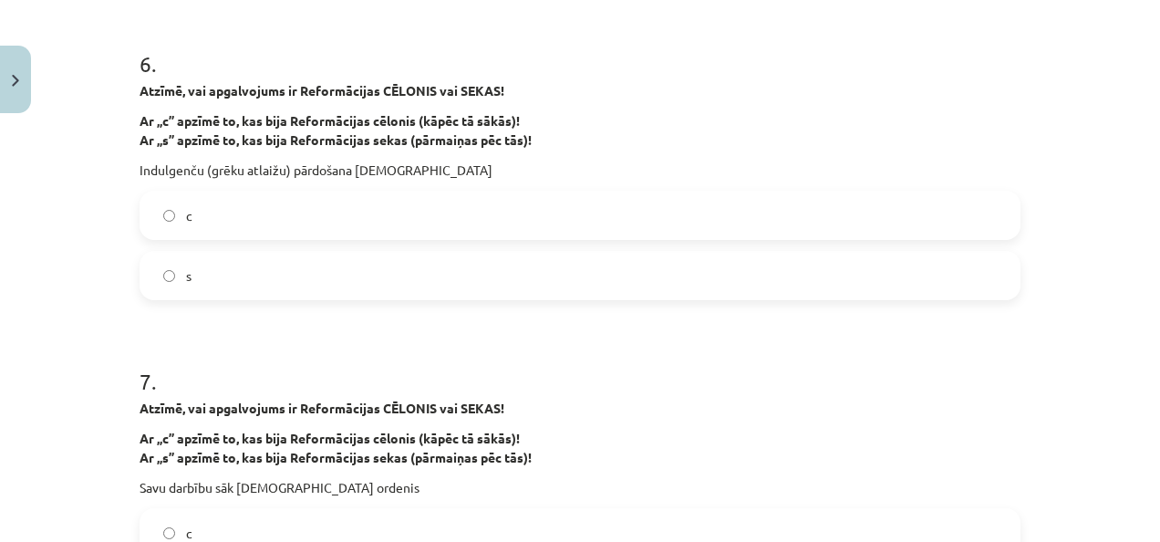
scroll to position [1657, 0]
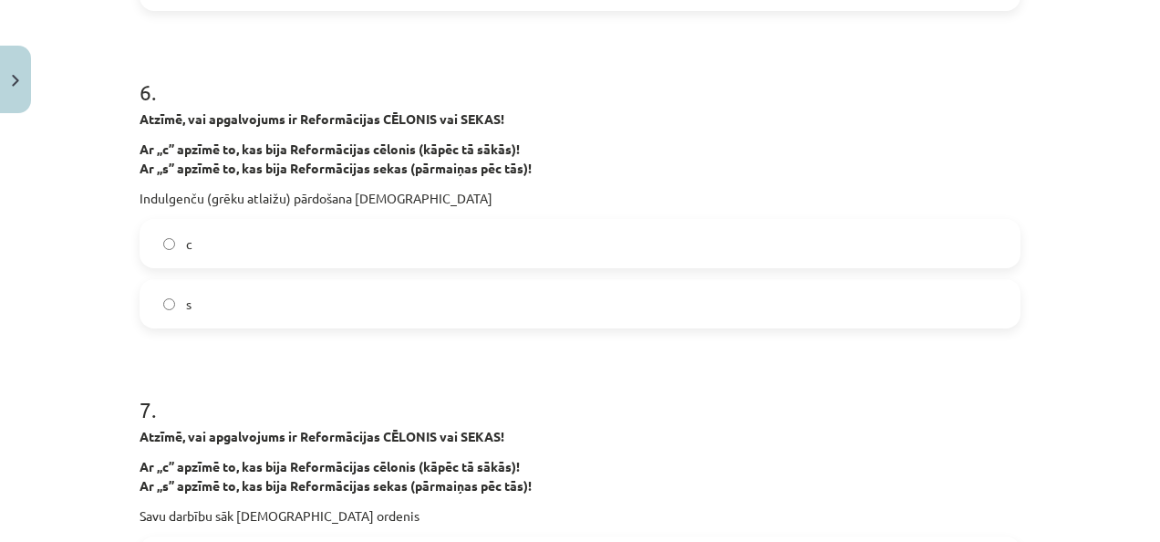
click at [458, 302] on label "s" at bounding box center [580, 304] width 878 height 46
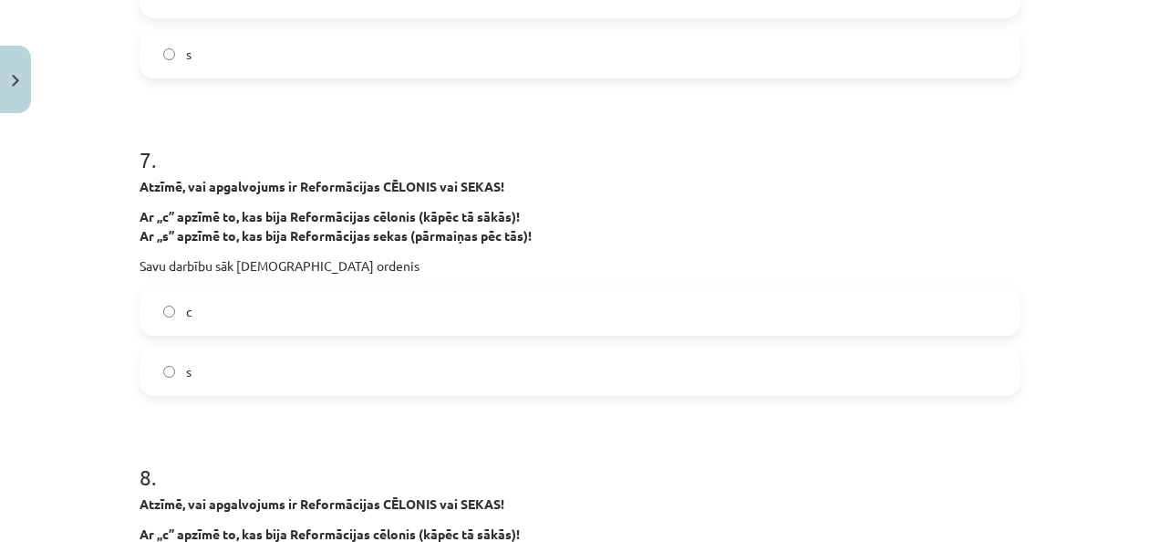
scroll to position [1930, 0]
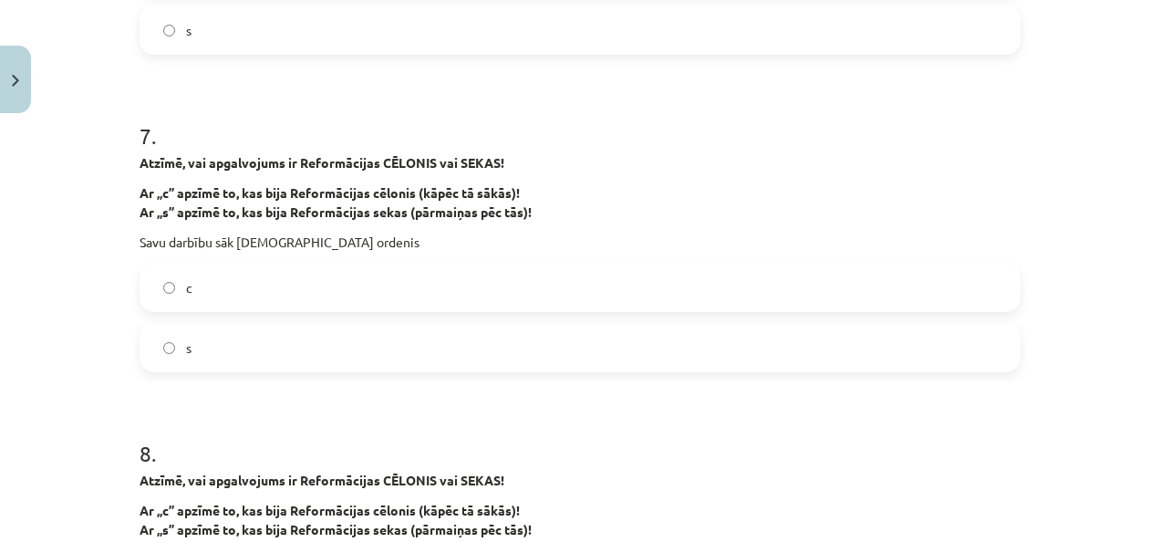
click at [542, 280] on label "c" at bounding box center [580, 288] width 878 height 46
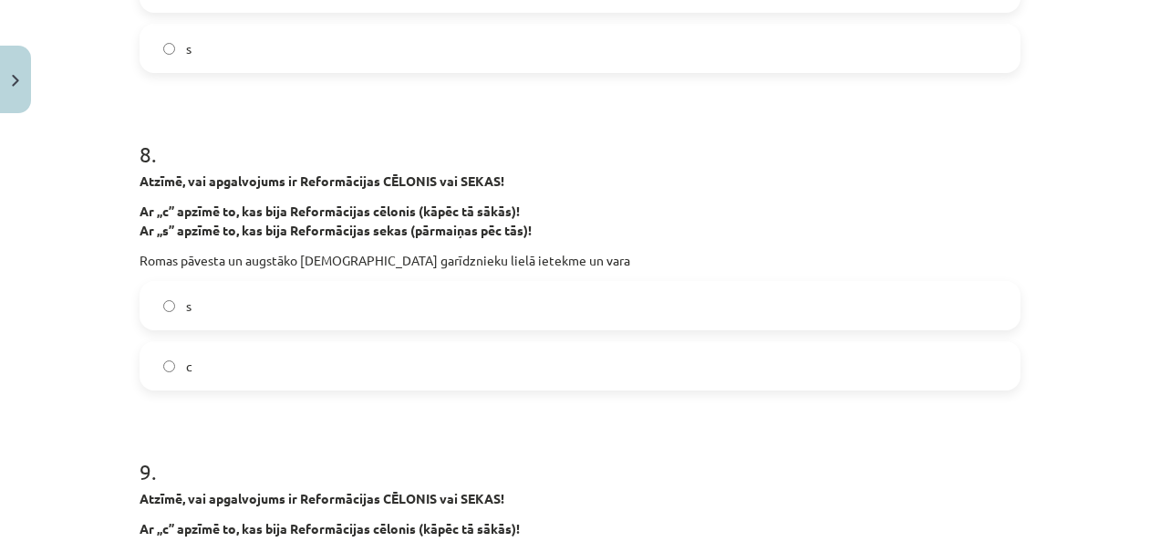
scroll to position [2204, 0]
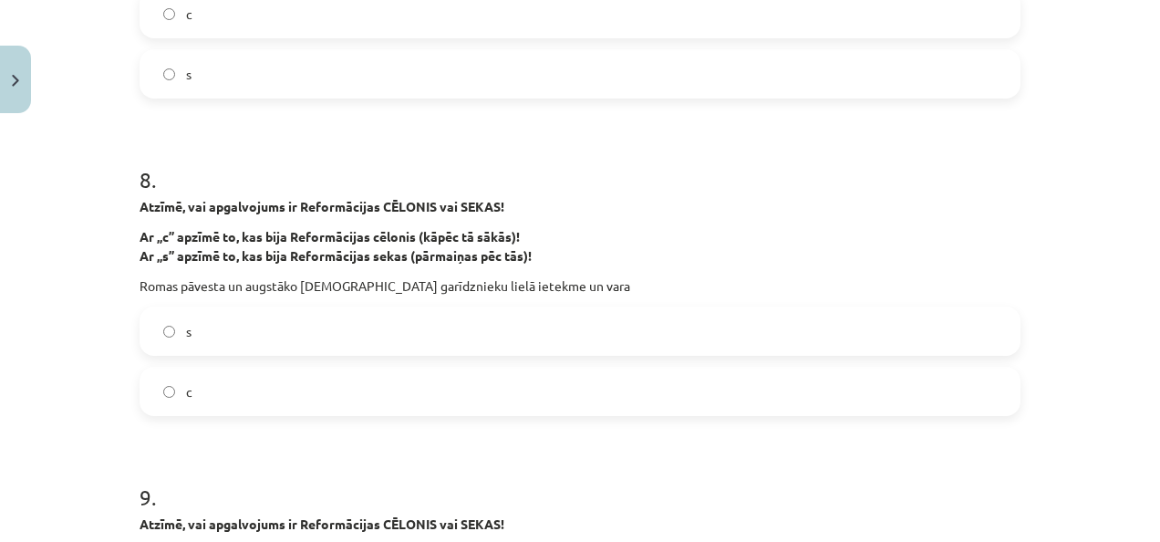
click at [499, 328] on label "s" at bounding box center [580, 331] width 878 height 46
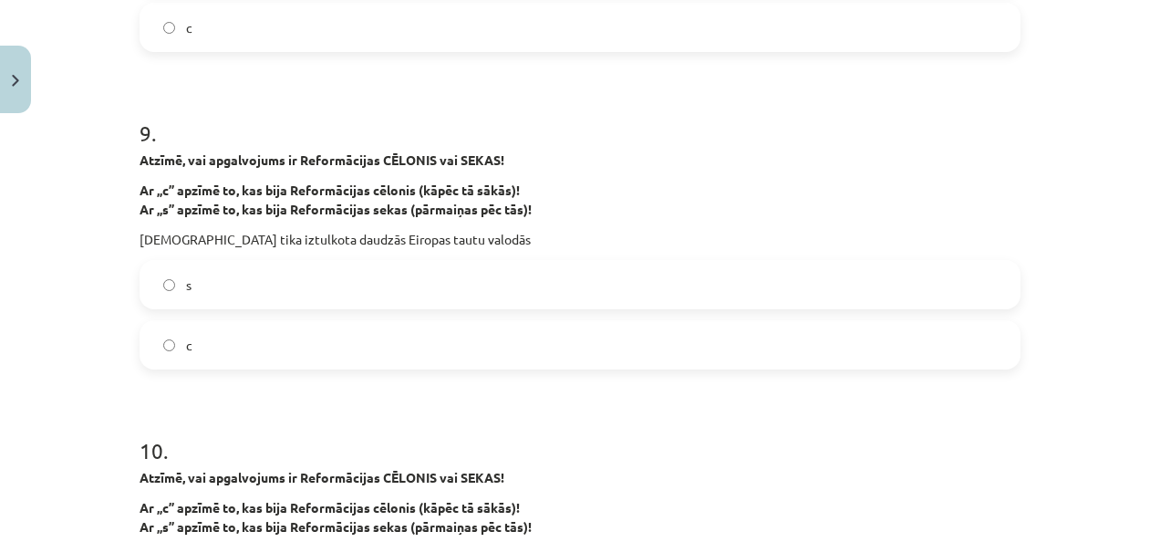
scroll to position [2569, 0]
click at [494, 317] on div "s c" at bounding box center [580, 313] width 881 height 109
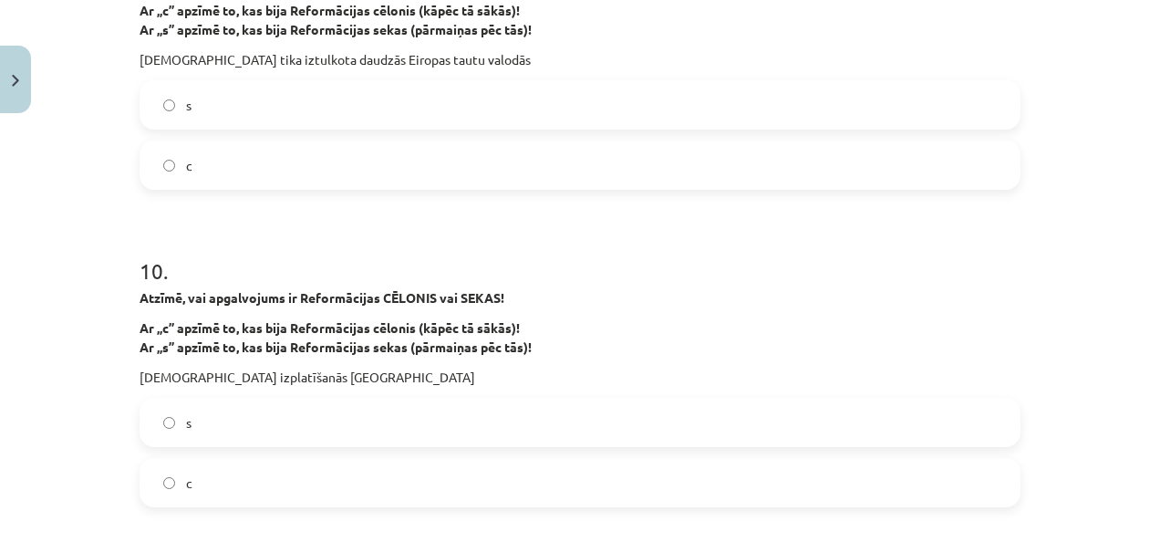
scroll to position [2752, 0]
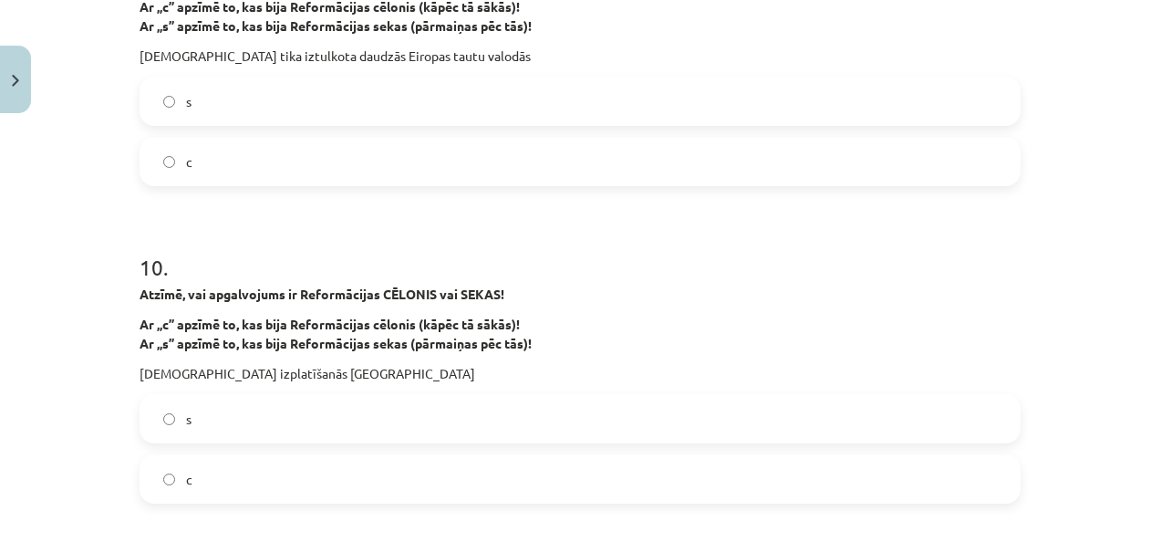
click at [473, 165] on label "c" at bounding box center [580, 162] width 878 height 46
click at [511, 449] on div "s c" at bounding box center [580, 448] width 881 height 109
click at [511, 478] on label "c" at bounding box center [580, 479] width 878 height 46
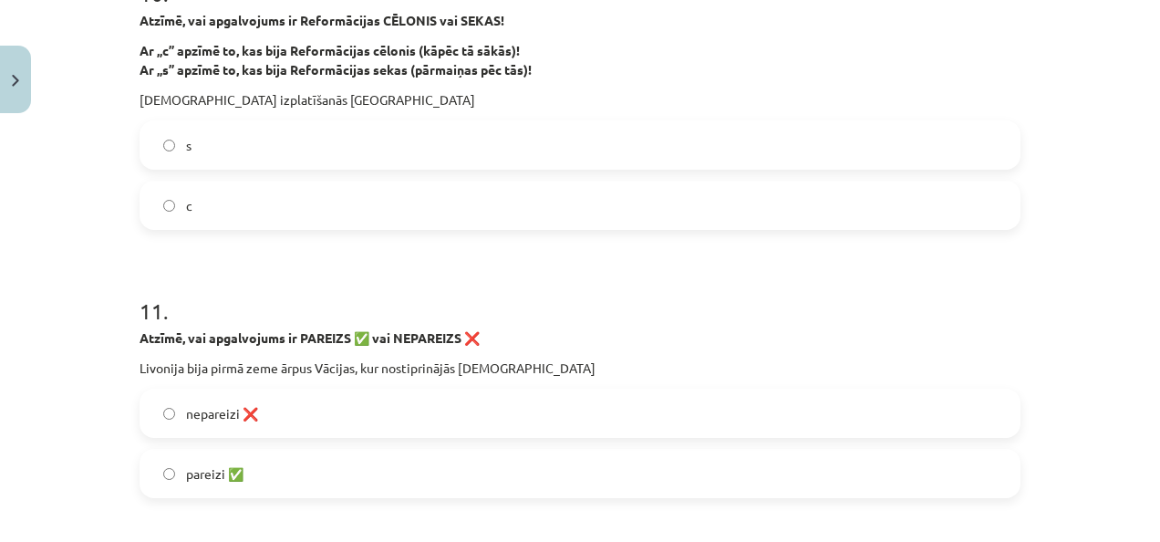
scroll to position [3117, 0]
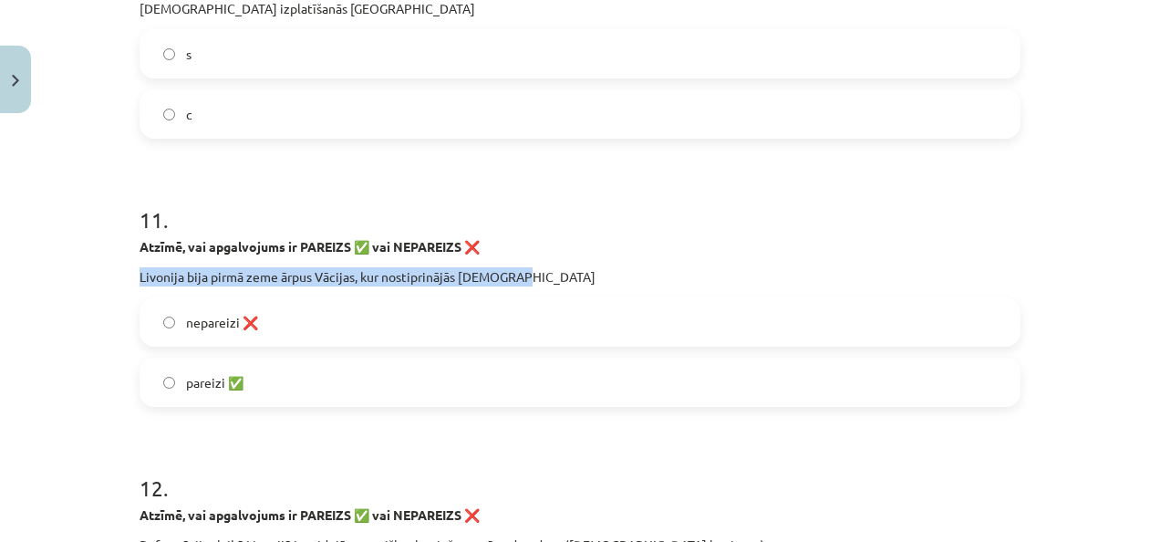
drag, startPoint x: 135, startPoint y: 268, endPoint x: 553, endPoint y: 283, distance: 418.1
click at [553, 283] on p "Livonija bija pirmā zeme ārpus Vācijas, kur nostiprinājās luterisms" at bounding box center [580, 276] width 881 height 19
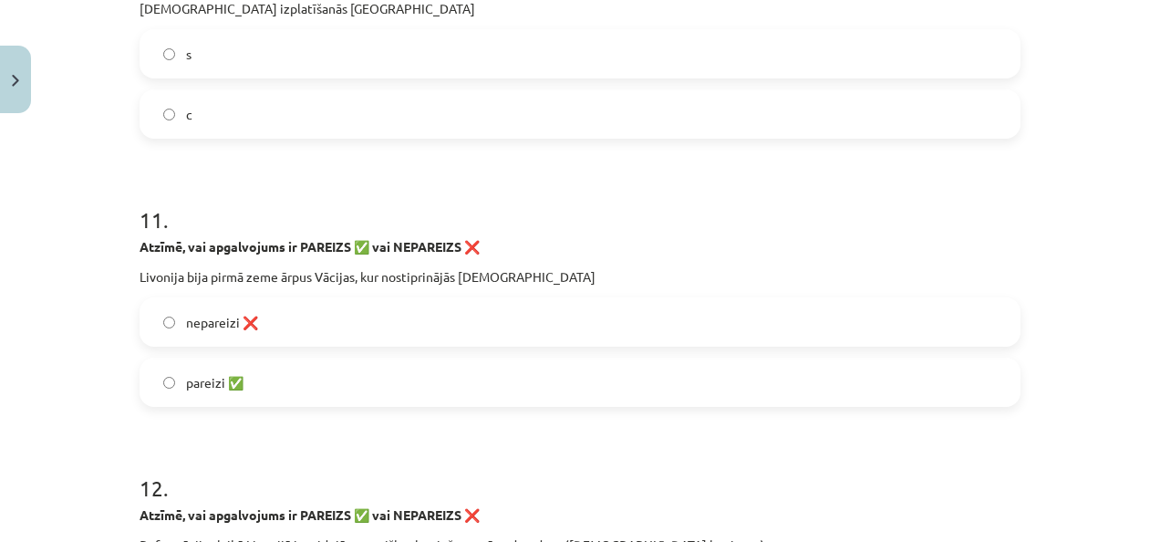
click at [401, 359] on label "pareizi ✅" at bounding box center [580, 382] width 878 height 46
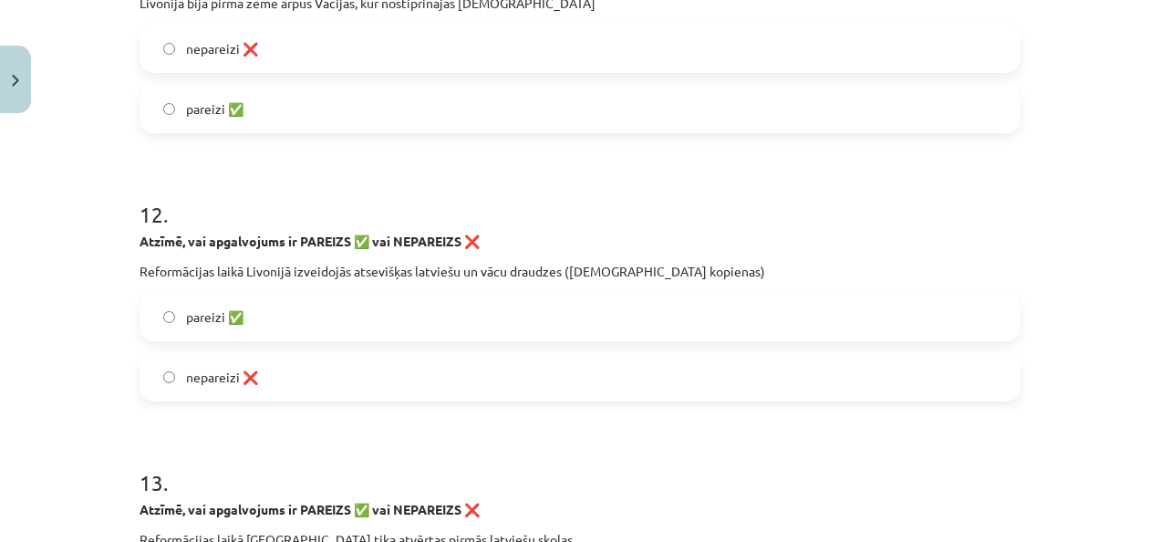
scroll to position [3481, 0]
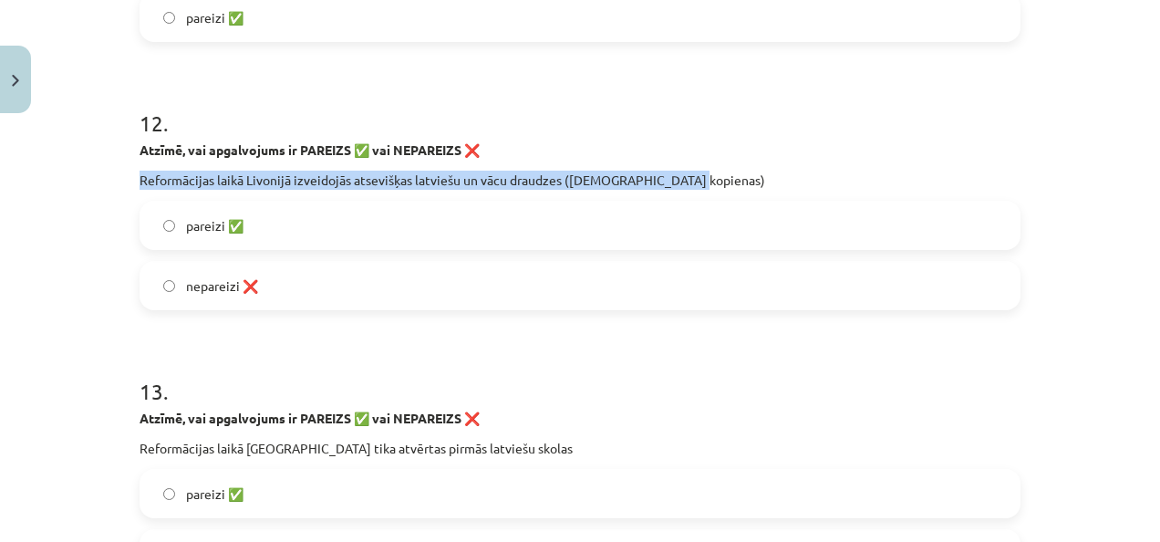
drag, startPoint x: 133, startPoint y: 175, endPoint x: 724, endPoint y: 172, distance: 591.2
click at [724, 172] on p "Reformācijas laikā Livonijā izveidojās atsevišķas latviešu un vācu draudzes (kr…" at bounding box center [580, 180] width 881 height 19
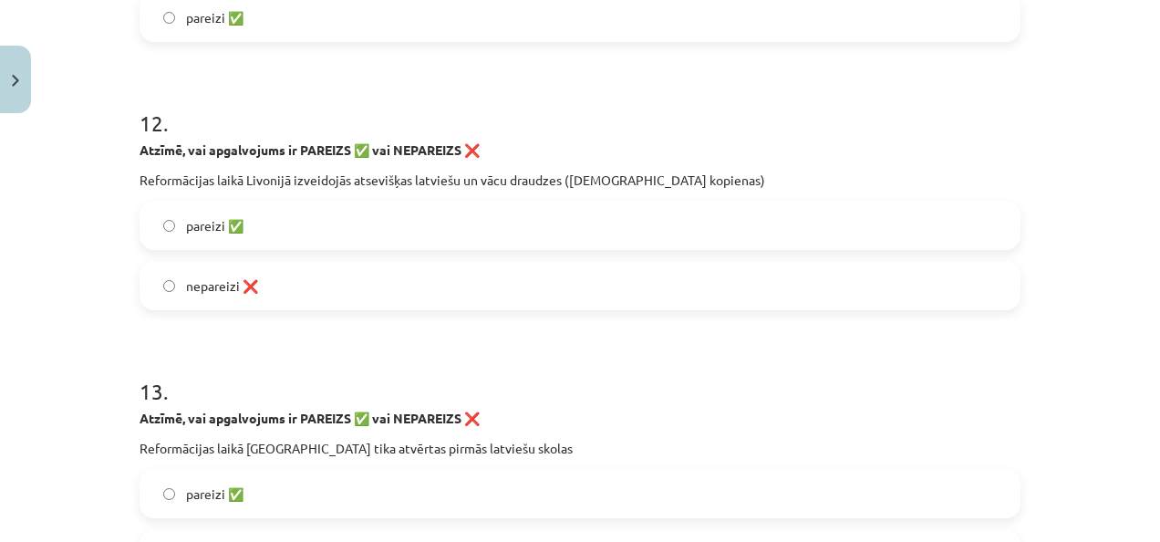
click at [336, 226] on label "pareizi ✅" at bounding box center [580, 226] width 878 height 46
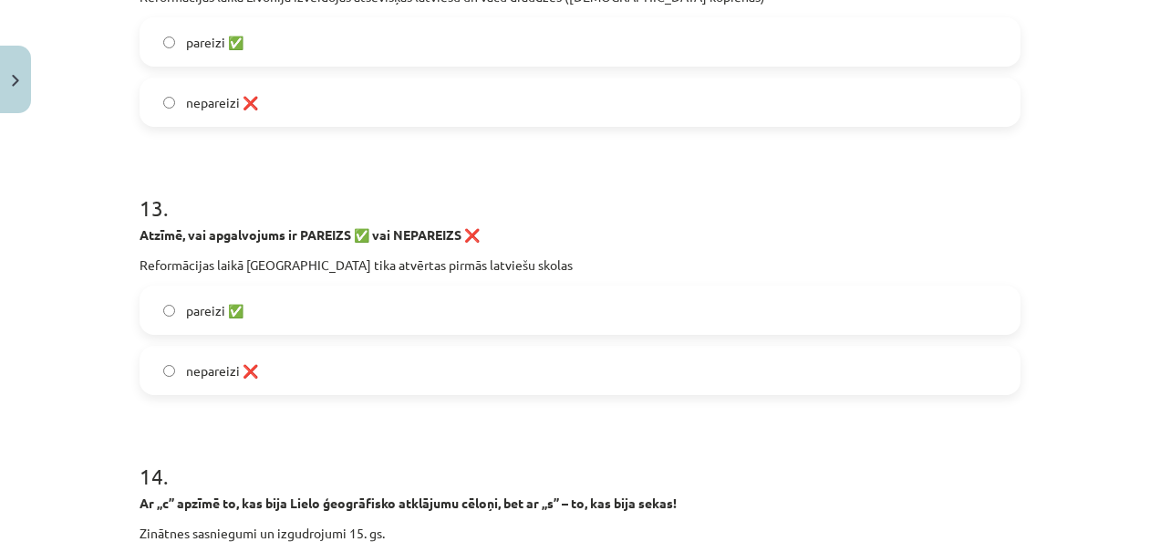
scroll to position [3755, 0]
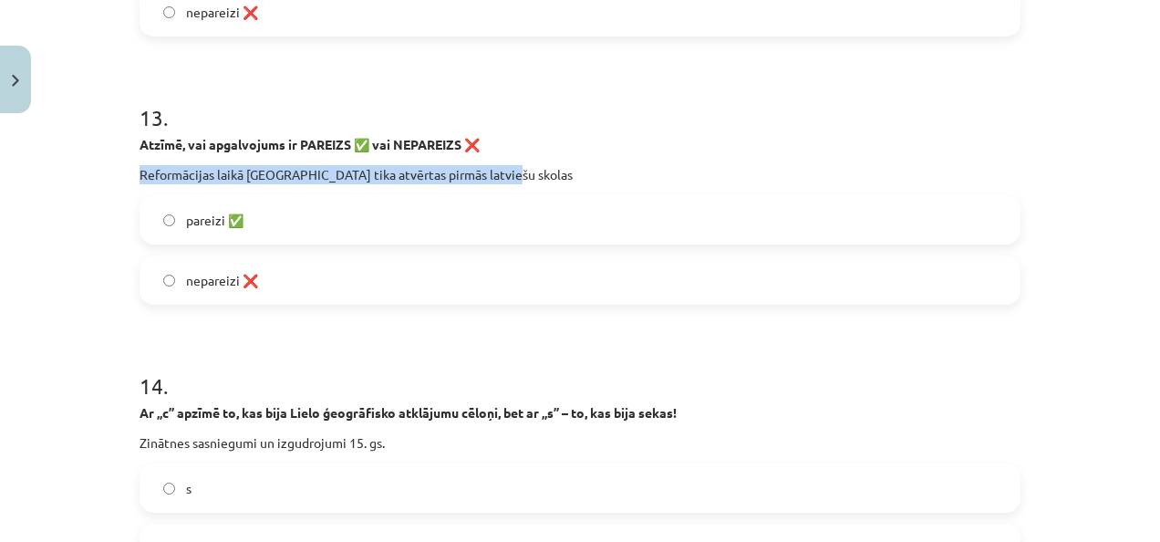
drag, startPoint x: 132, startPoint y: 171, endPoint x: 573, endPoint y: 161, distance: 440.8
click at [573, 161] on div "Atzīmē, vai apgalvojums ir PAREIZS ✅ vai NEPAREIZS ❌ Reformācijas laikā Livonij…" at bounding box center [580, 159] width 881 height 49
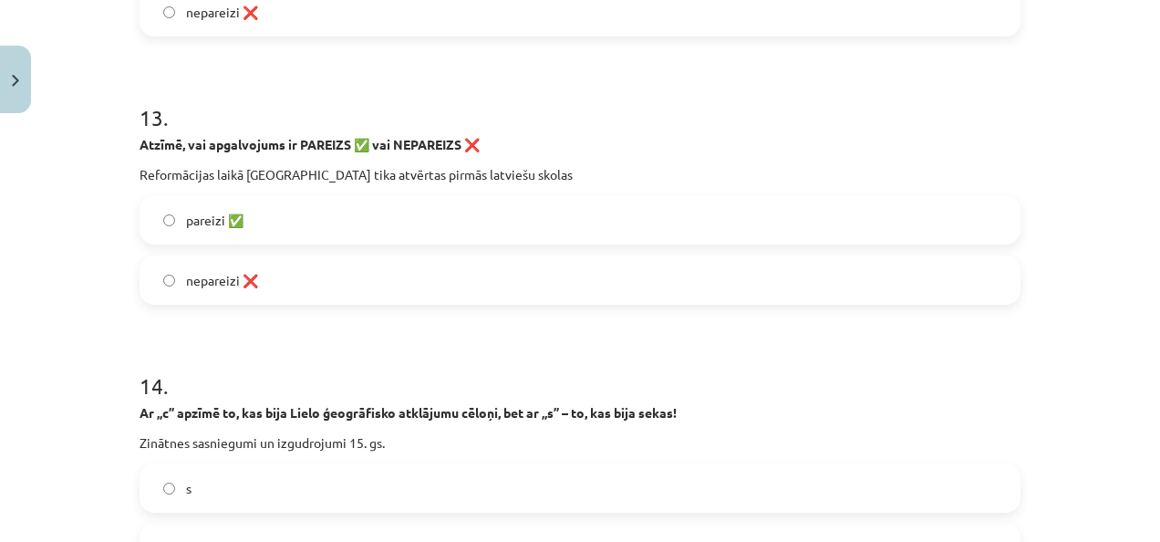
click at [345, 228] on label "pareizi ✅" at bounding box center [580, 220] width 878 height 46
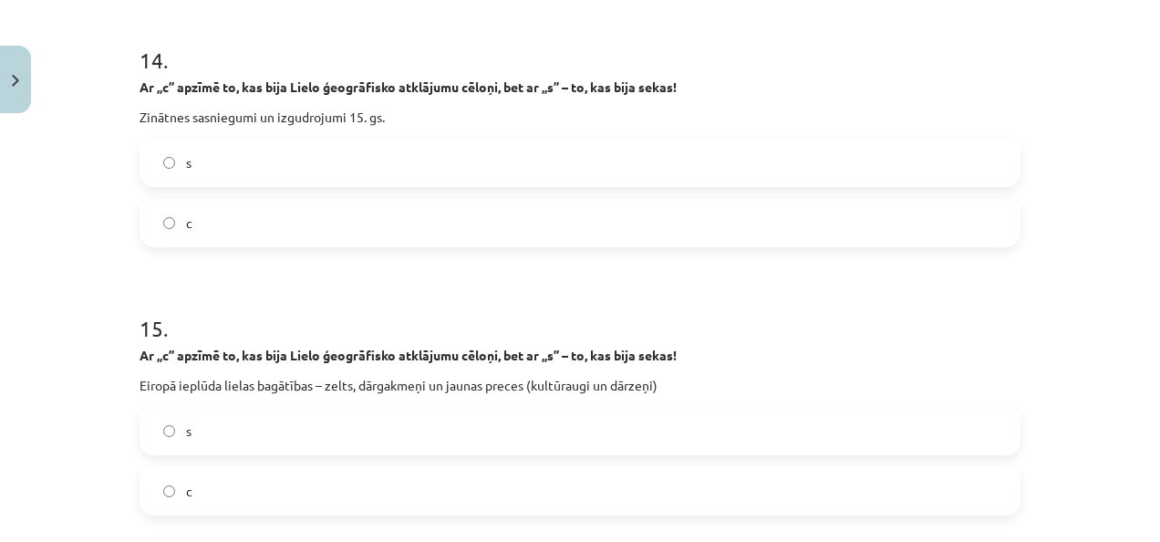
scroll to position [4120, 0]
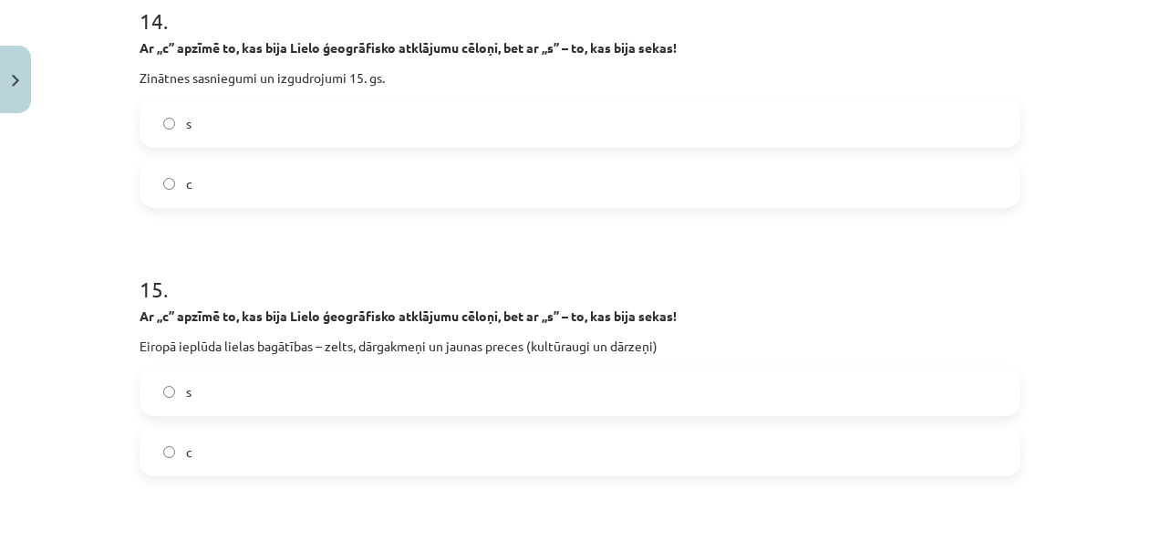
click at [467, 113] on label "s" at bounding box center [580, 123] width 878 height 46
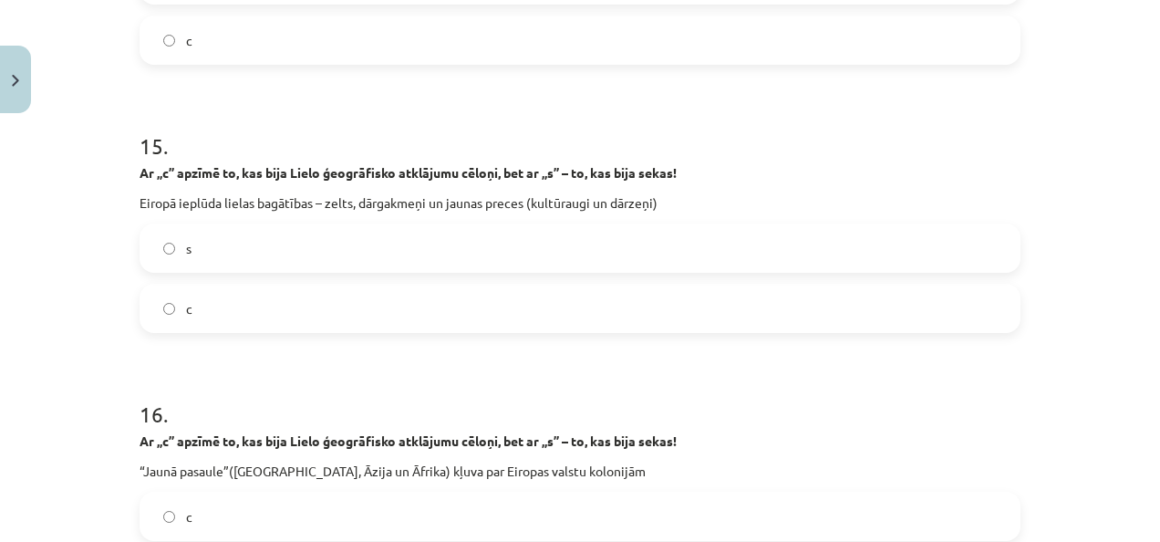
scroll to position [4303, 0]
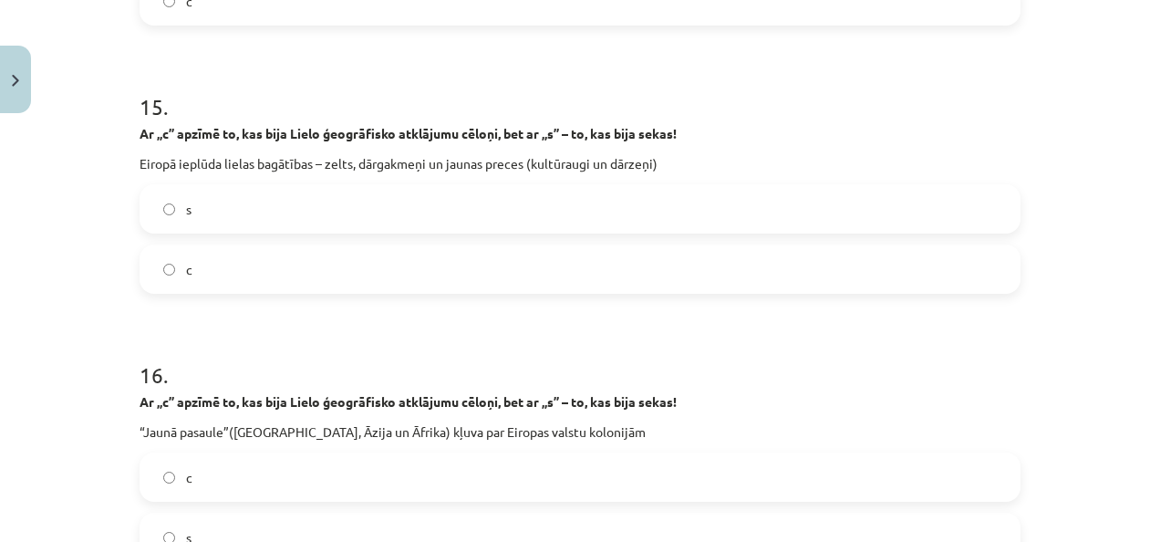
click at [485, 263] on label "c" at bounding box center [580, 269] width 878 height 46
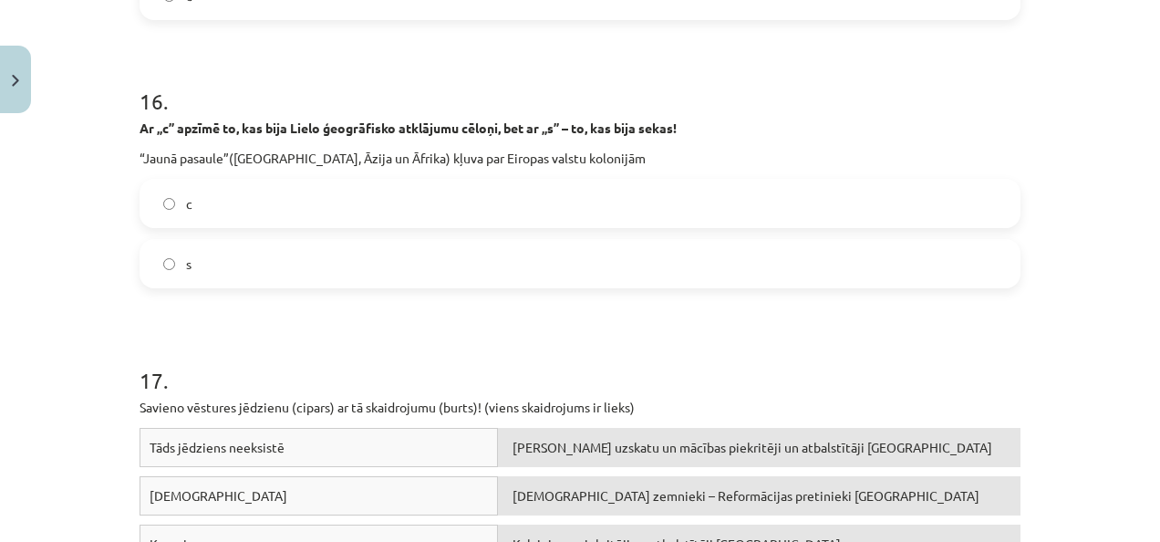
scroll to position [4667, 0]
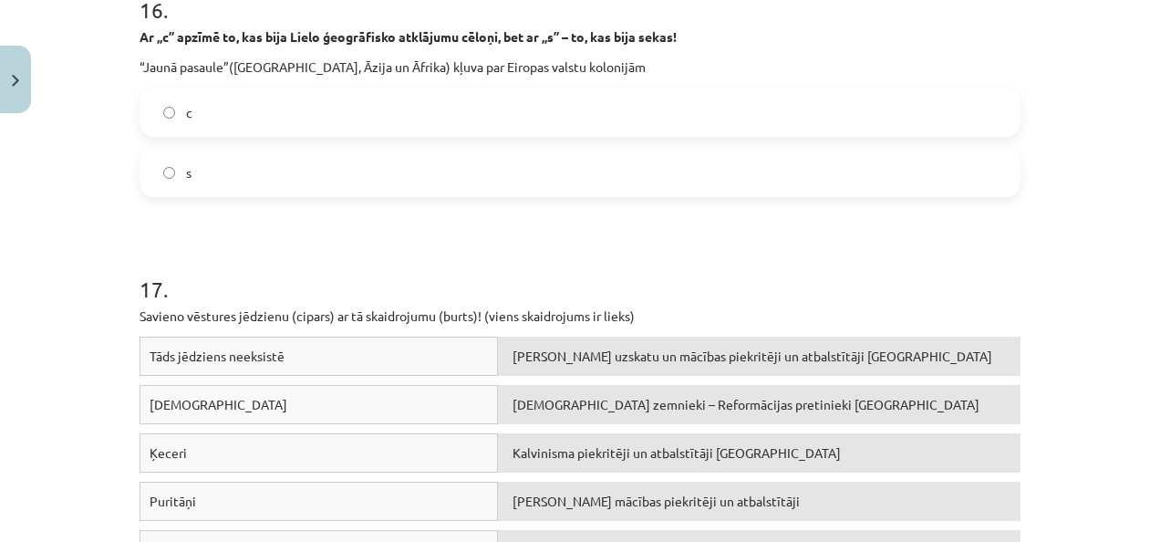
click at [467, 116] on label "c" at bounding box center [580, 112] width 878 height 46
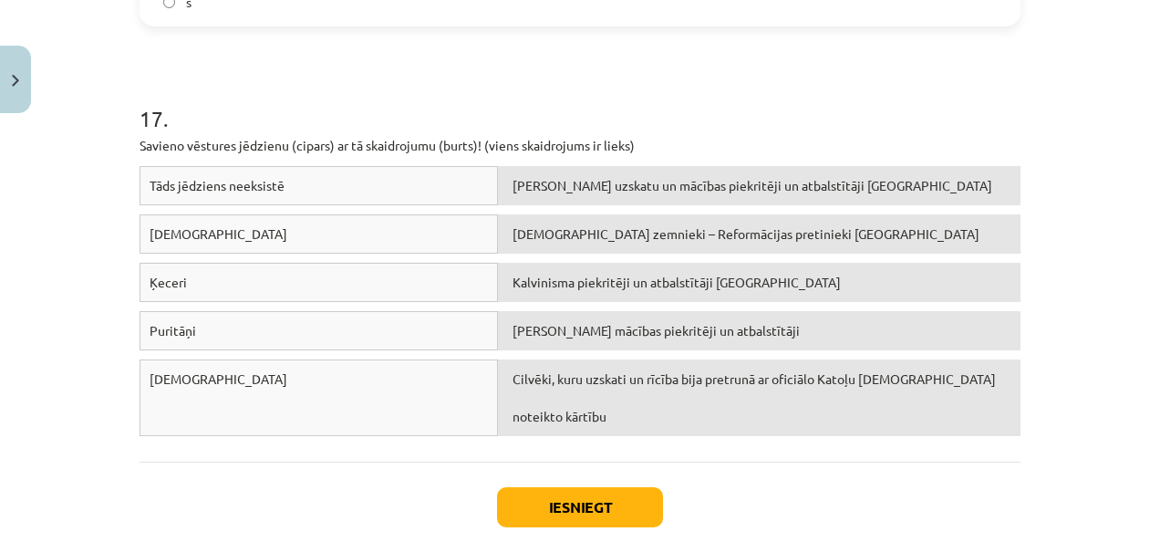
scroll to position [4850, 0]
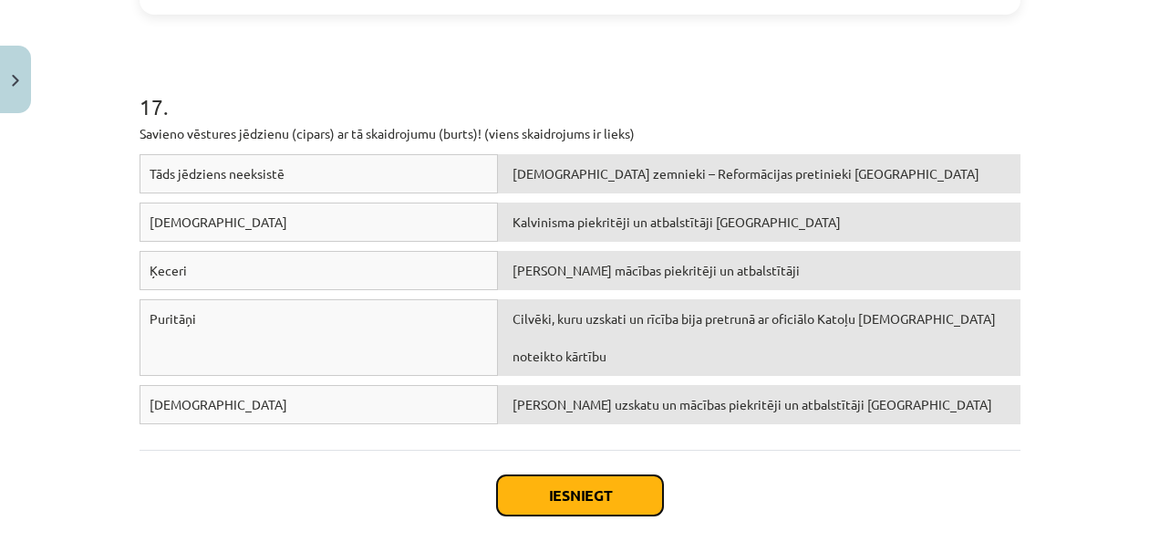
click at [566, 484] on button "Iesniegt" at bounding box center [580, 495] width 166 height 40
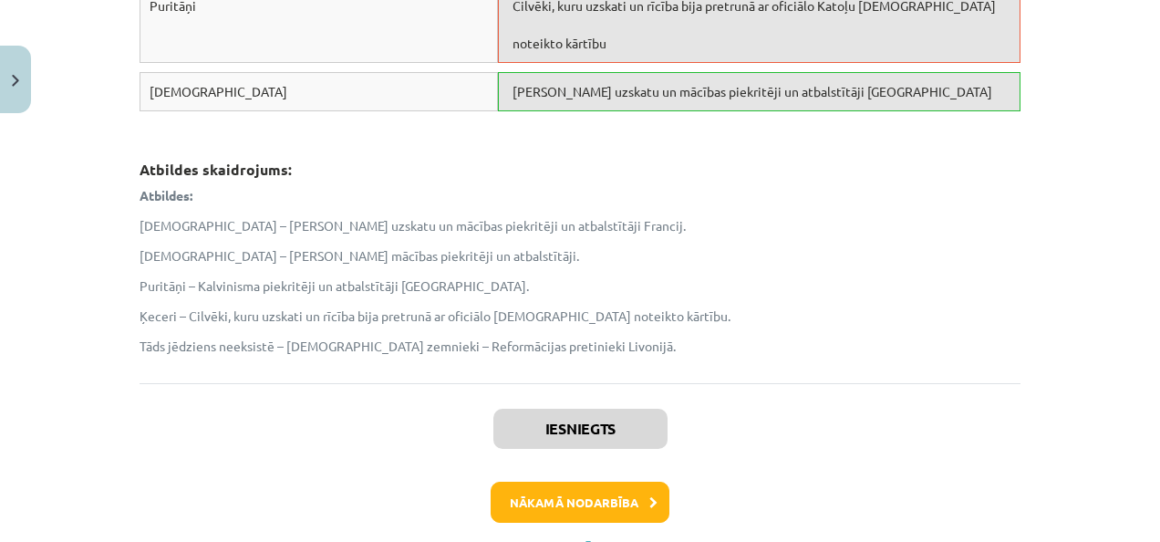
scroll to position [5239, 0]
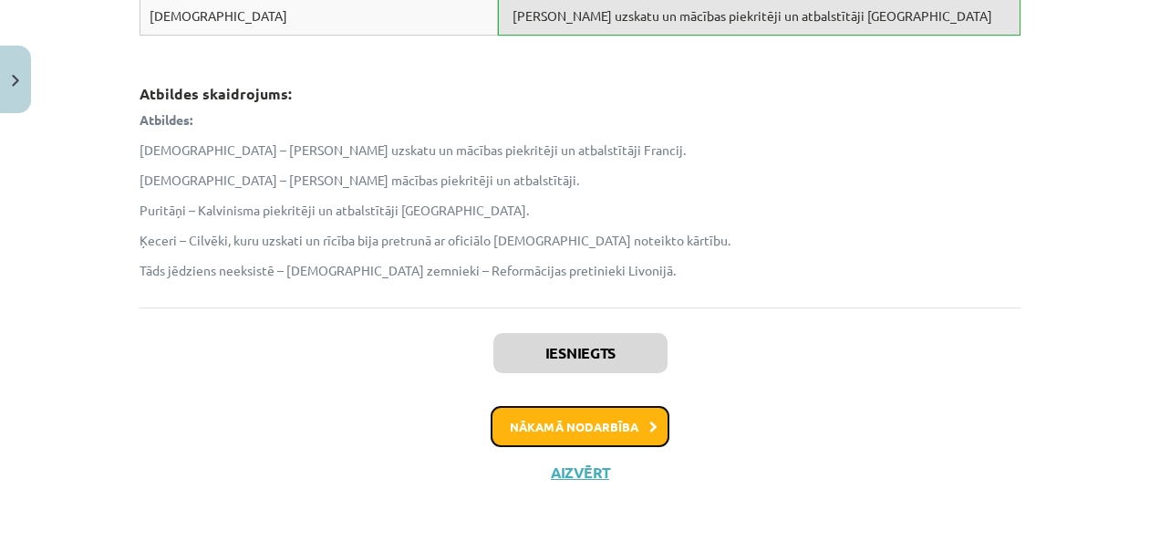
click at [628, 411] on button "Nākamā nodarbība" at bounding box center [580, 427] width 179 height 42
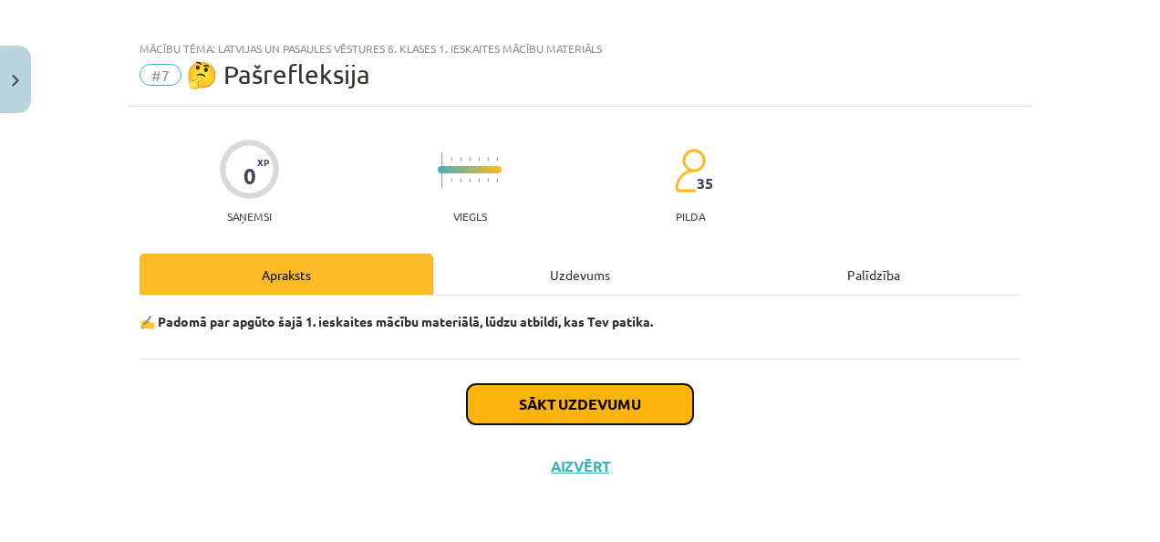
click at [635, 400] on button "Sākt uzdevumu" at bounding box center [580, 404] width 226 height 40
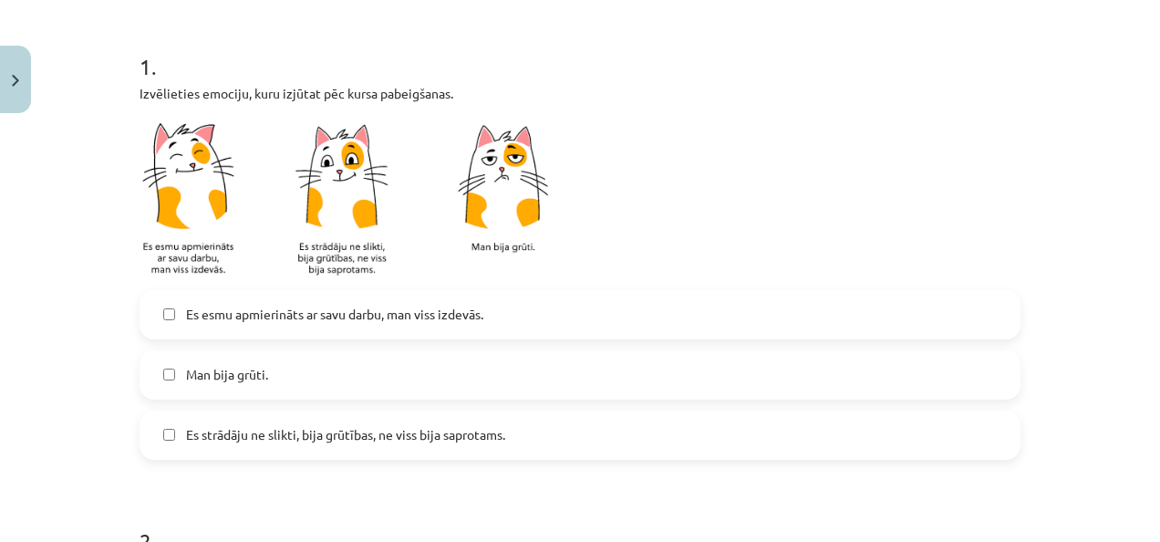
scroll to position [380, 0]
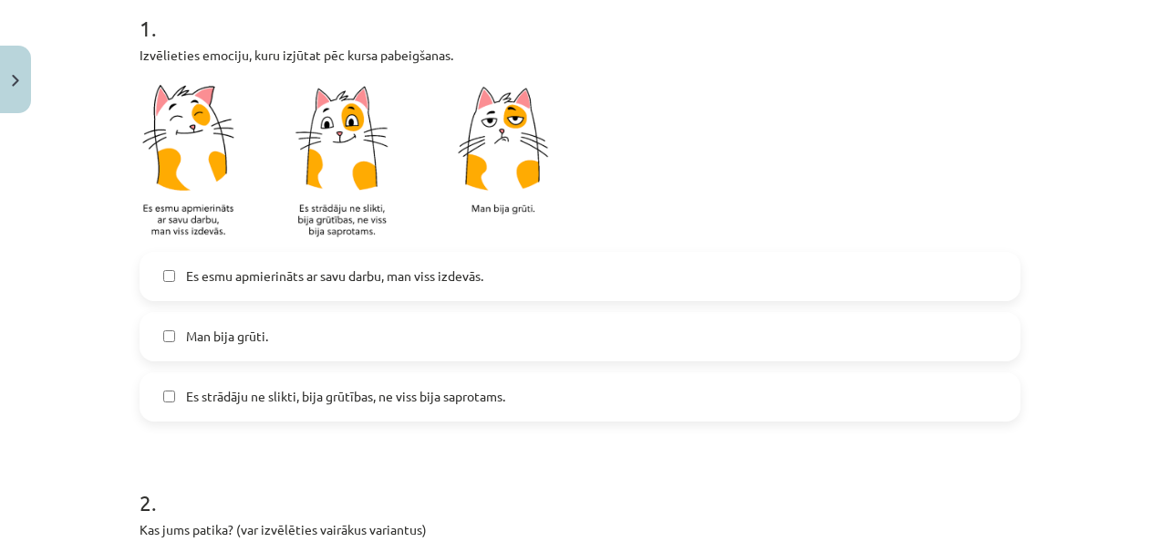
click at [523, 274] on label "Es esmu apmierināts ar savu darbu, man viss izdevās." at bounding box center [580, 277] width 878 height 46
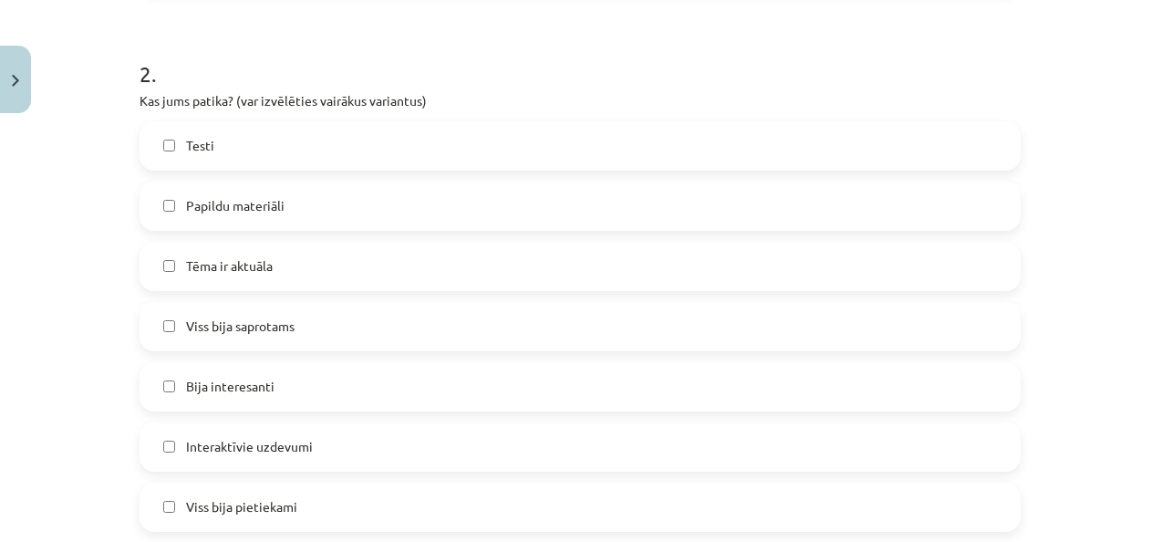
scroll to position [836, 0]
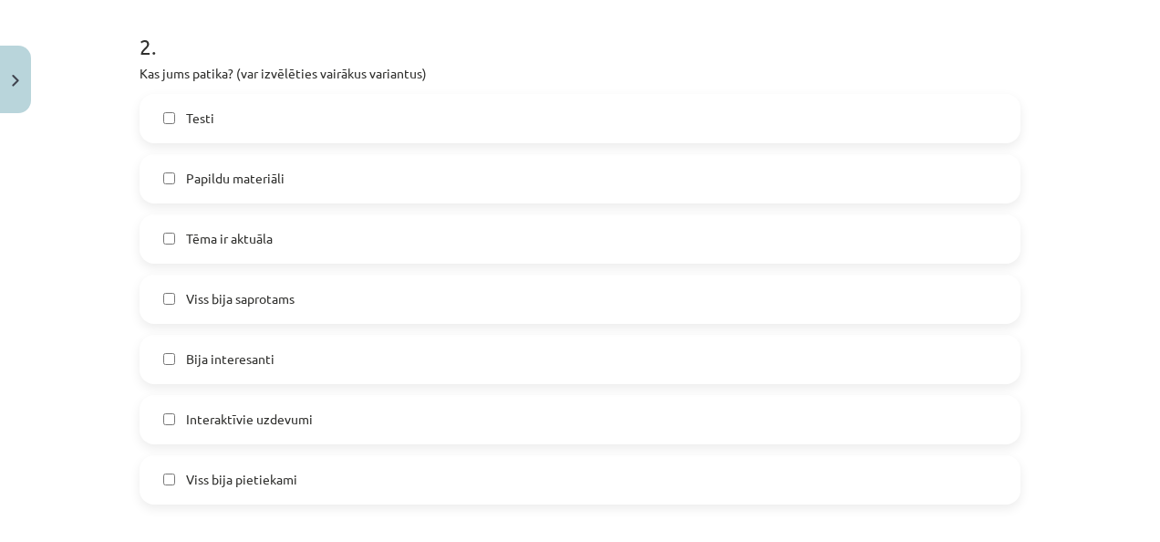
click at [560, 355] on label "Bija interesanti" at bounding box center [580, 360] width 878 height 46
click at [442, 307] on label "Viss bija saprotams" at bounding box center [580, 299] width 878 height 46
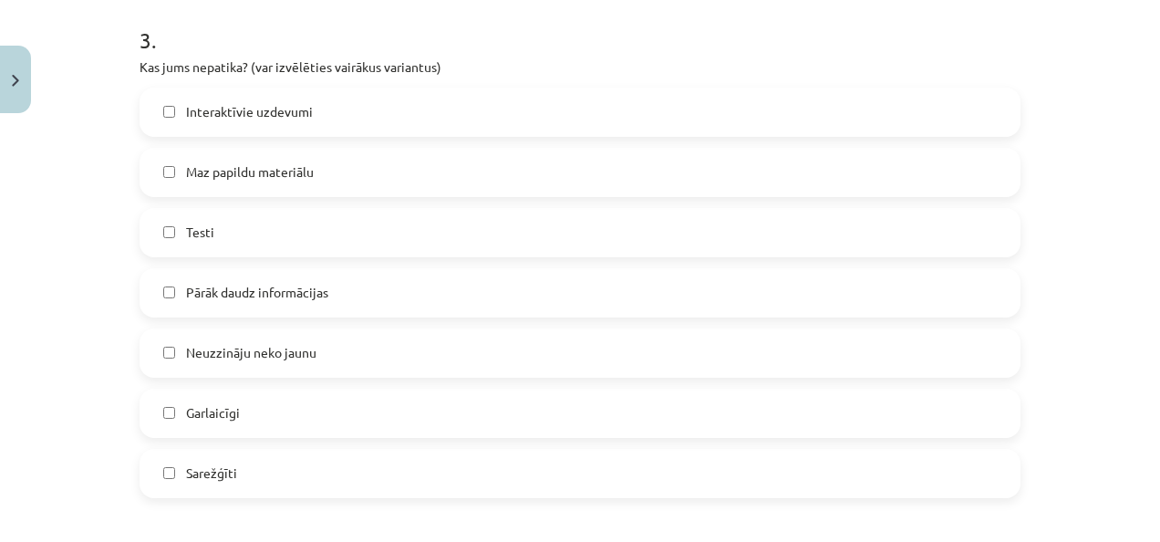
scroll to position [1383, 0]
click at [462, 454] on label "Sarežģīti" at bounding box center [580, 472] width 878 height 46
click at [390, 293] on label "Pārāk daudz informācijas" at bounding box center [580, 291] width 878 height 46
click at [436, 460] on label "Sarežģīti" at bounding box center [580, 472] width 878 height 46
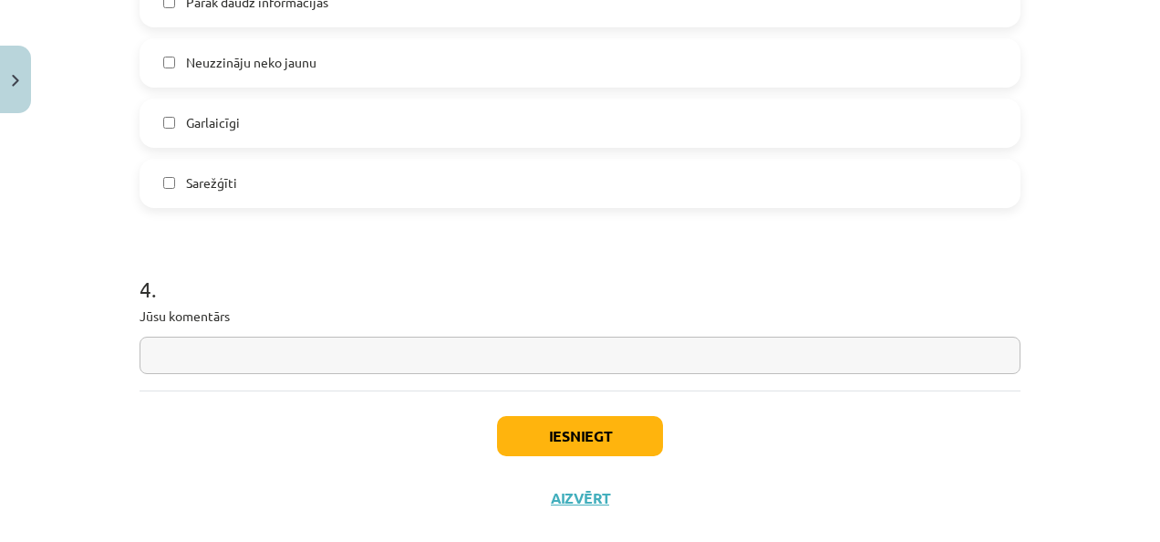
scroll to position [1702, 0]
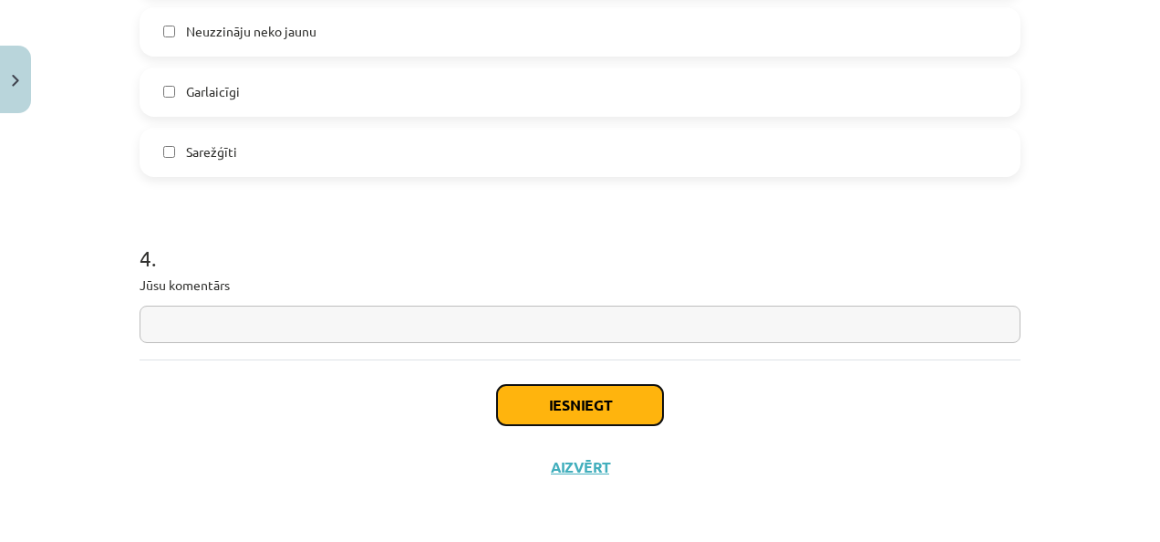
click at [640, 400] on button "Iesniegt" at bounding box center [580, 405] width 166 height 40
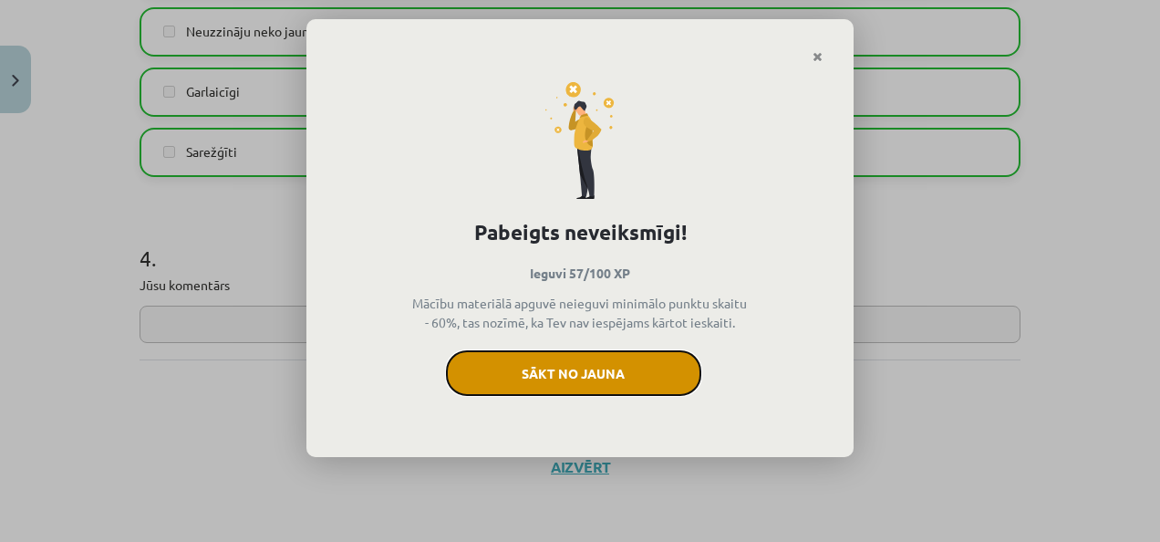
click at [628, 387] on button "Sākt no jauna" at bounding box center [573, 373] width 255 height 46
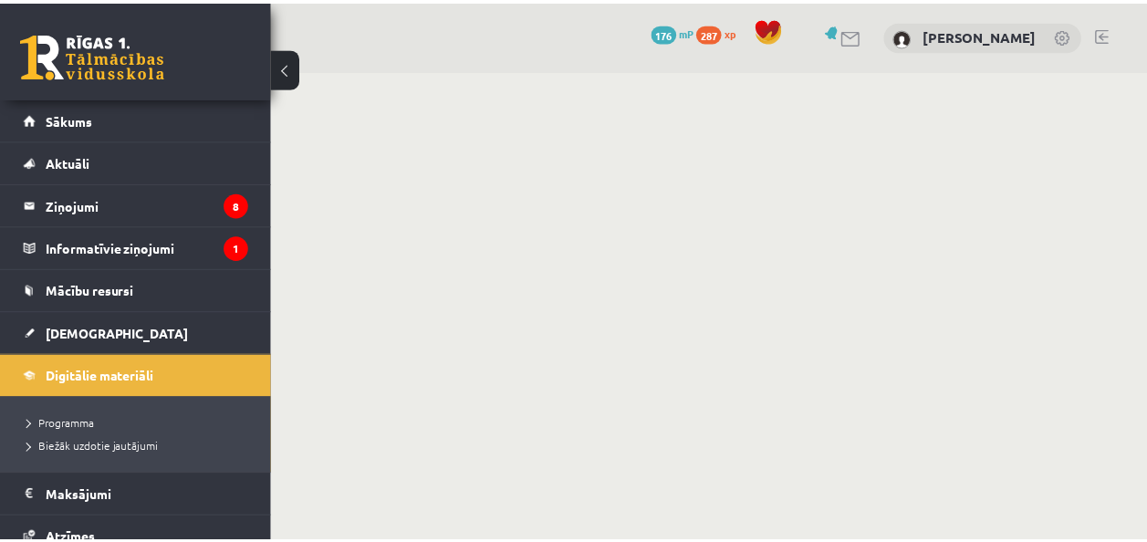
scroll to position [182, 0]
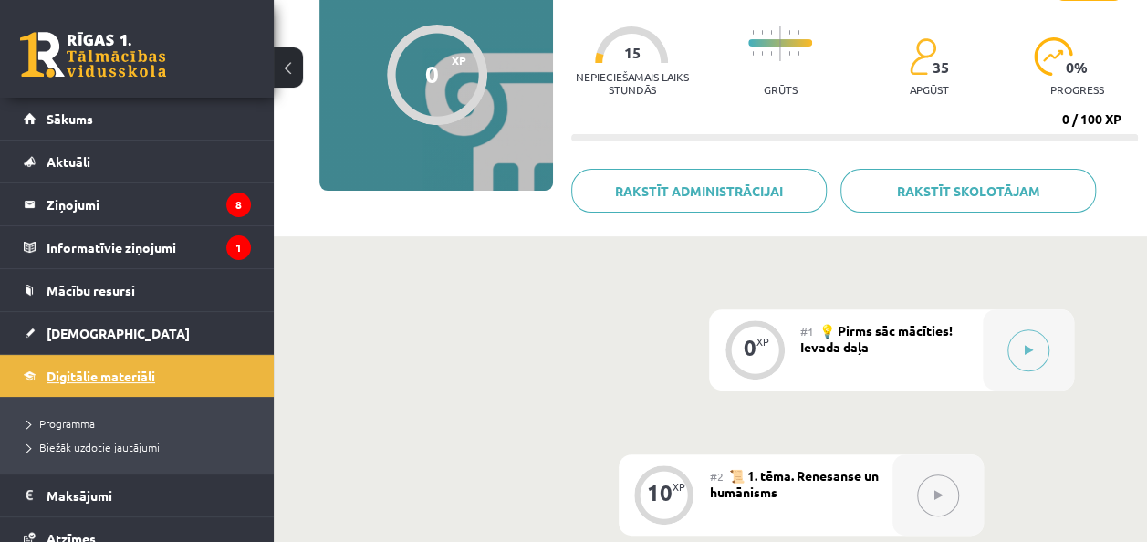
click at [213, 376] on link "Digitālie materiāli" at bounding box center [137, 376] width 227 height 42
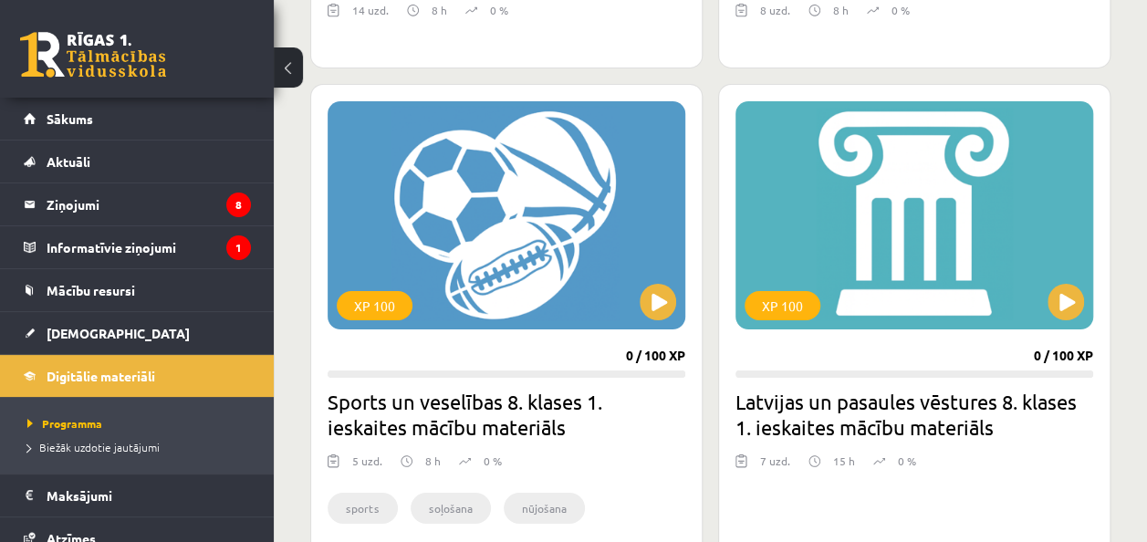
scroll to position [3193, 0]
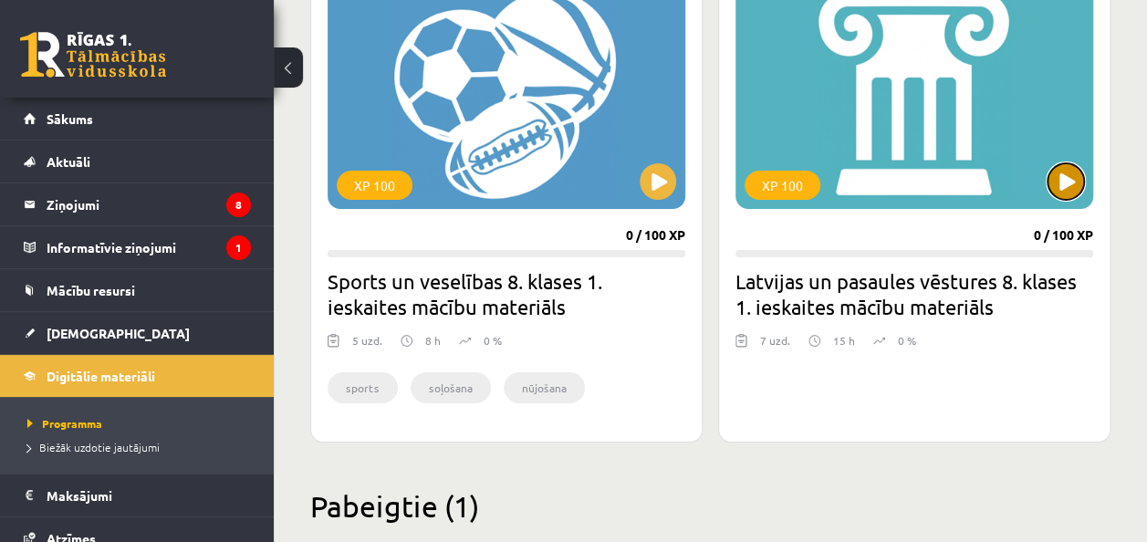
click at [1062, 166] on button at bounding box center [1065, 181] width 36 height 36
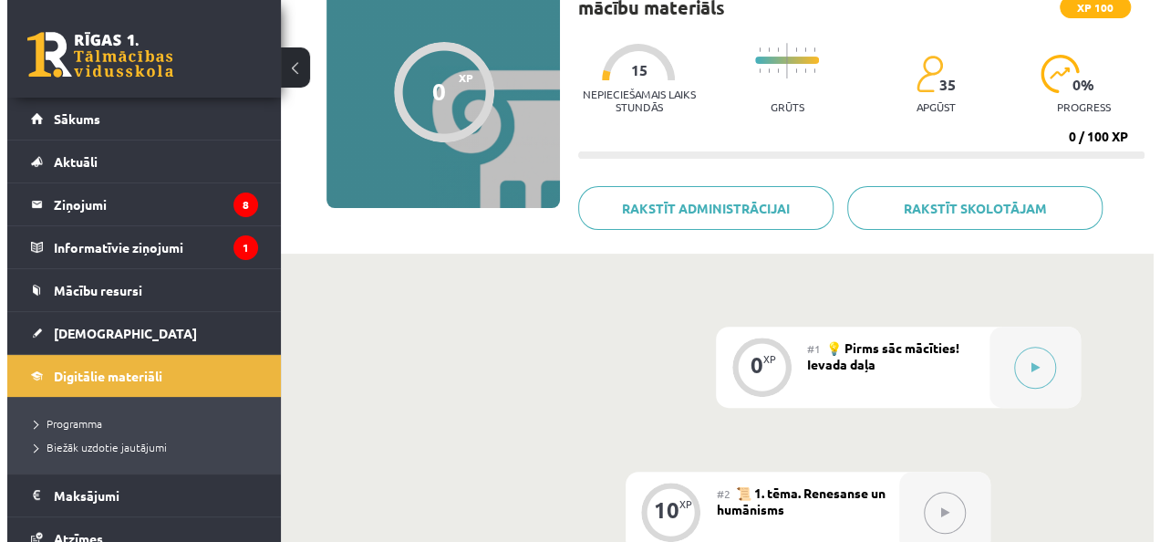
scroll to position [182, 0]
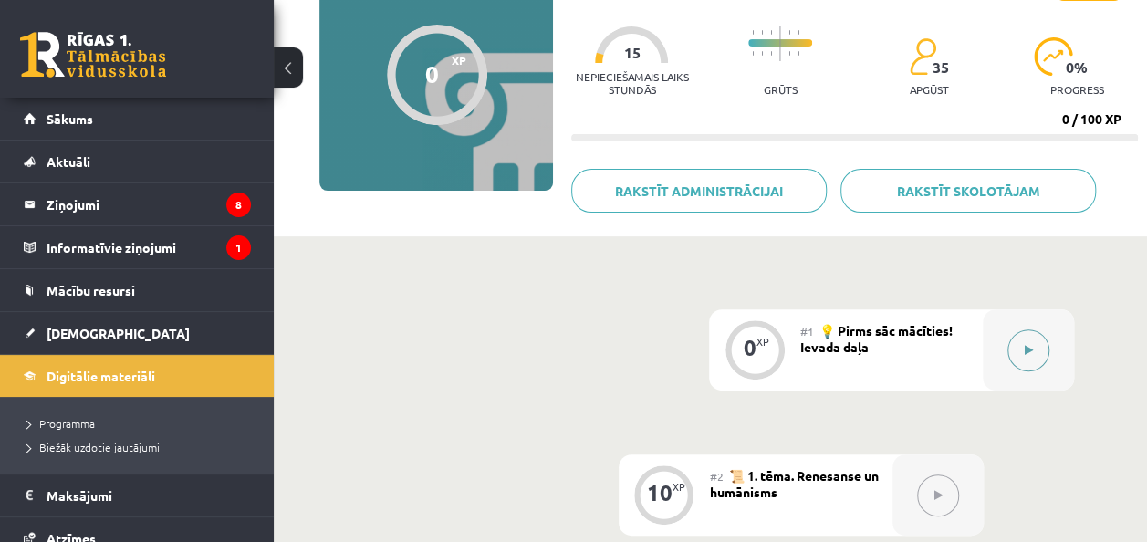
click at [1036, 342] on button at bounding box center [1028, 350] width 42 height 42
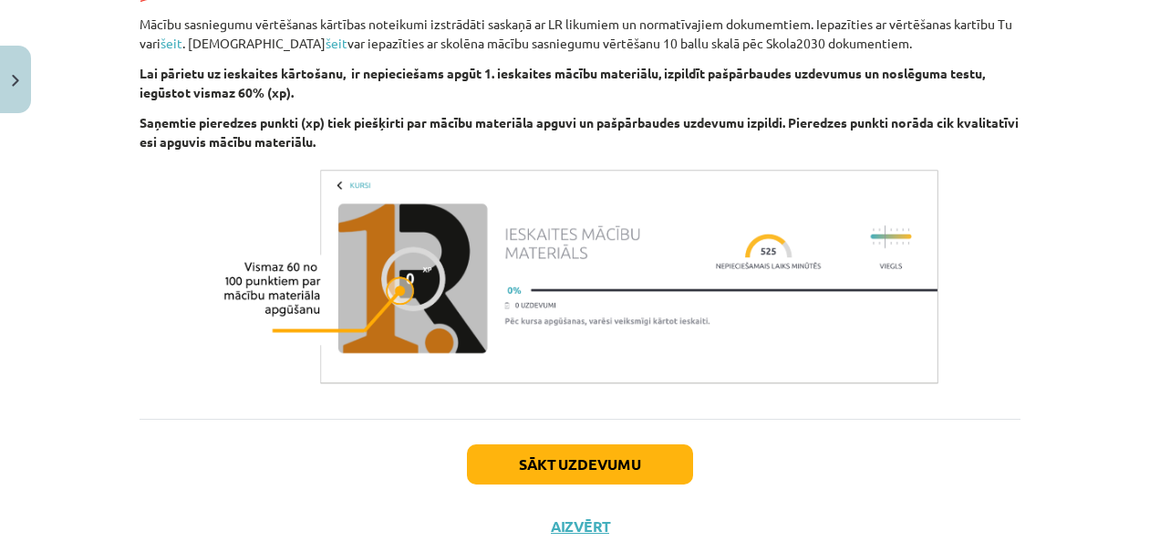
scroll to position [806, 0]
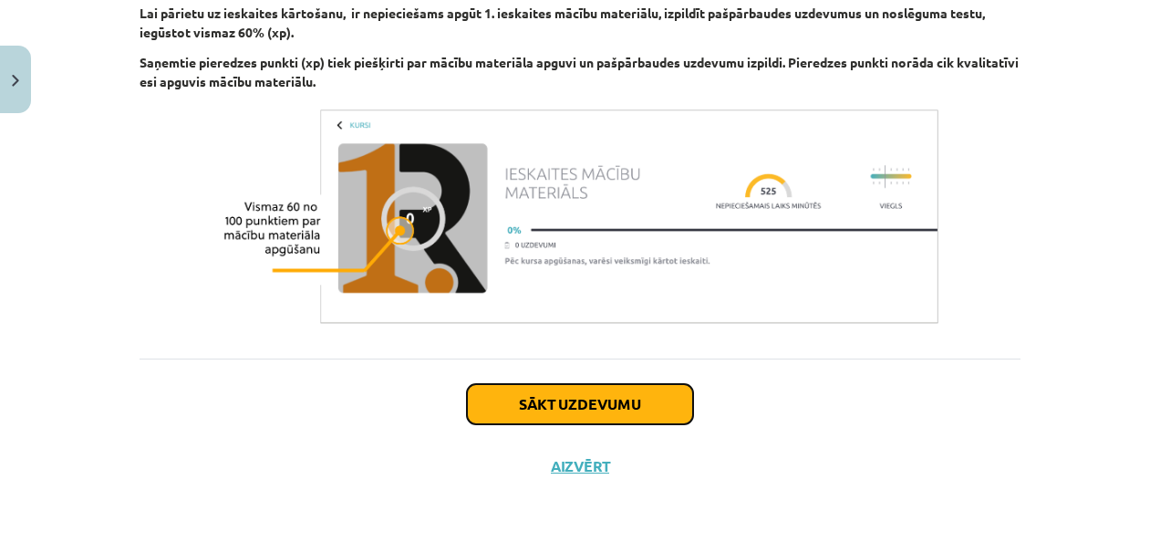
click at [640, 398] on button "Sākt uzdevumu" at bounding box center [580, 404] width 226 height 40
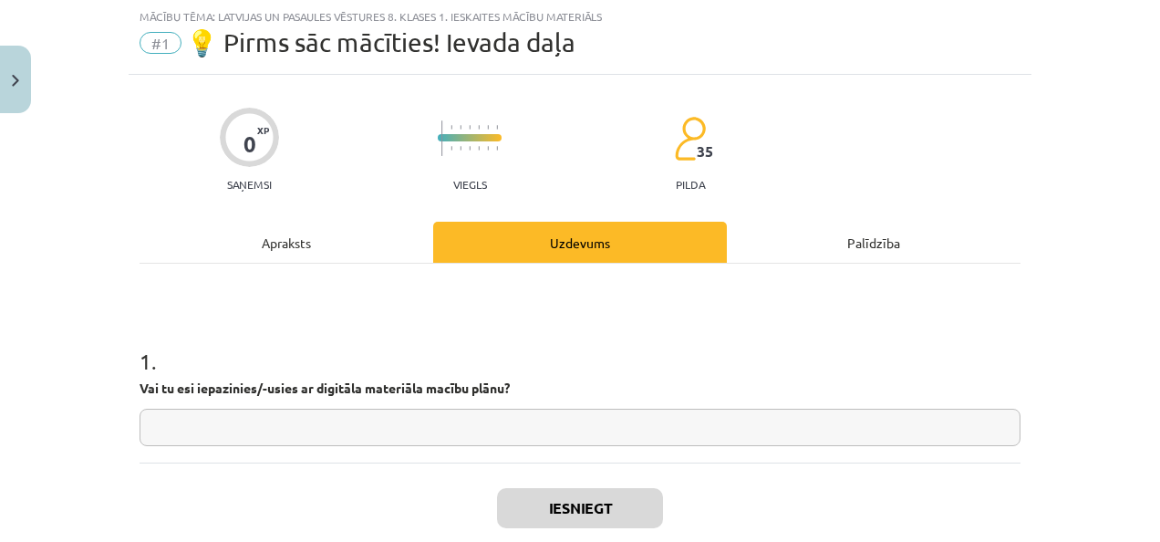
scroll to position [46, 0]
click at [632, 433] on input "text" at bounding box center [580, 428] width 881 height 37
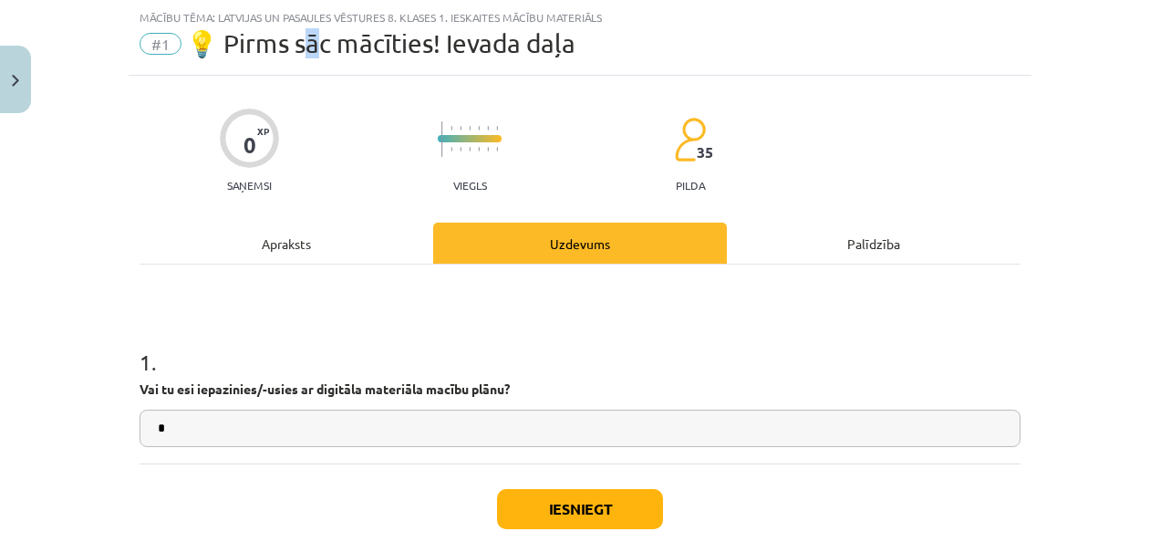
drag, startPoint x: 300, startPoint y: 43, endPoint x: 315, endPoint y: 35, distance: 16.7
click at [315, 35] on span "💡 Pirms sāc mācīties! Ievada daļa" at bounding box center [381, 43] width 390 height 30
copy span "c"
drag, startPoint x: 314, startPoint y: 402, endPoint x: 303, endPoint y: 419, distance: 19.7
click at [313, 404] on div "1 . Vai tu esi iepazinies/-usies ar digitāla materiāla macību plānu? *" at bounding box center [580, 382] width 881 height 130
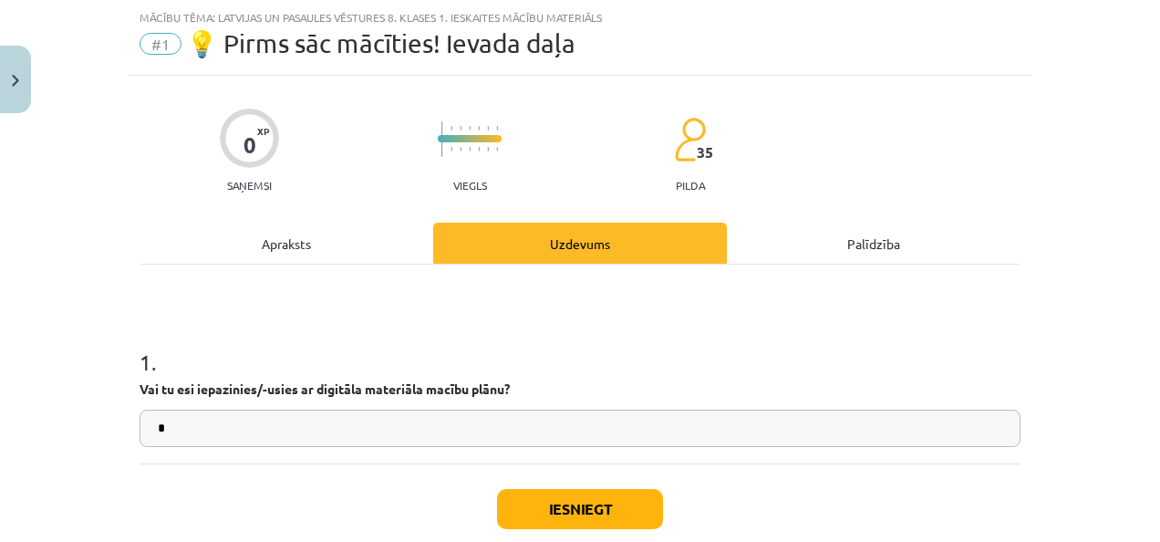
click at [303, 419] on input "*" at bounding box center [580, 428] width 881 height 37
paste input "*"
type input "***"
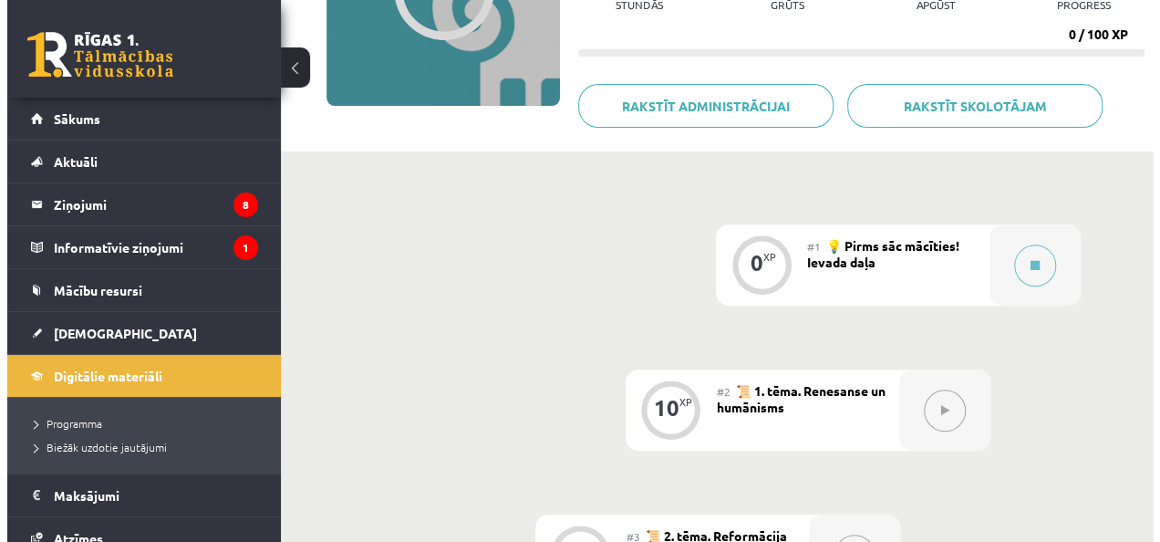
scroll to position [182, 0]
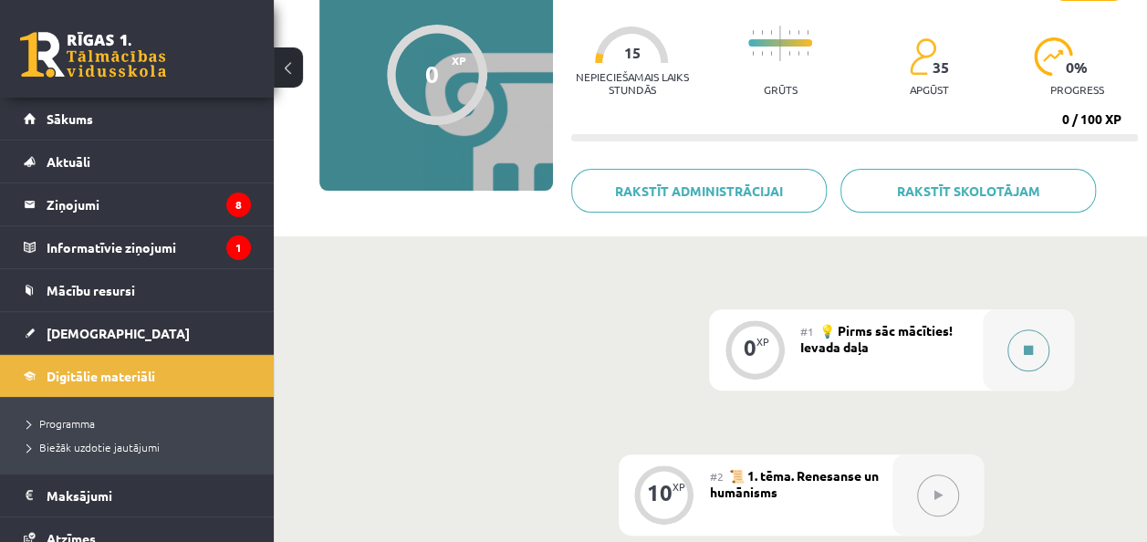
click at [1032, 345] on icon at bounding box center [1028, 350] width 9 height 11
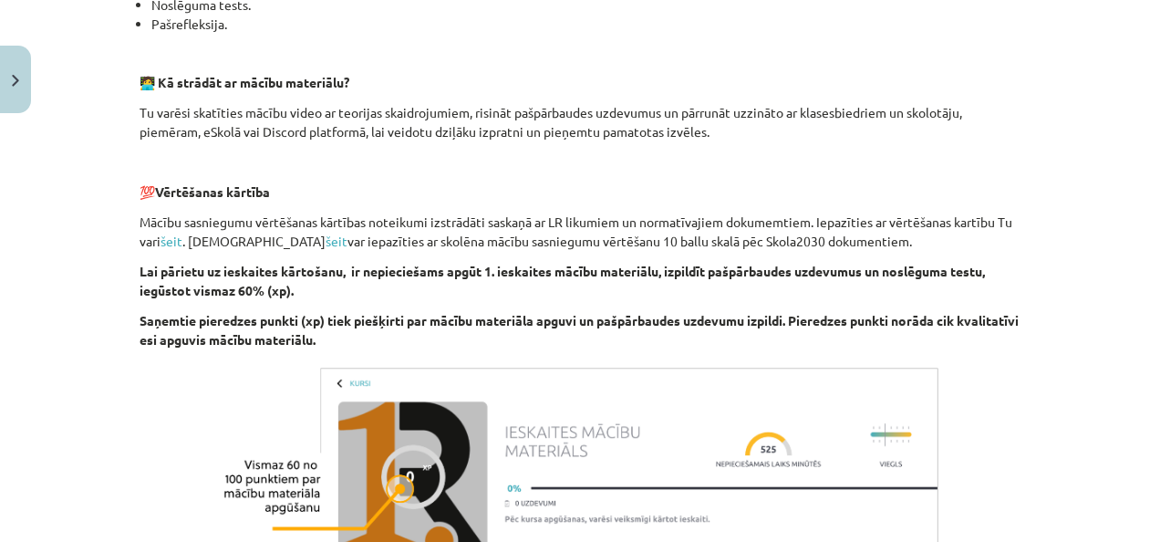
scroll to position [806, 0]
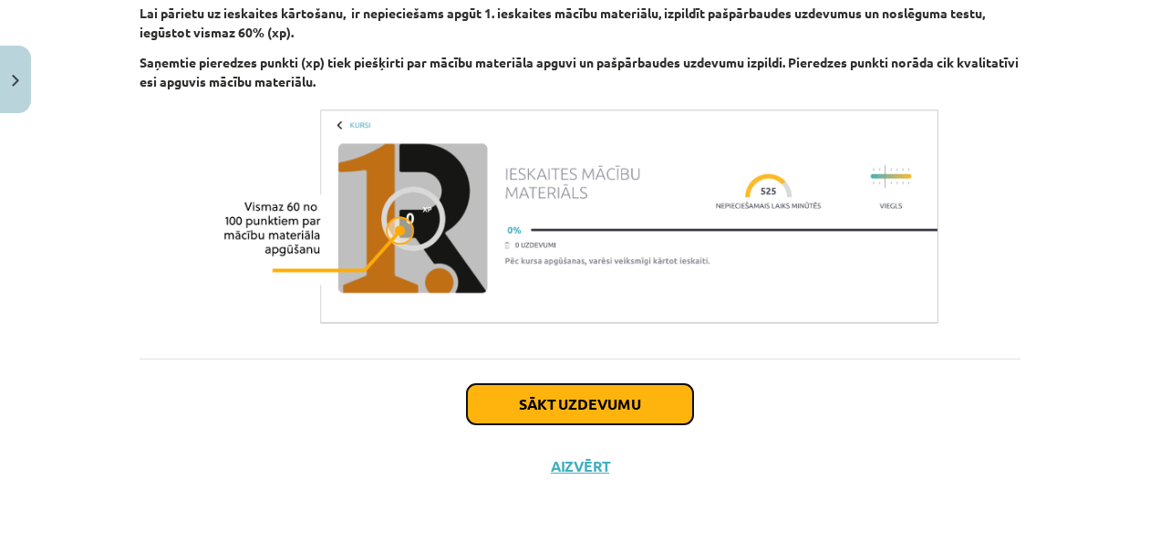
click at [613, 390] on button "Sākt uzdevumu" at bounding box center [580, 404] width 226 height 40
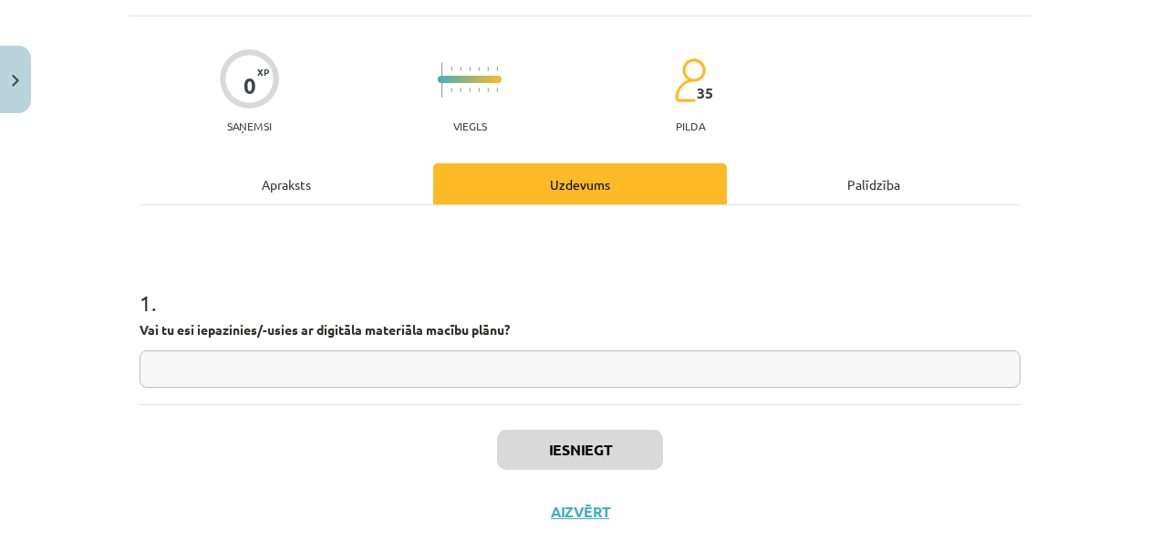
scroll to position [46, 0]
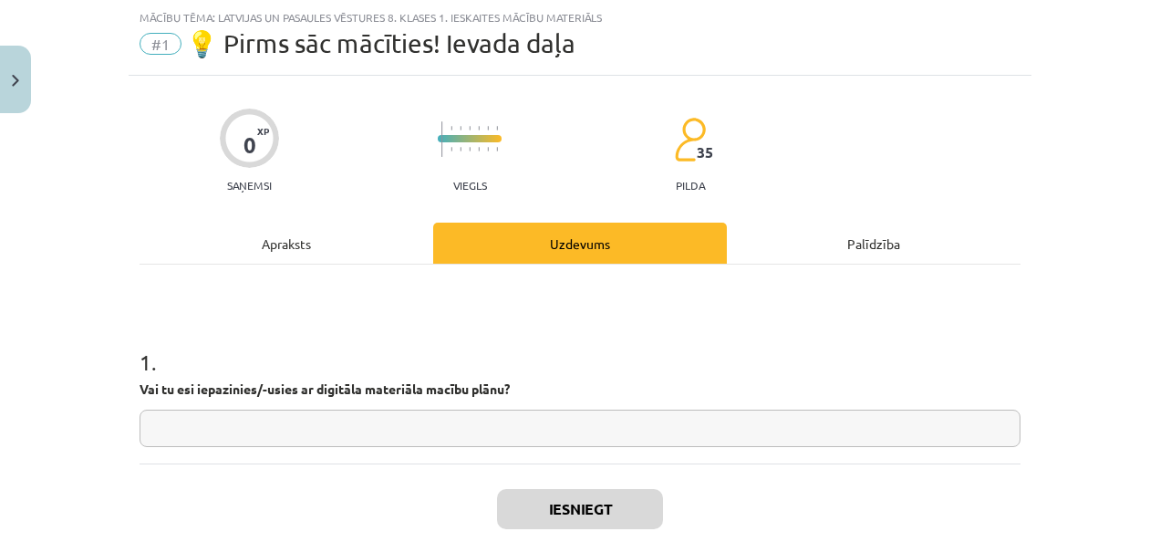
click at [658, 428] on input "text" at bounding box center [580, 428] width 881 height 37
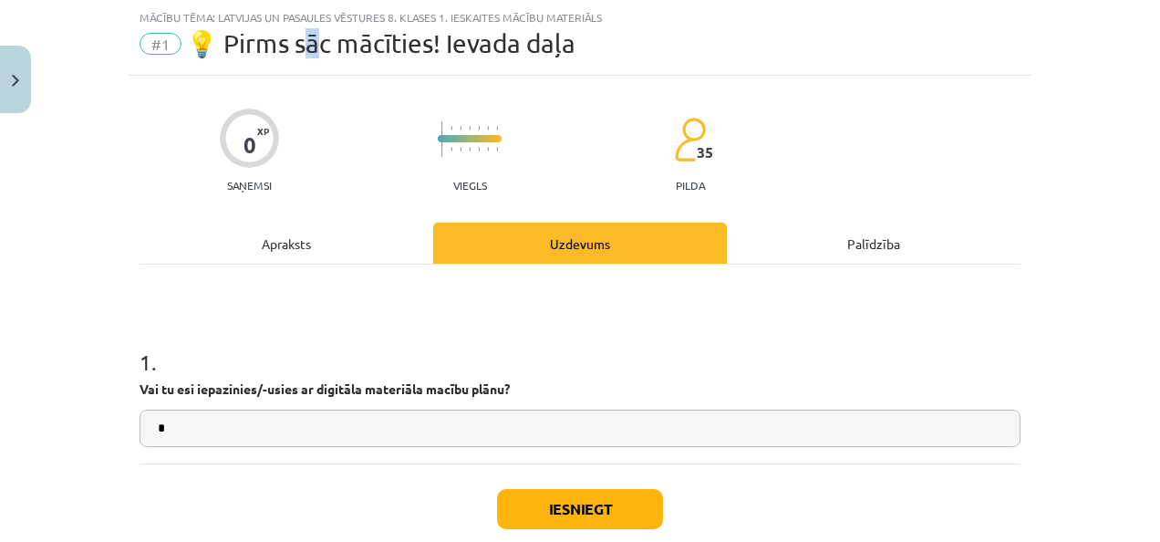
drag, startPoint x: 308, startPoint y: 38, endPoint x: 317, endPoint y: 39, distance: 9.2
click at [317, 39] on span "💡 Pirms sāc mācīties! Ievada daļa" at bounding box center [381, 43] width 390 height 30
copy span "c"
click at [418, 427] on input "*" at bounding box center [580, 428] width 881 height 37
paste input "*"
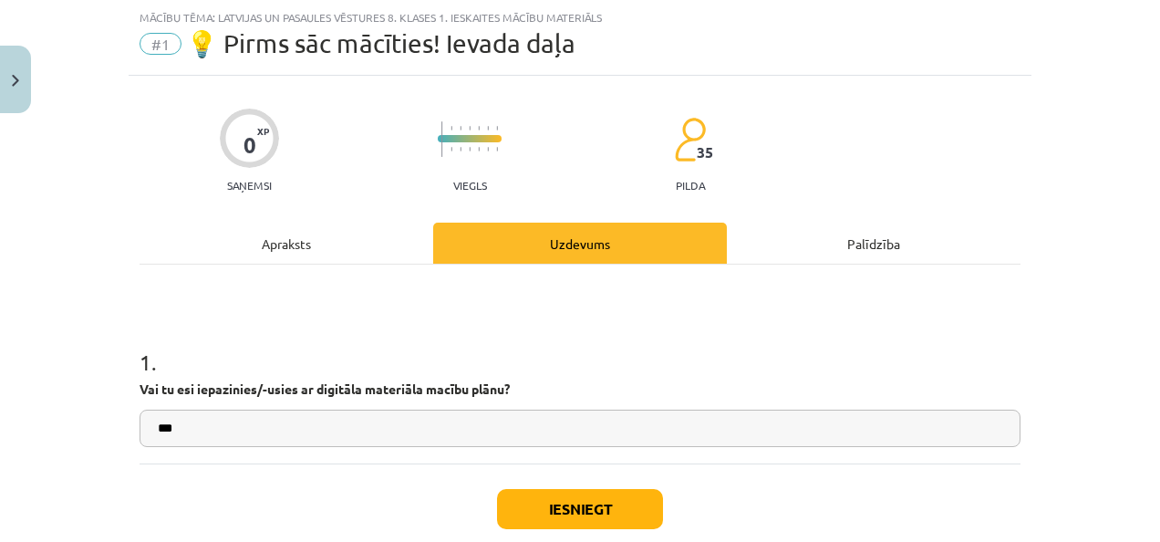
type input "***"
click at [640, 497] on button "Iesniegt" at bounding box center [580, 509] width 166 height 40
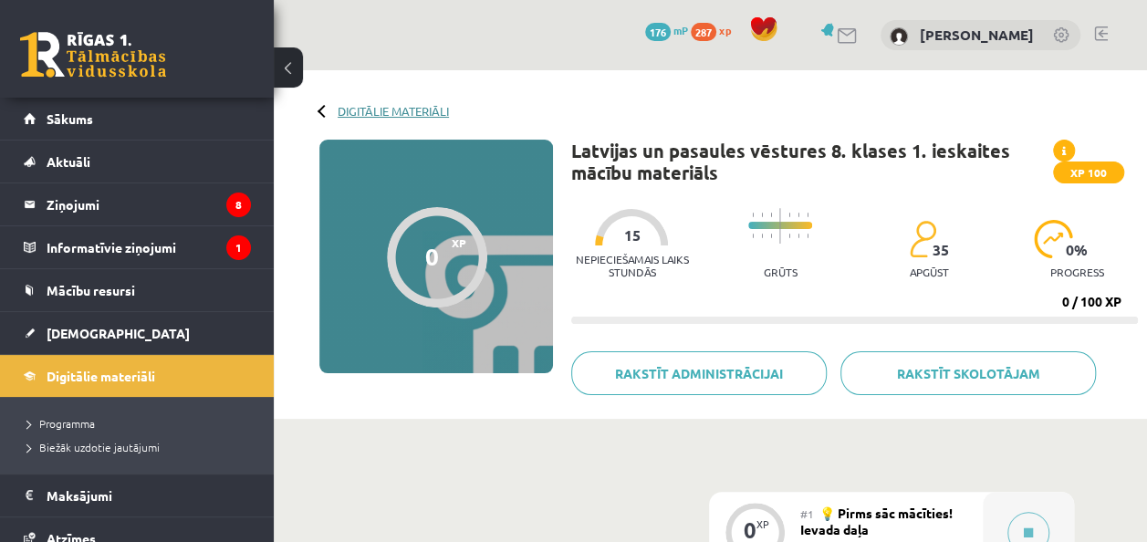
click at [370, 109] on link "Digitālie materiāli" at bounding box center [393, 111] width 111 height 14
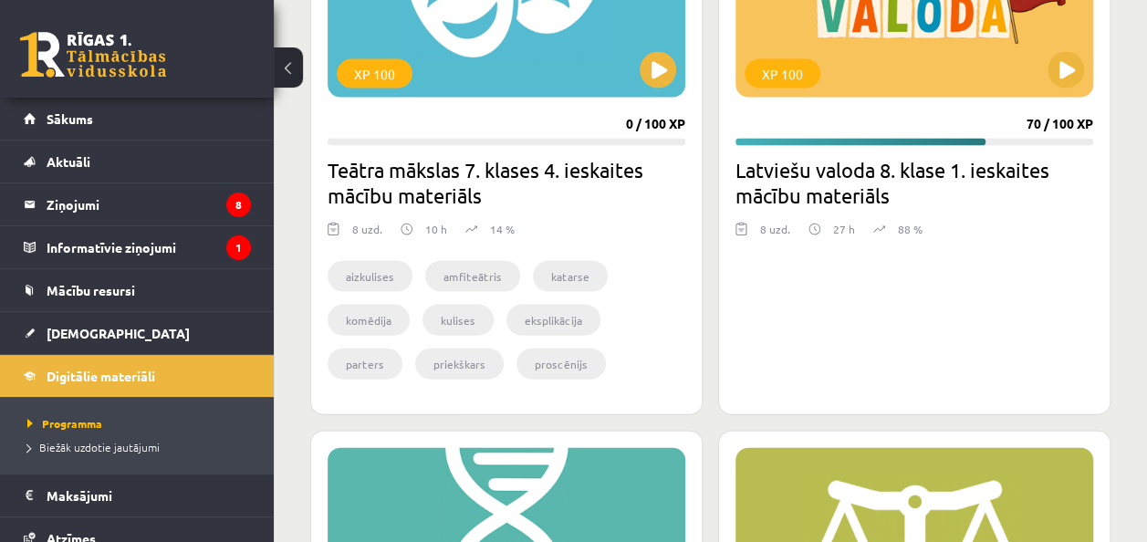
scroll to position [1733, 0]
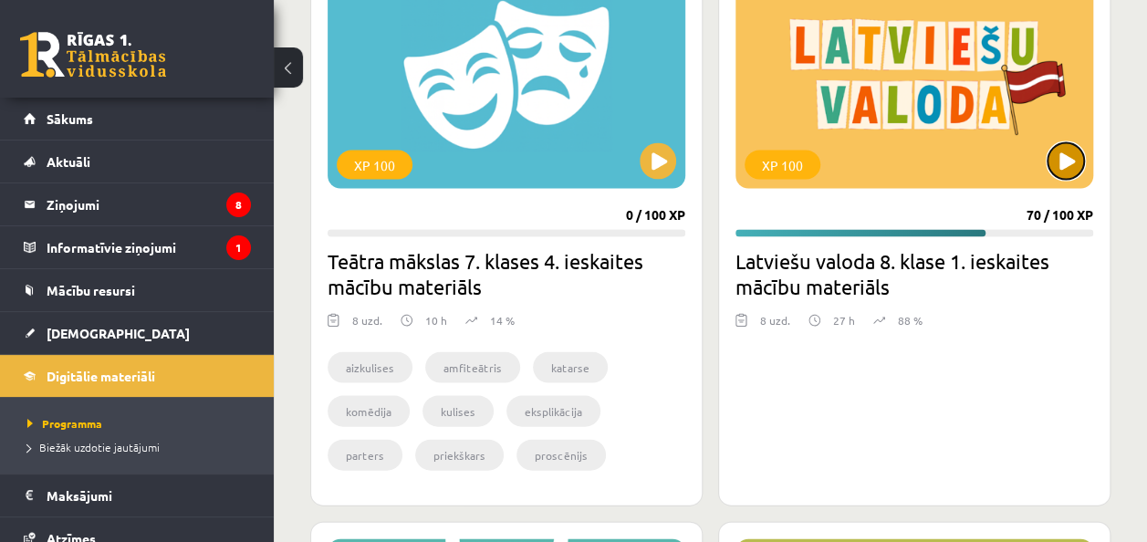
click at [1060, 145] on button at bounding box center [1065, 161] width 36 height 36
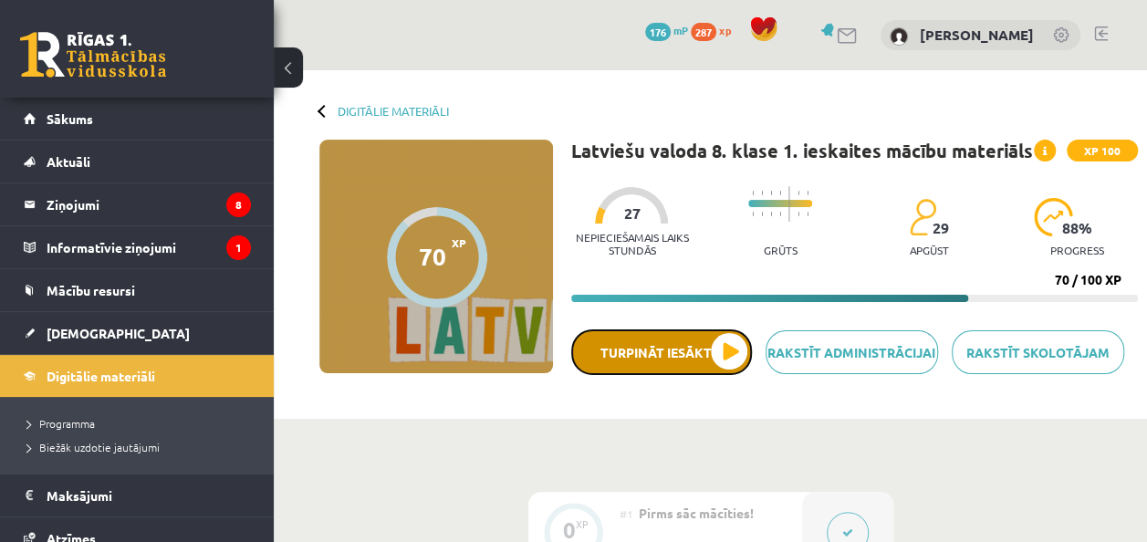
click at [728, 358] on button "Turpināt iesākto" at bounding box center [661, 352] width 181 height 46
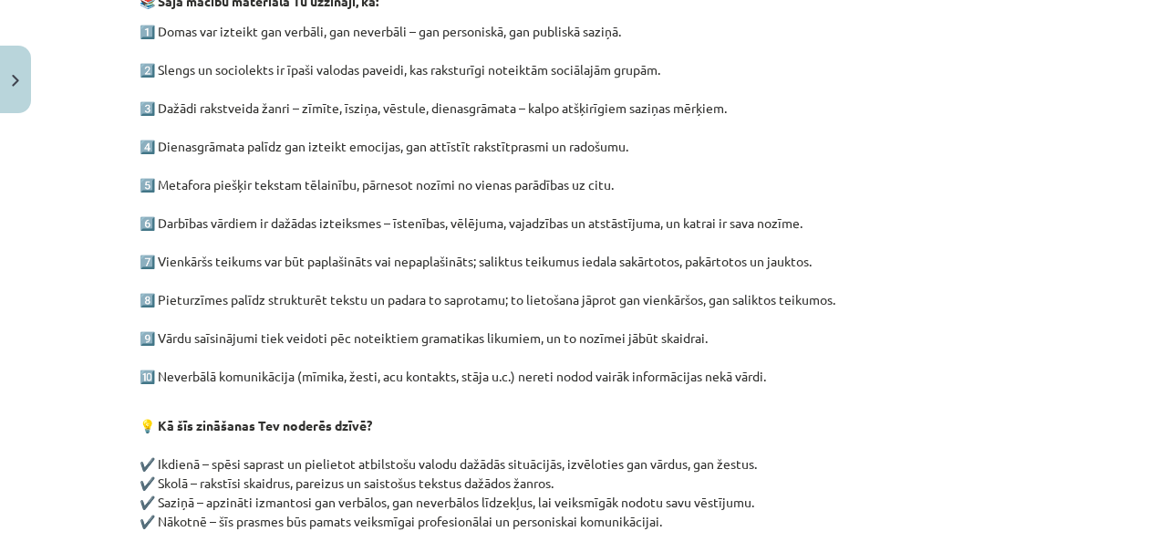
scroll to position [633, 0]
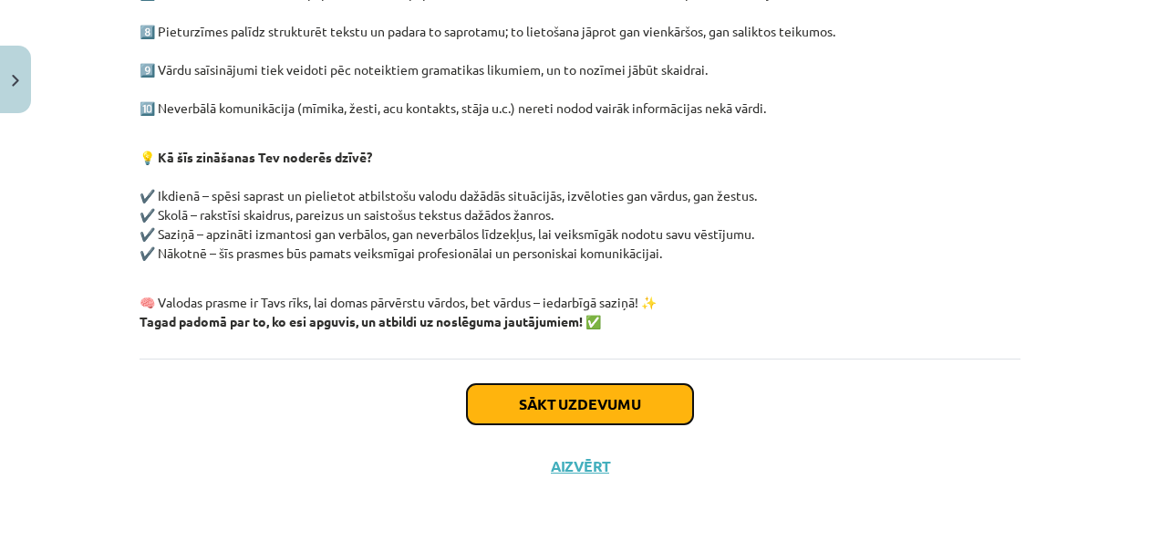
click at [664, 396] on button "Sākt uzdevumu" at bounding box center [580, 404] width 226 height 40
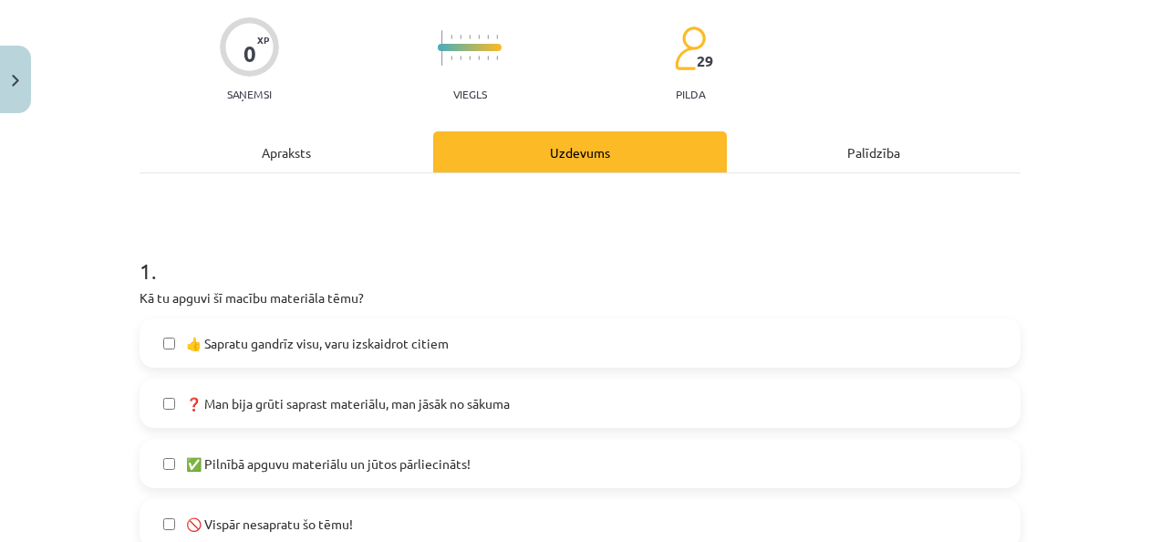
scroll to position [228, 0]
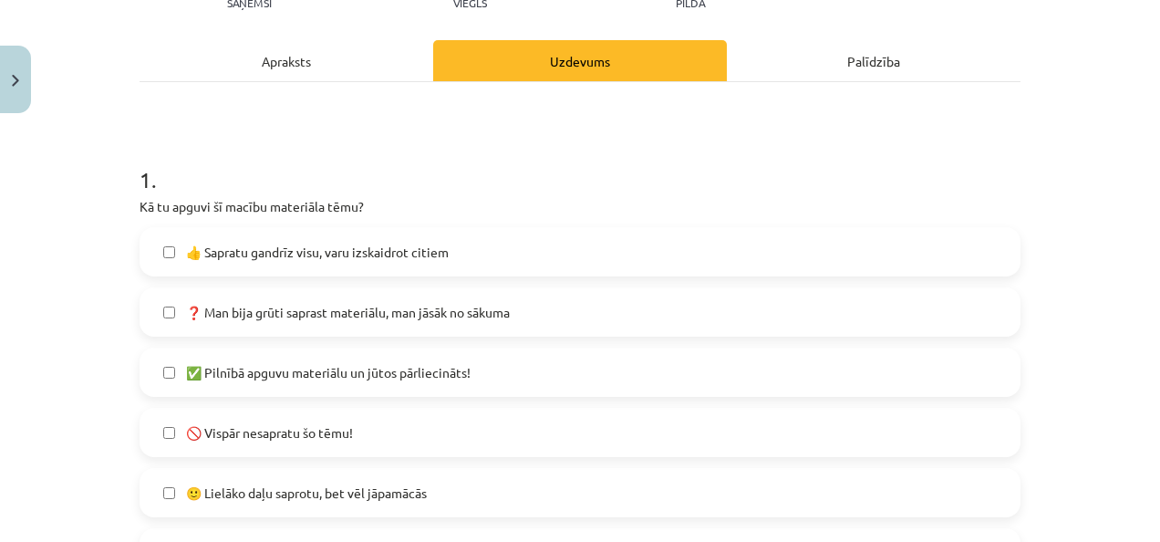
click at [555, 256] on label "👍 Sapratu gandrīz visu, varu izskaidrot citiem" at bounding box center [580, 252] width 878 height 46
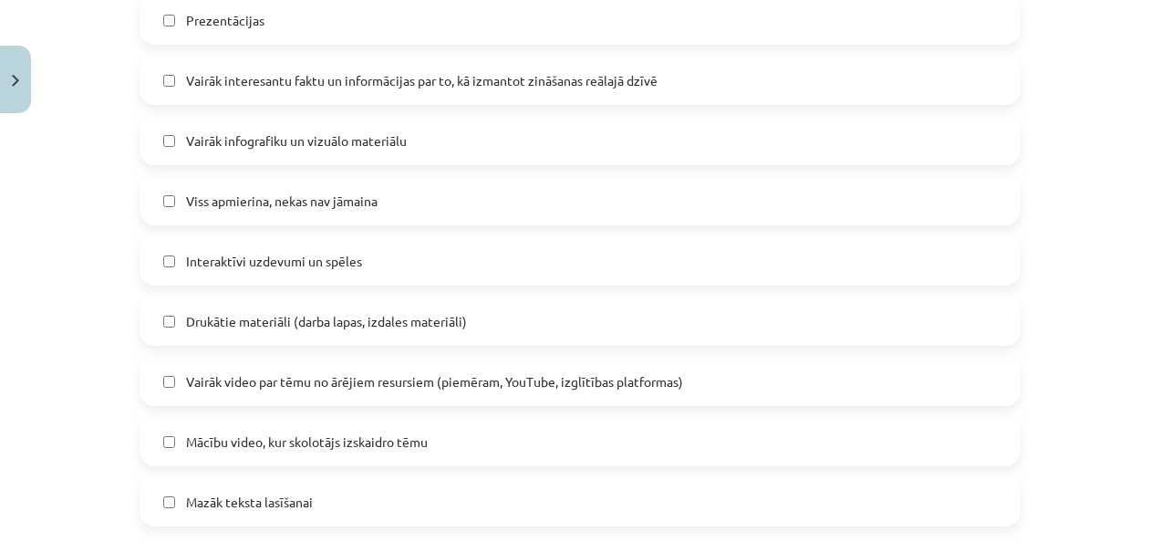
scroll to position [867, 0]
